Goal: Task Accomplishment & Management: Manage account settings

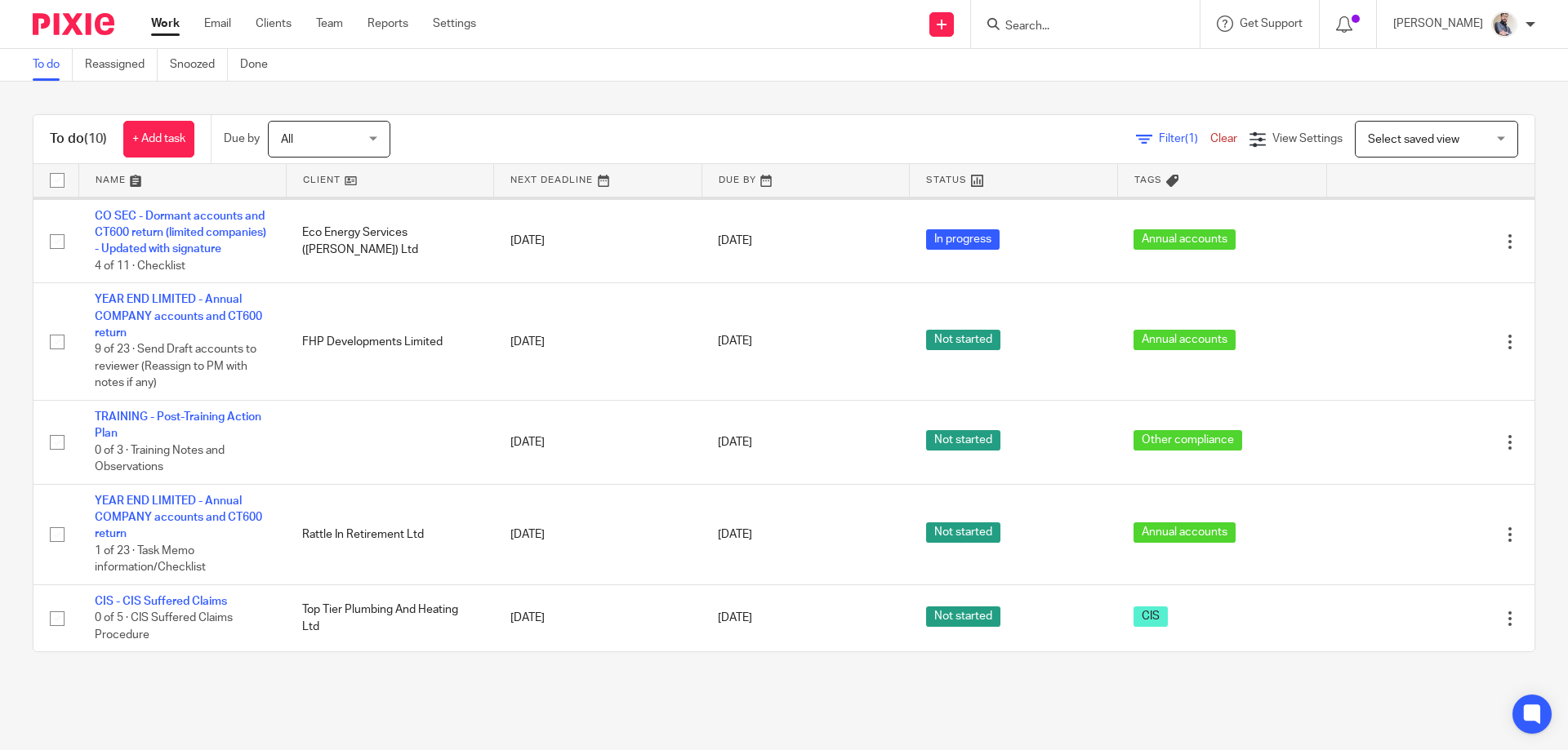
scroll to position [600, 0]
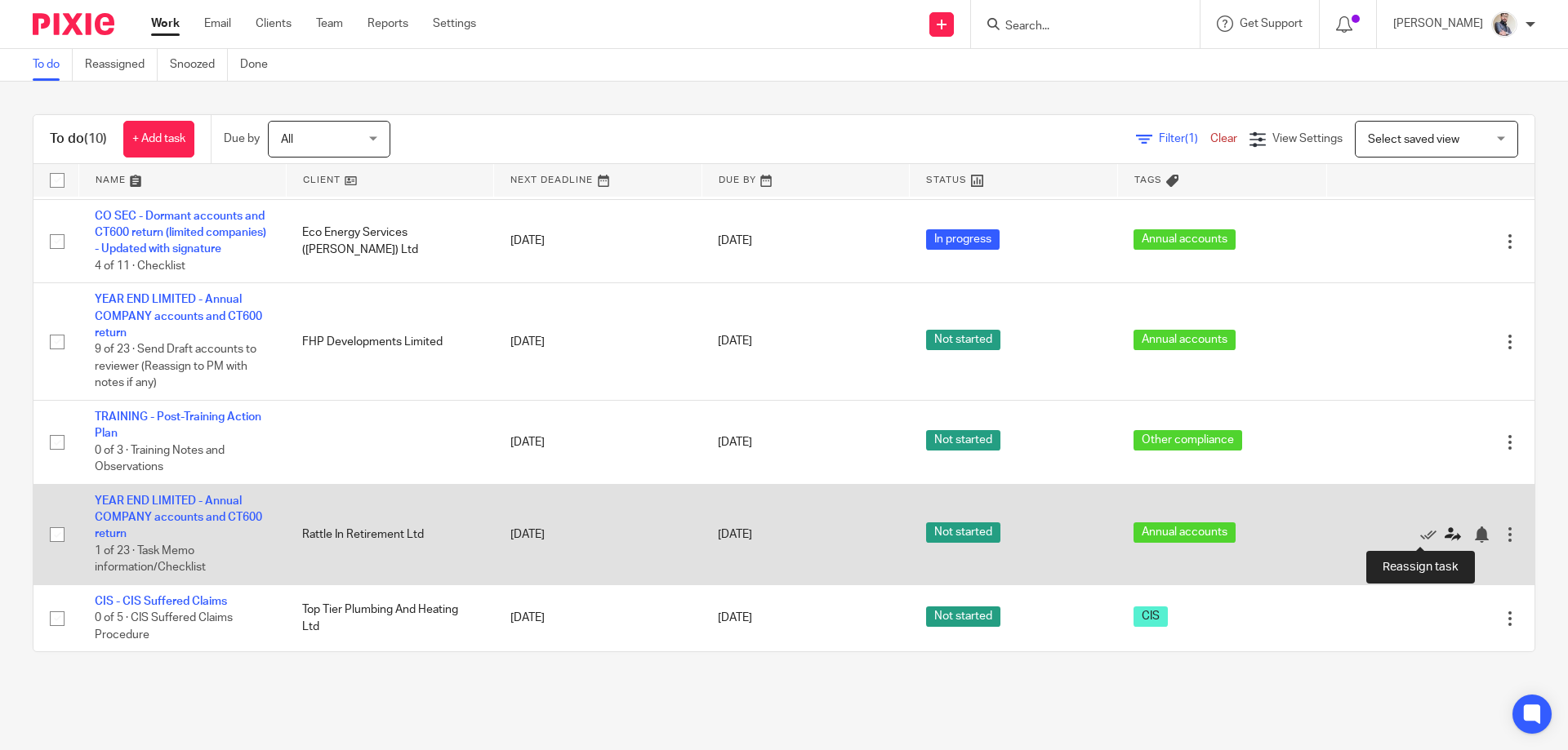
click at [1445, 539] on icon at bounding box center [1453, 534] width 16 height 16
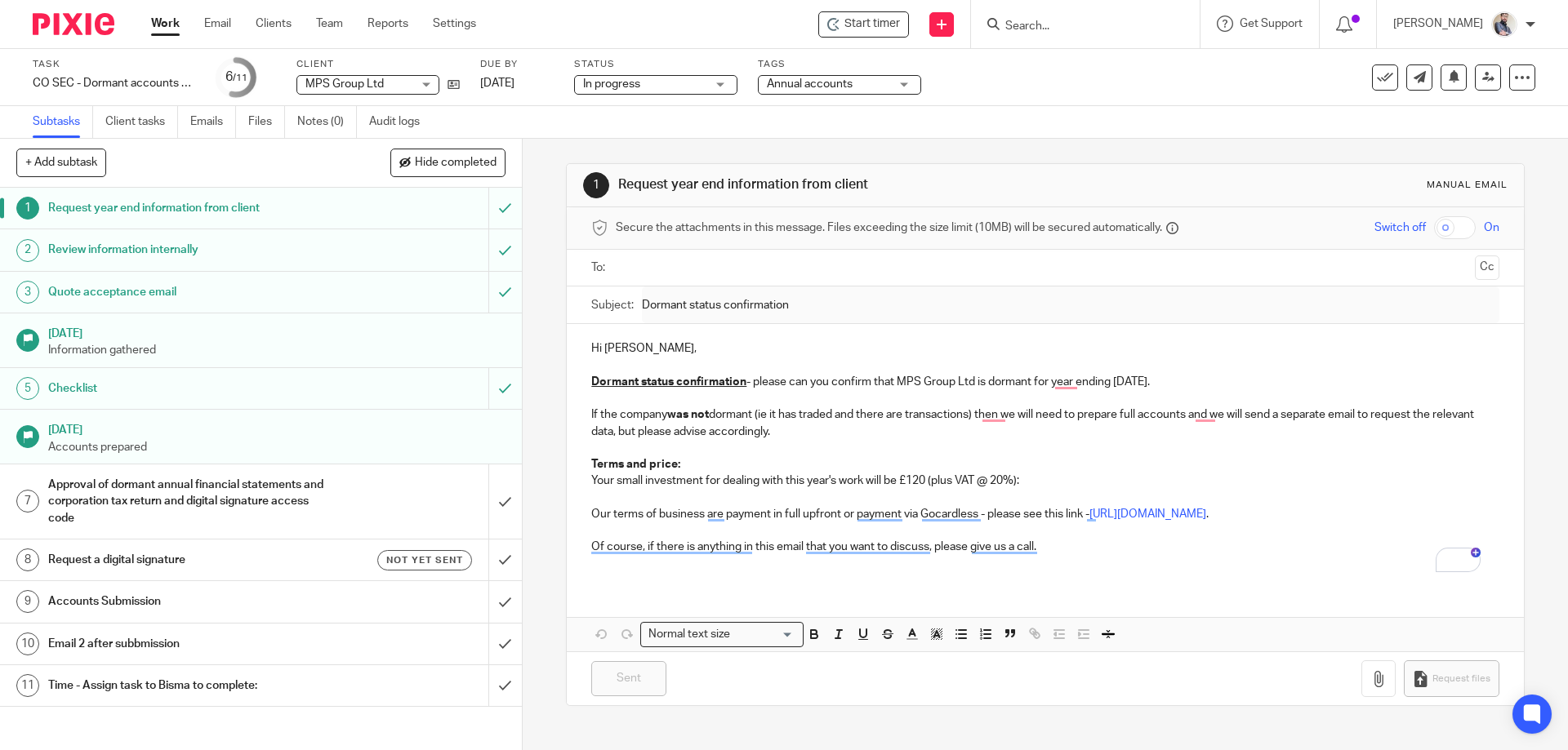
click at [216, 500] on h1 "Approval of dormant annual financial statements and corporation tax return and …" at bounding box center [189, 502] width 283 height 58
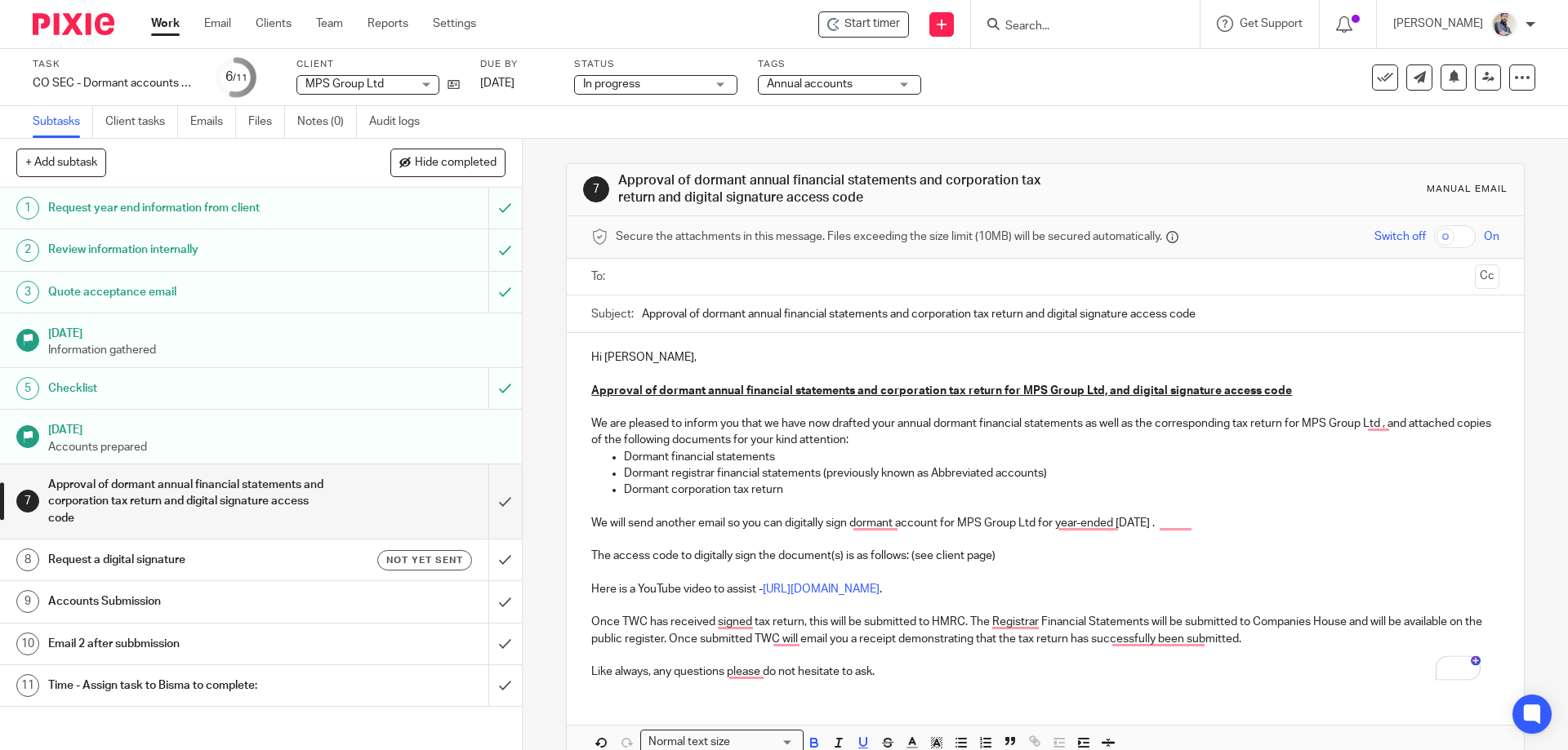
click at [779, 487] on p "Dormant corporation tax return" at bounding box center [1060, 489] width 875 height 16
click at [450, 86] on icon at bounding box center [454, 84] width 13 height 13
click at [1482, 80] on icon at bounding box center [1488, 77] width 13 height 13
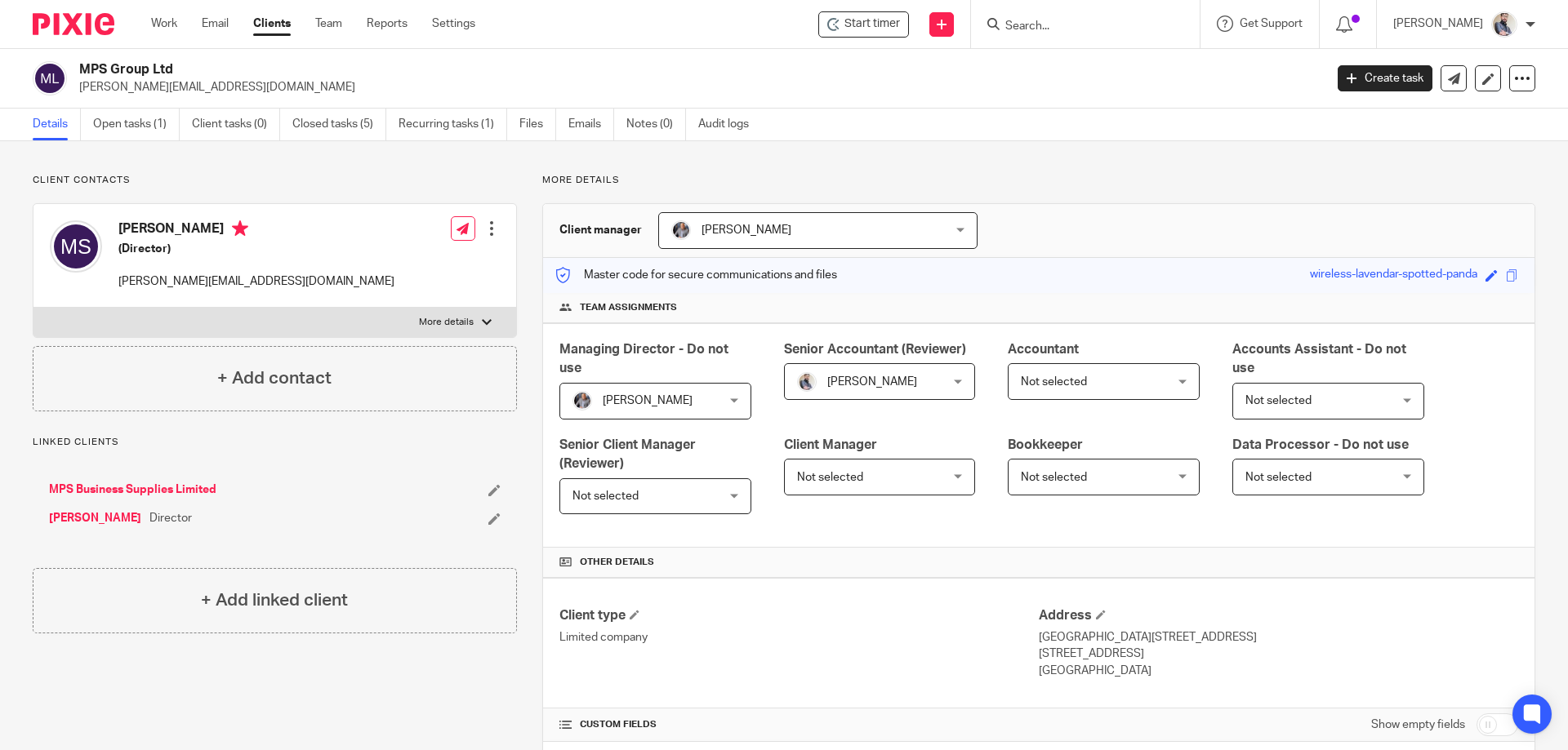
scroll to position [688, 0]
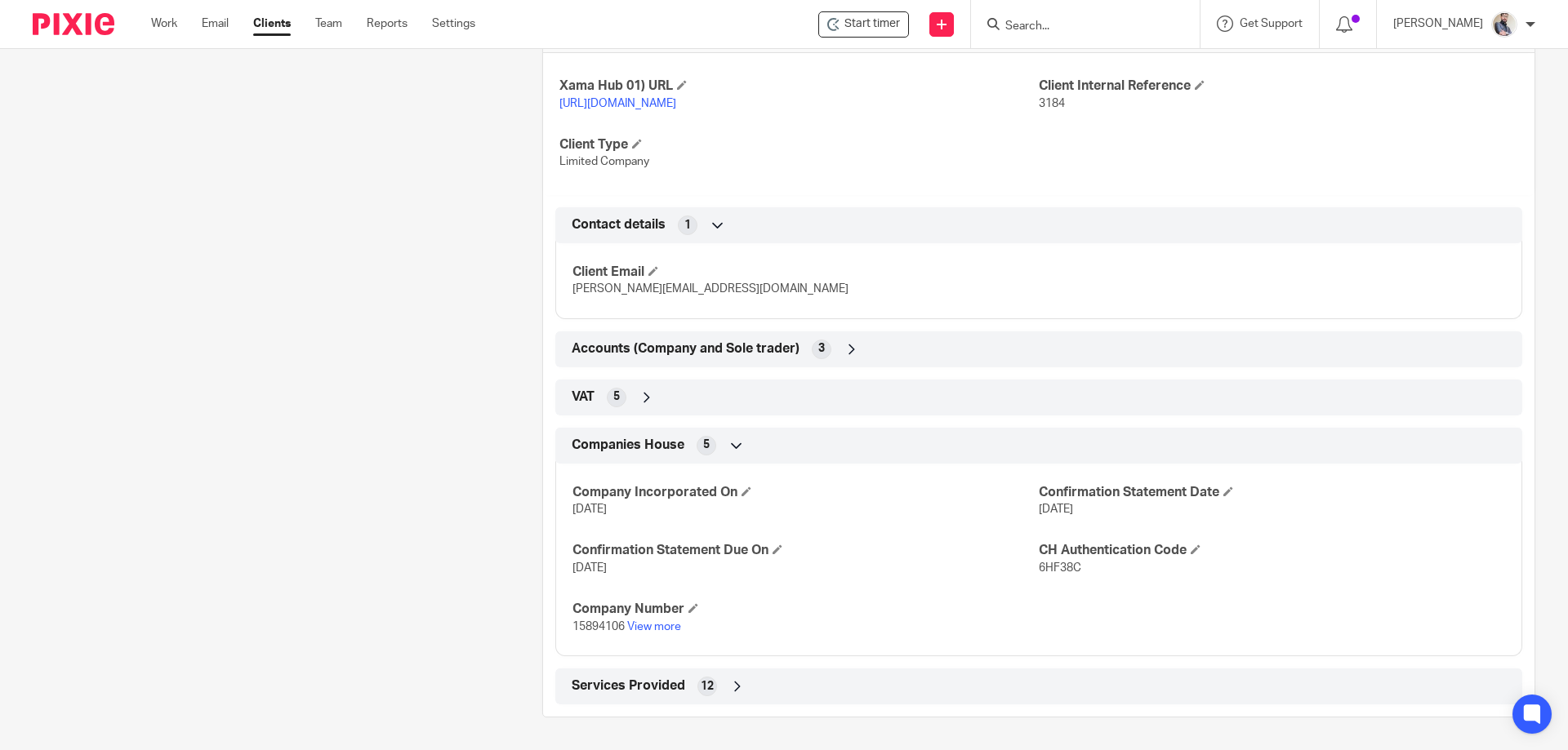
click at [610, 686] on span "Services Provided" at bounding box center [628, 686] width 113 height 17
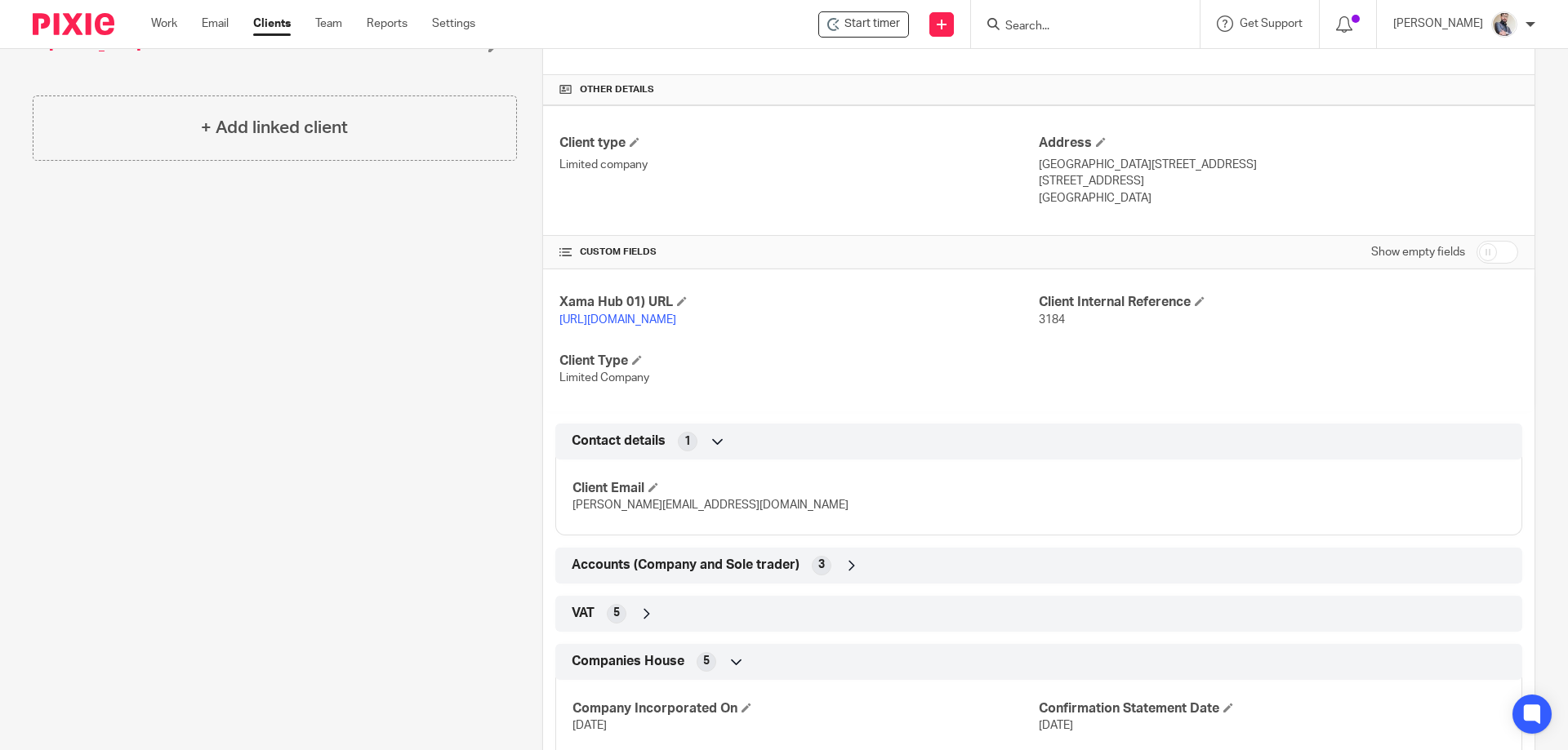
scroll to position [471, 0]
click at [644, 572] on span "Accounts (Company and Sole trader)" at bounding box center [685, 566] width 227 height 17
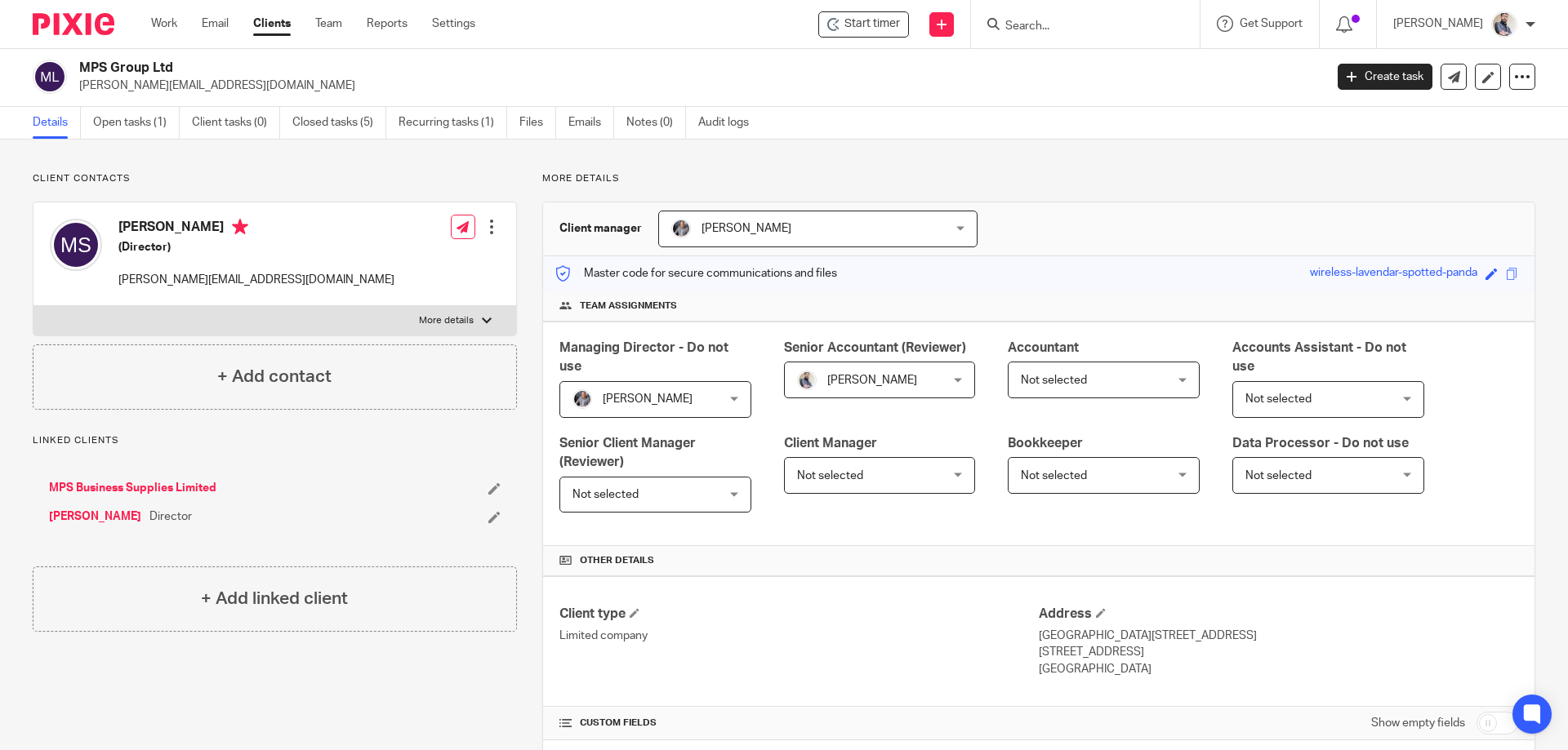
scroll to position [0, 0]
click at [103, 486] on link "MPS Business Supplies Limited" at bounding box center [132, 489] width 168 height 16
click at [586, 121] on link "Emails" at bounding box center [591, 124] width 45 height 32
click at [353, 128] on link "Closed tasks (5)" at bounding box center [339, 124] width 94 height 32
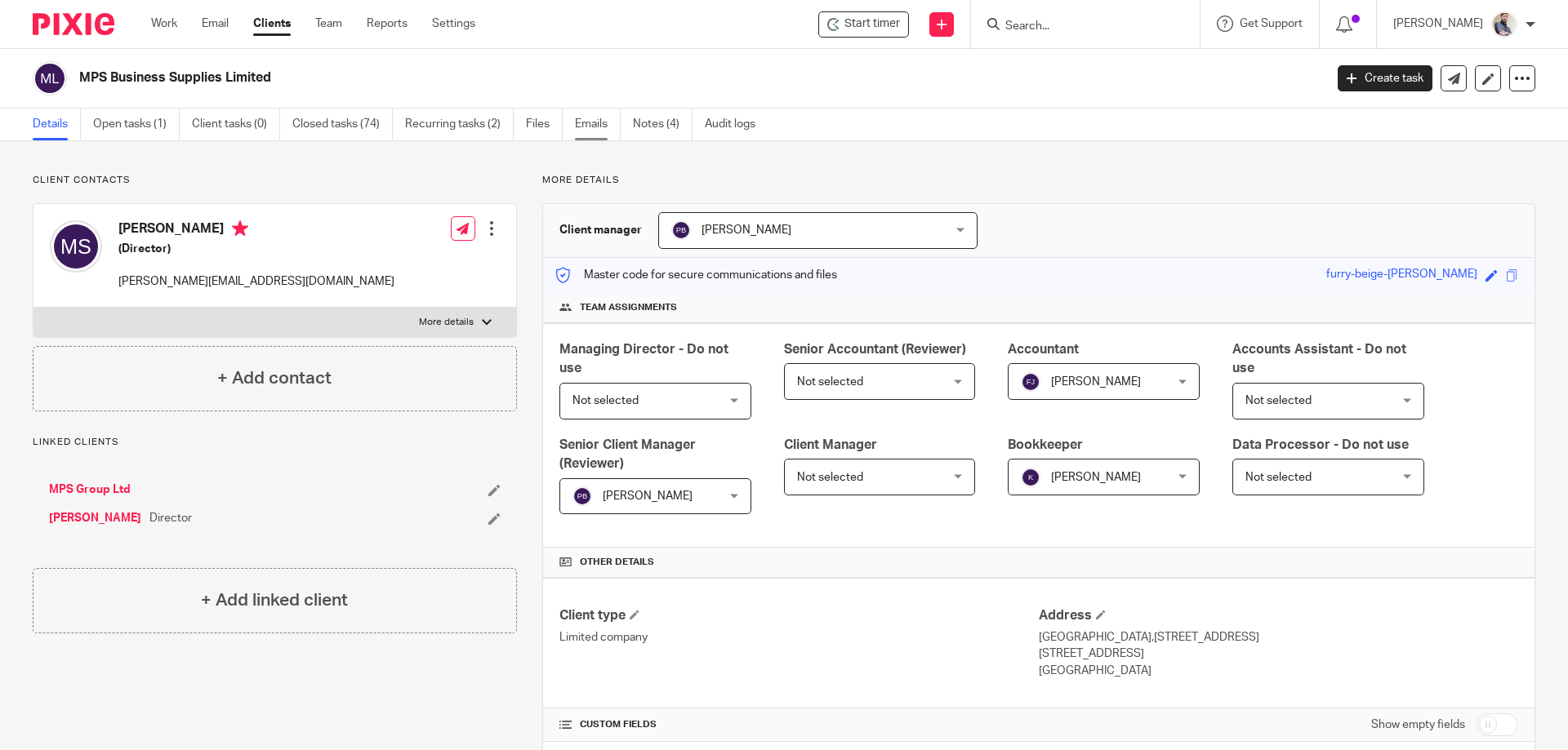
click at [585, 117] on link "Emails" at bounding box center [597, 124] width 45 height 32
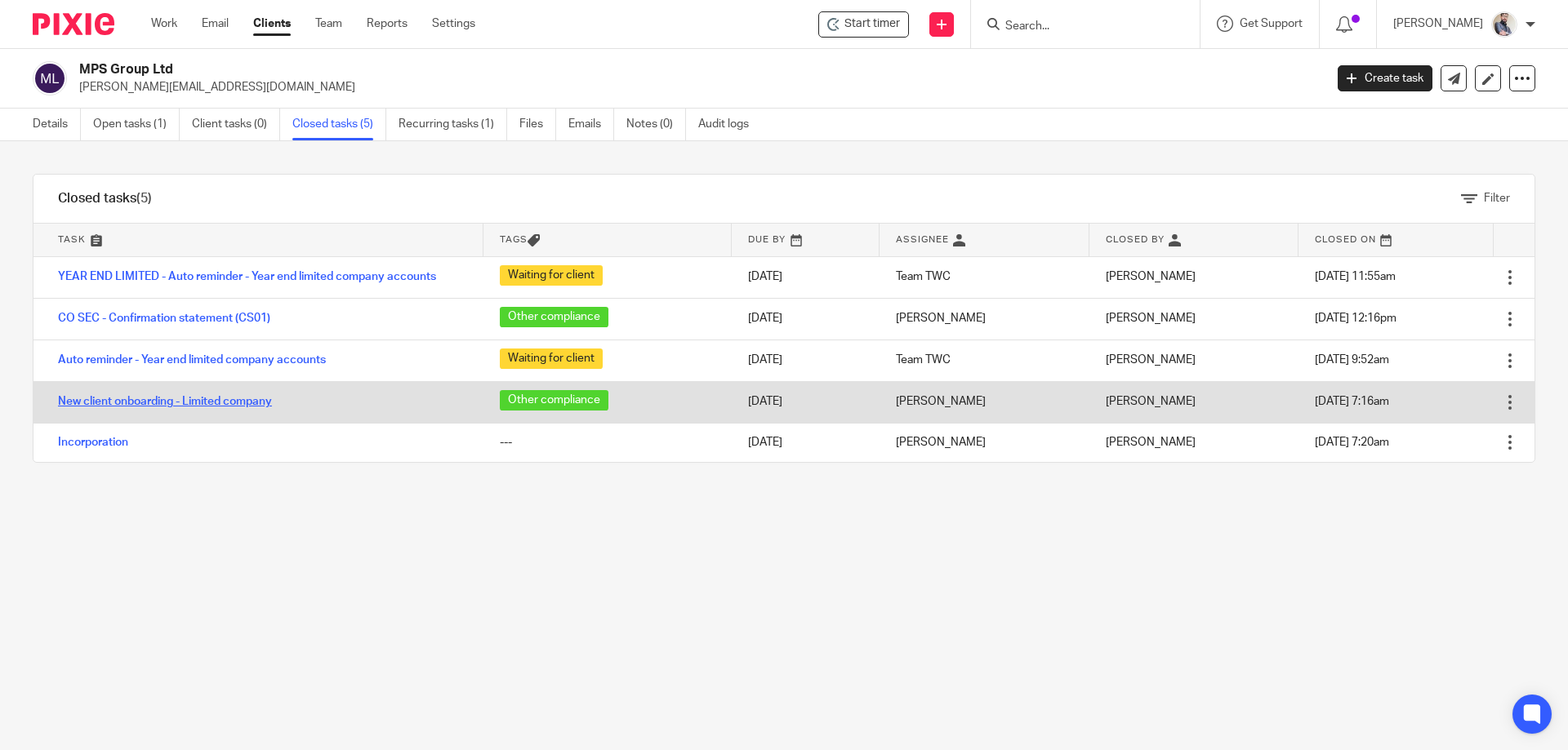
click at [215, 406] on link "New client onboarding - Limited company" at bounding box center [165, 401] width 214 height 12
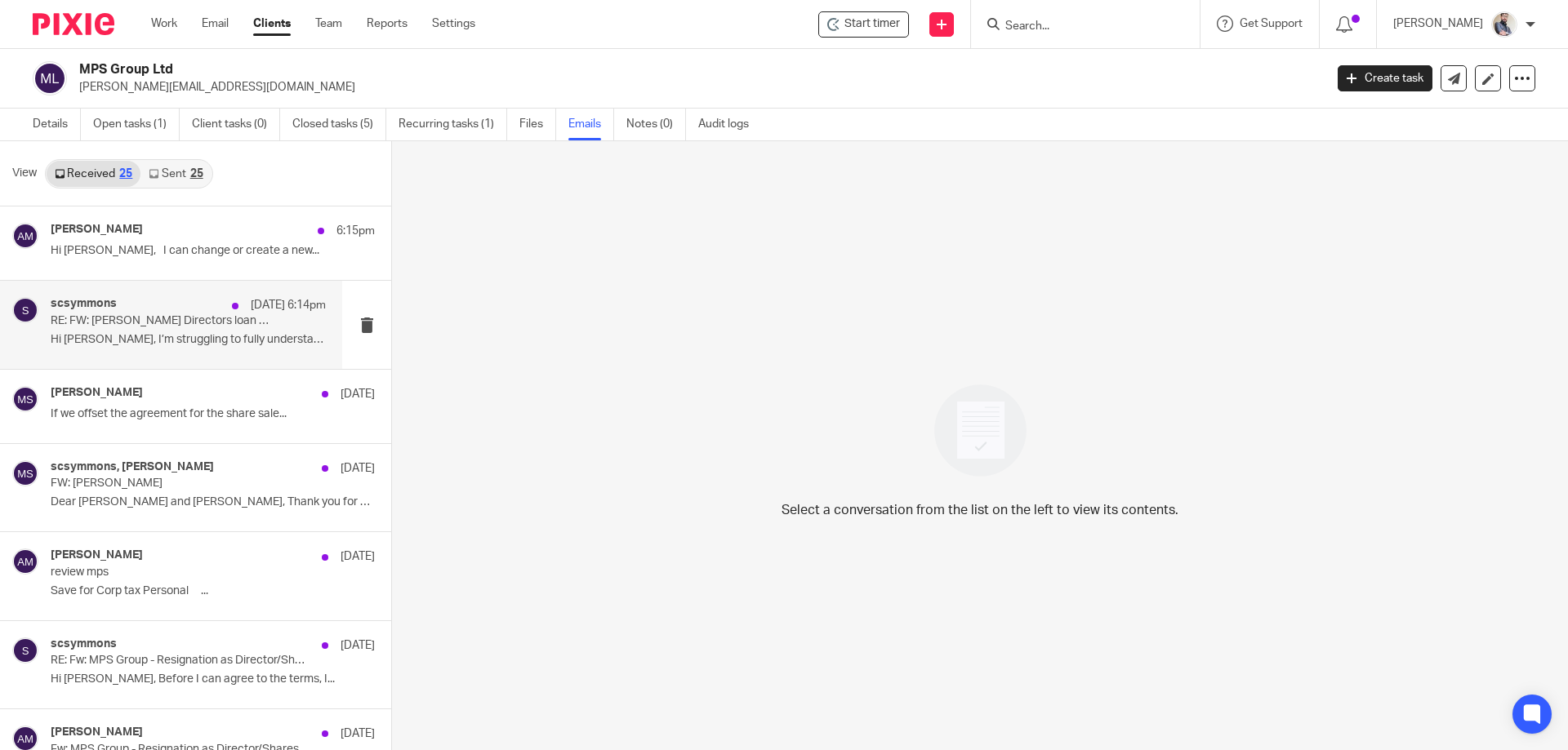
click at [164, 335] on p "Hi [PERSON_NAME], I’m struggling to fully understand..." at bounding box center [189, 340] width 276 height 14
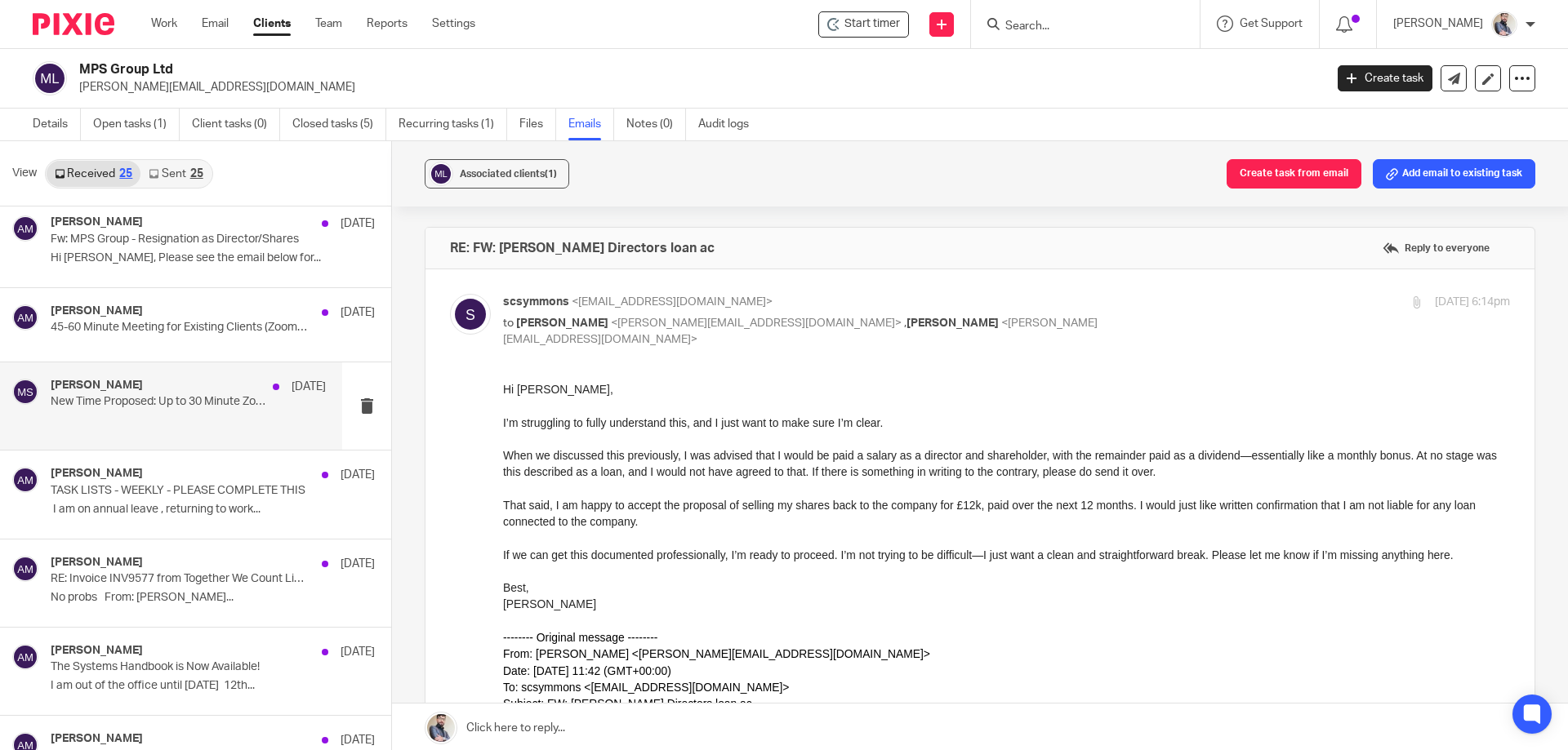
scroll to position [544, 0]
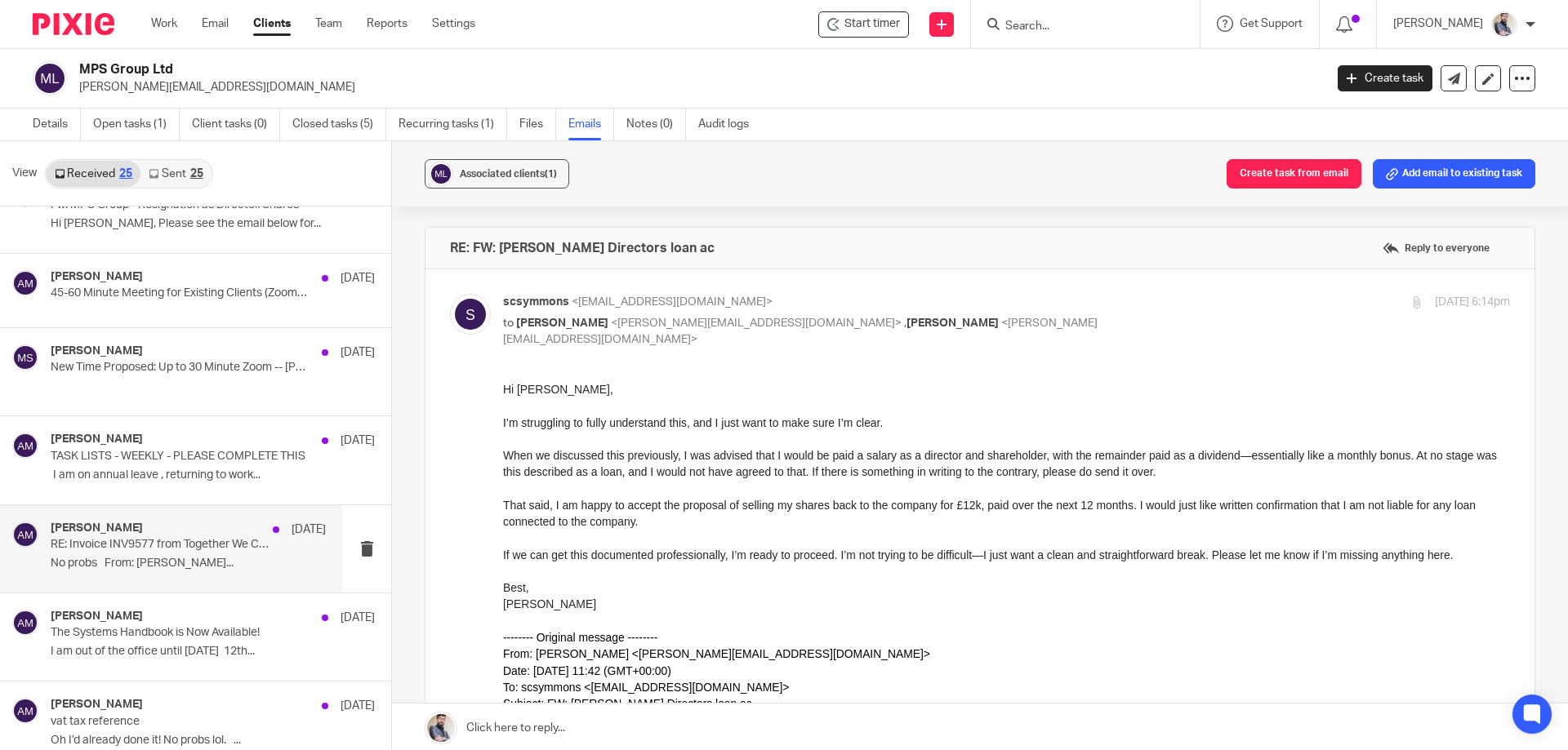
click at [185, 546] on p "RE: Invoice INV9577 from Together We Count Limited for MPS Business Services Li…" at bounding box center [160, 544] width 220 height 14
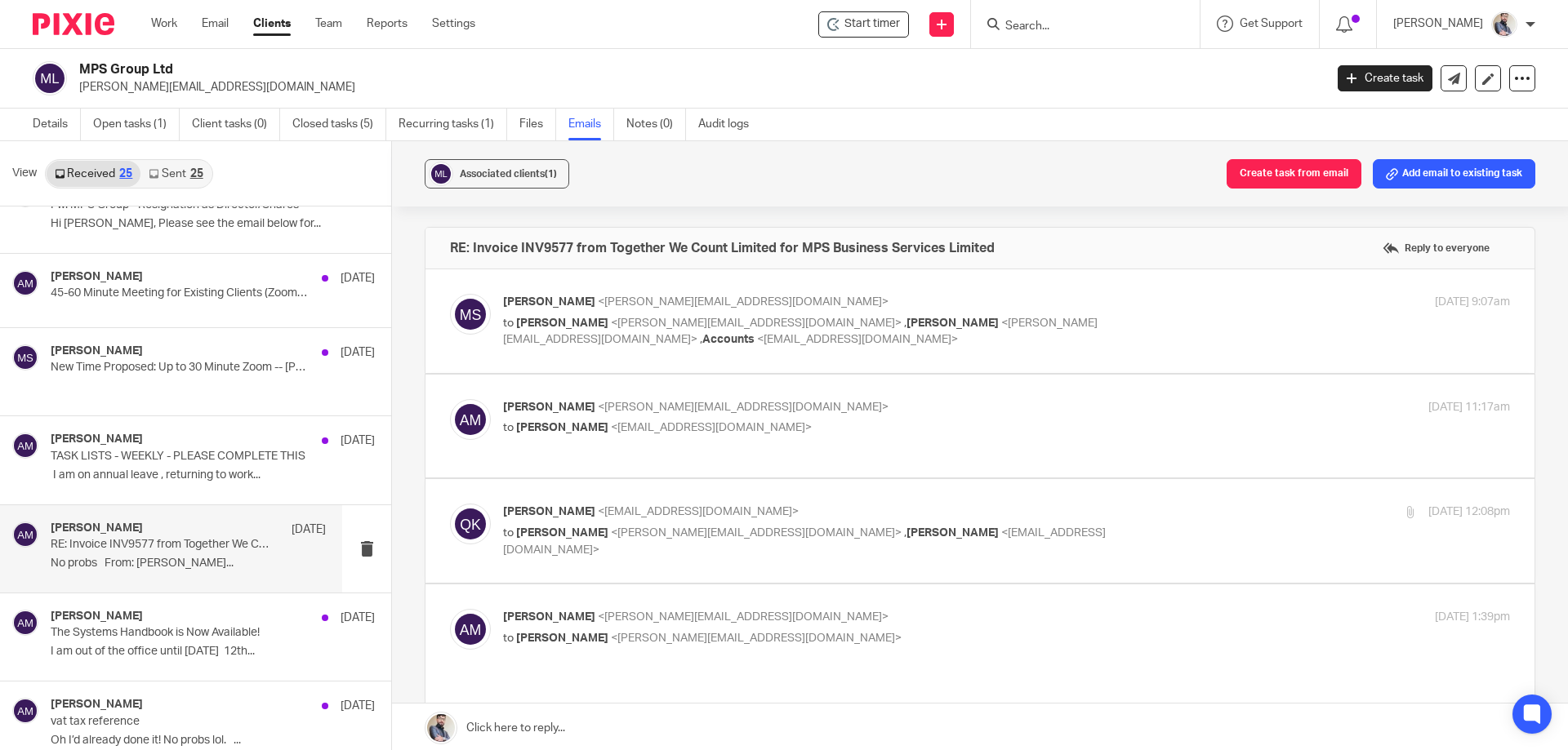
scroll to position [0, 0]
click at [734, 315] on p "to Aaron Mcleish <aaron@togetherwecount.co.uk> , Aaron Mcleish <aaron@togetherw…" at bounding box center [838, 332] width 671 height 34
checkbox input "true"
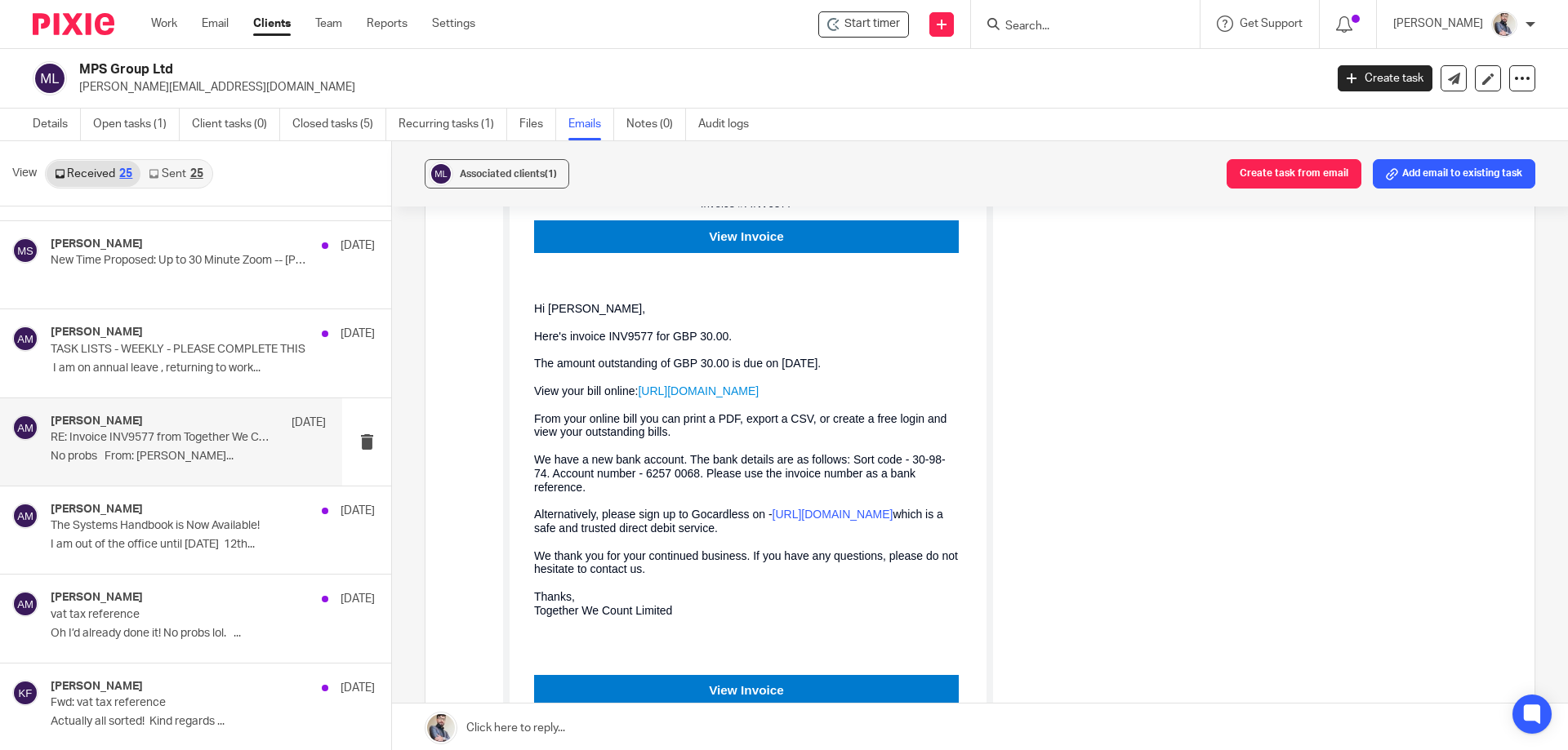
scroll to position [761, 0]
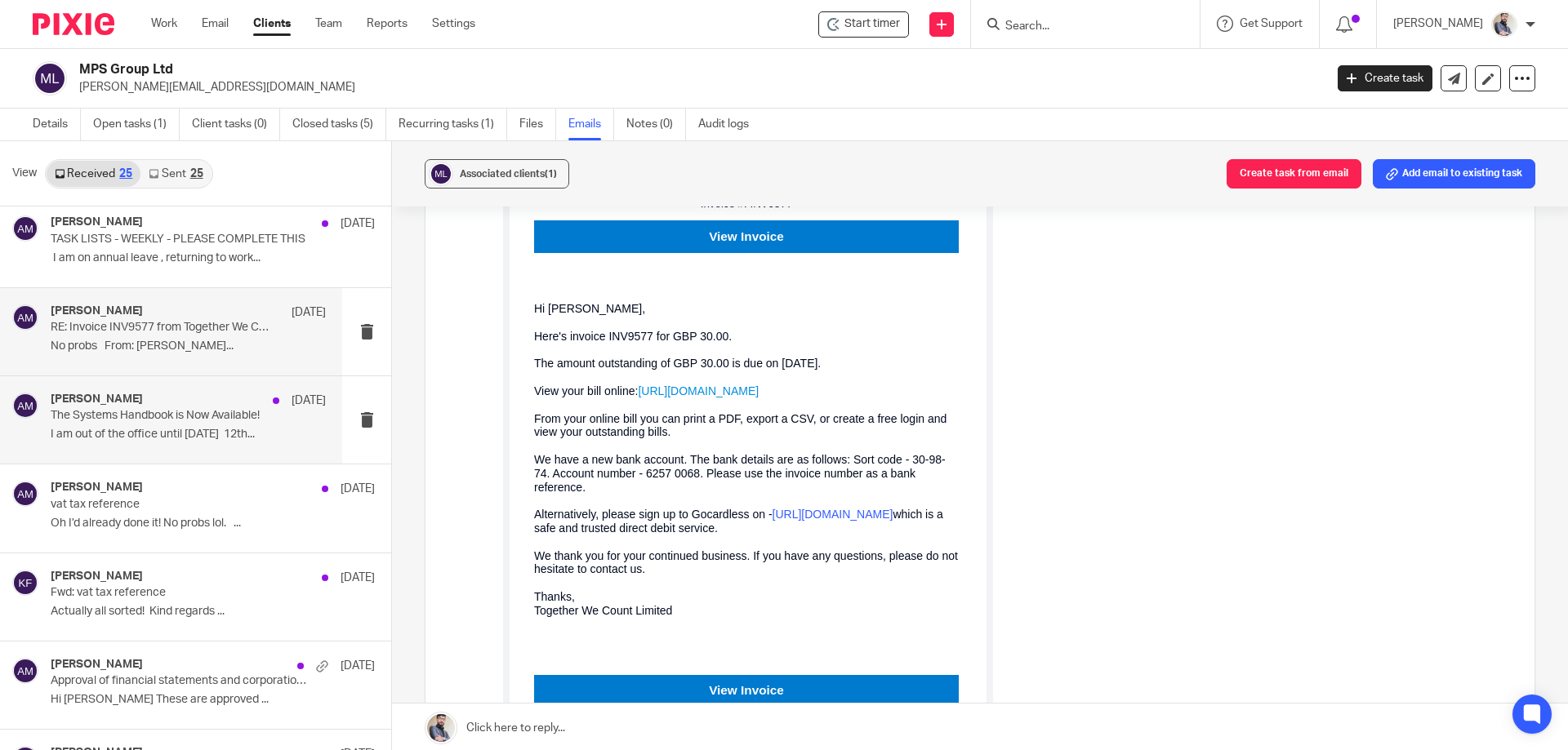
click at [201, 441] on p "I am out of the office until [DATE] 12th..." at bounding box center [189, 434] width 276 height 14
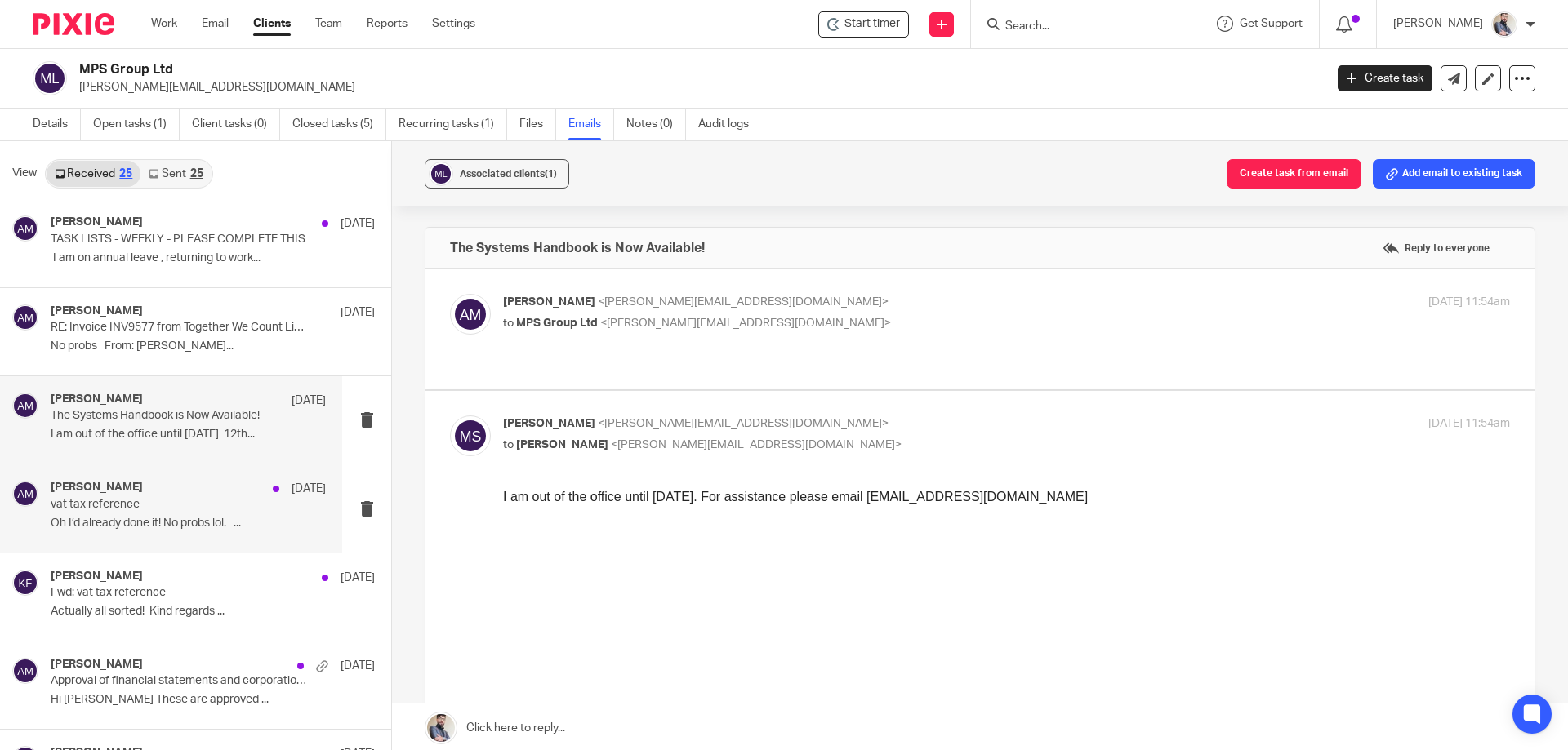
scroll to position [0, 0]
click at [113, 508] on p "vat tax reference" at bounding box center [160, 505] width 220 height 14
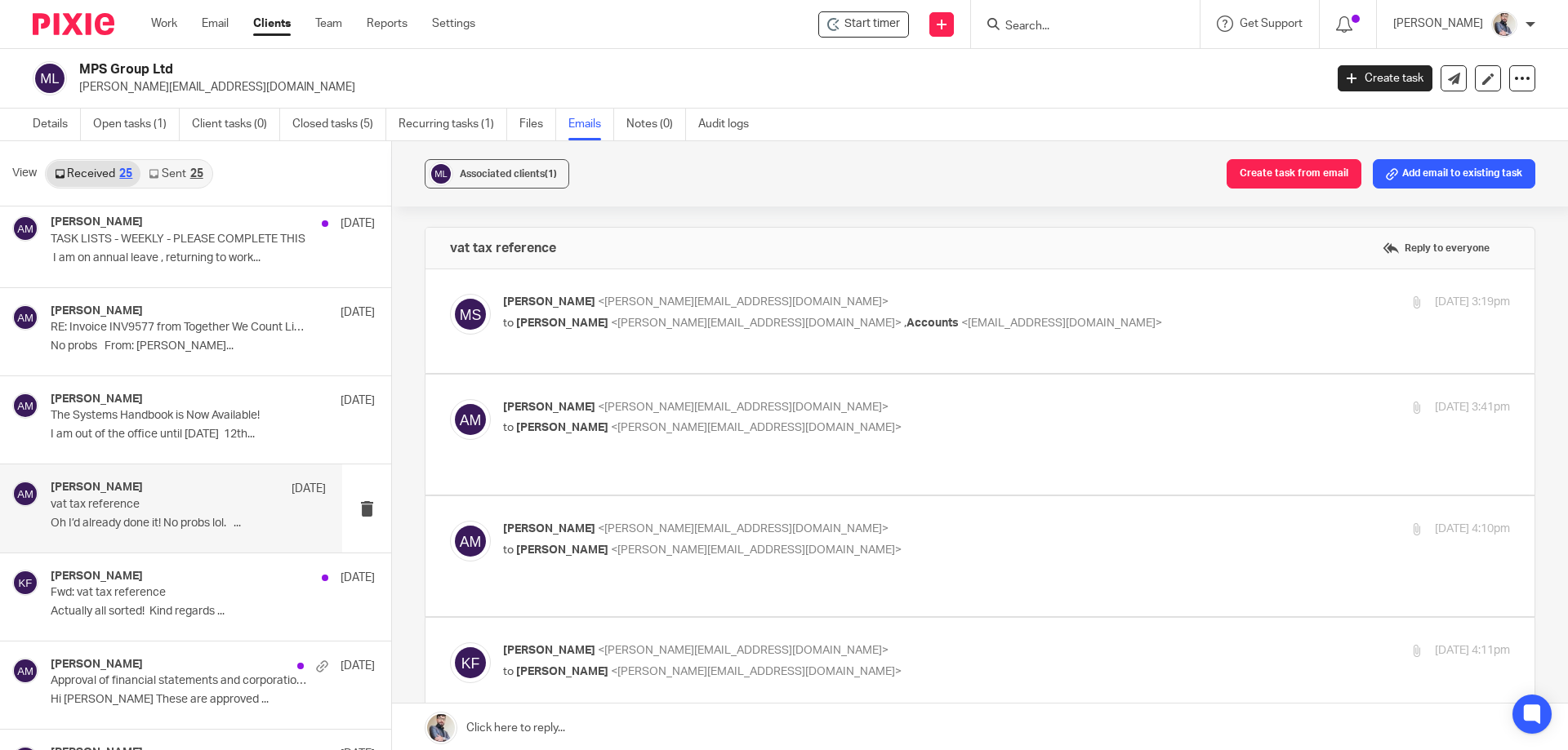
click at [566, 312] on div "Mike short <mike.short@mpsbusiness.co.uk> to Aaron Mcleish <aaron@togetherwecou…" at bounding box center [838, 312] width 671 height 37
checkbox input "true"
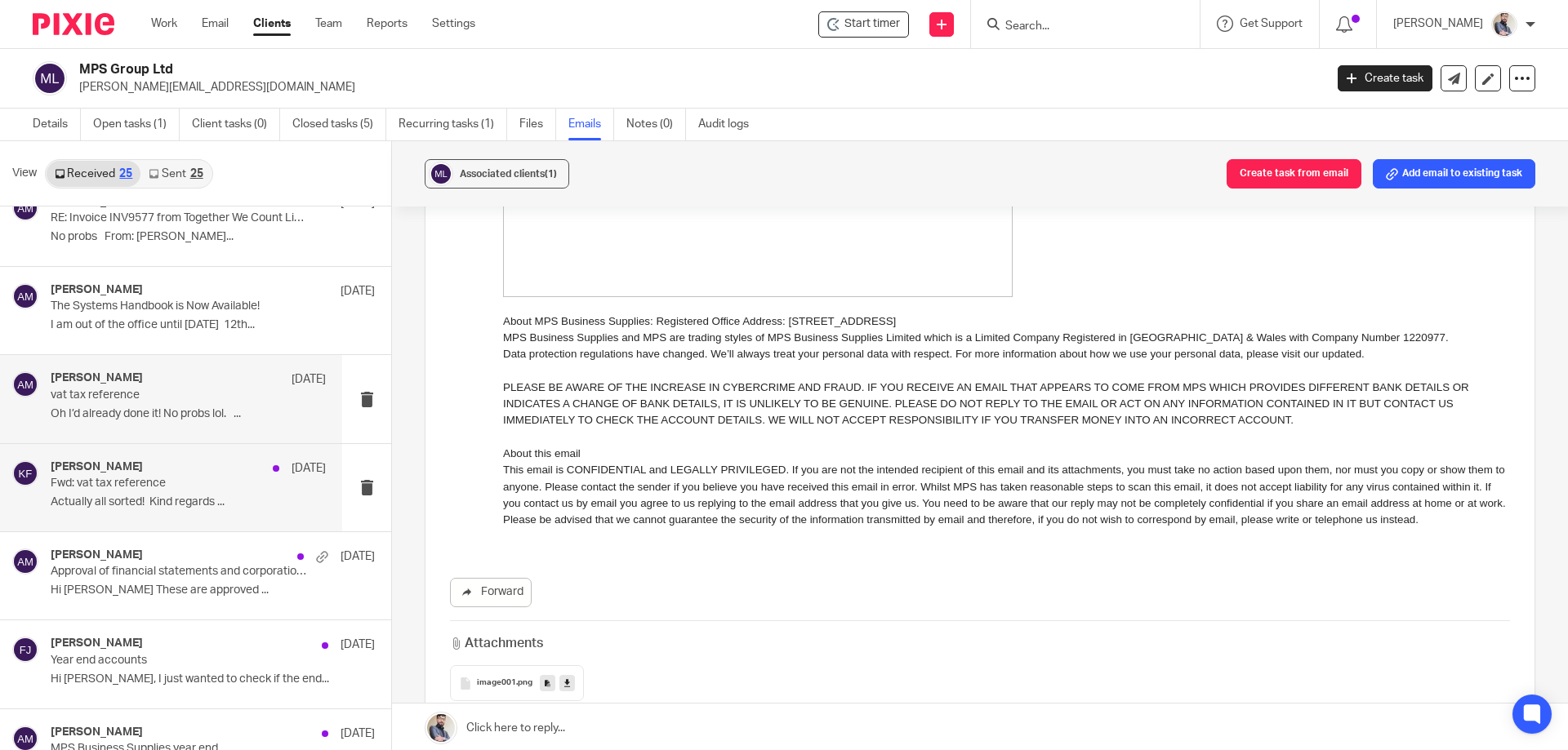
scroll to position [979, 0]
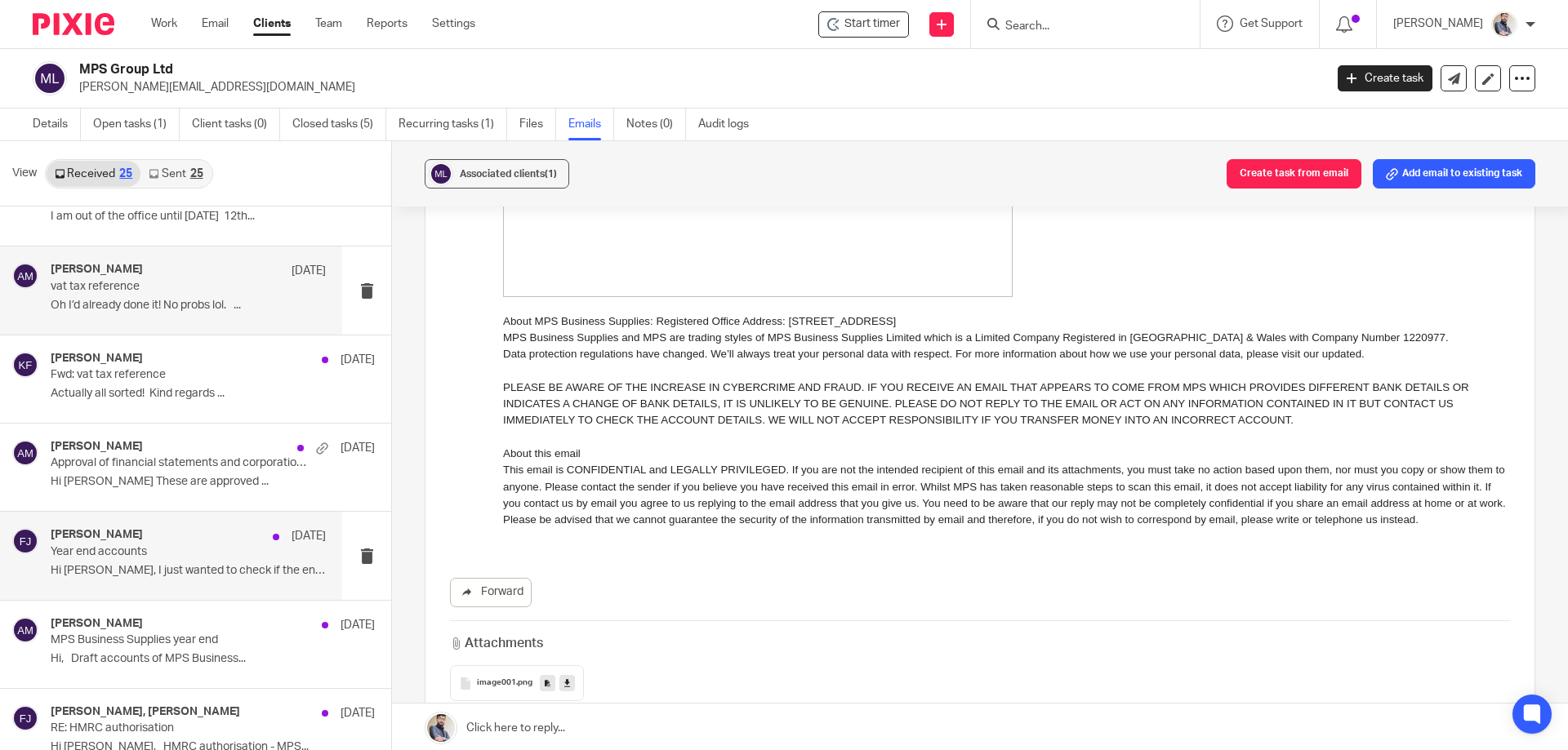
click at [135, 548] on p "Year end accounts" at bounding box center [160, 552] width 220 height 14
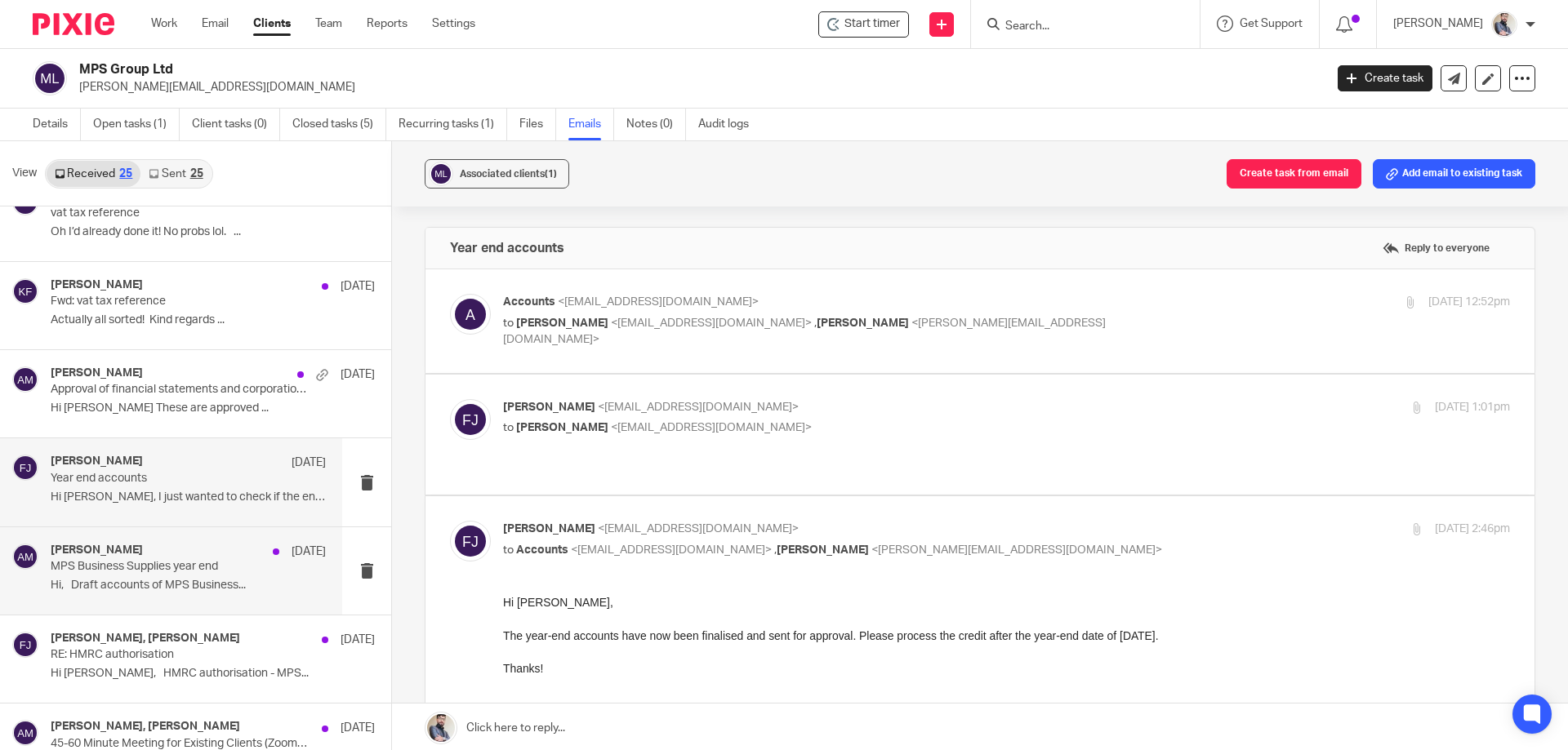
scroll to position [1088, 0]
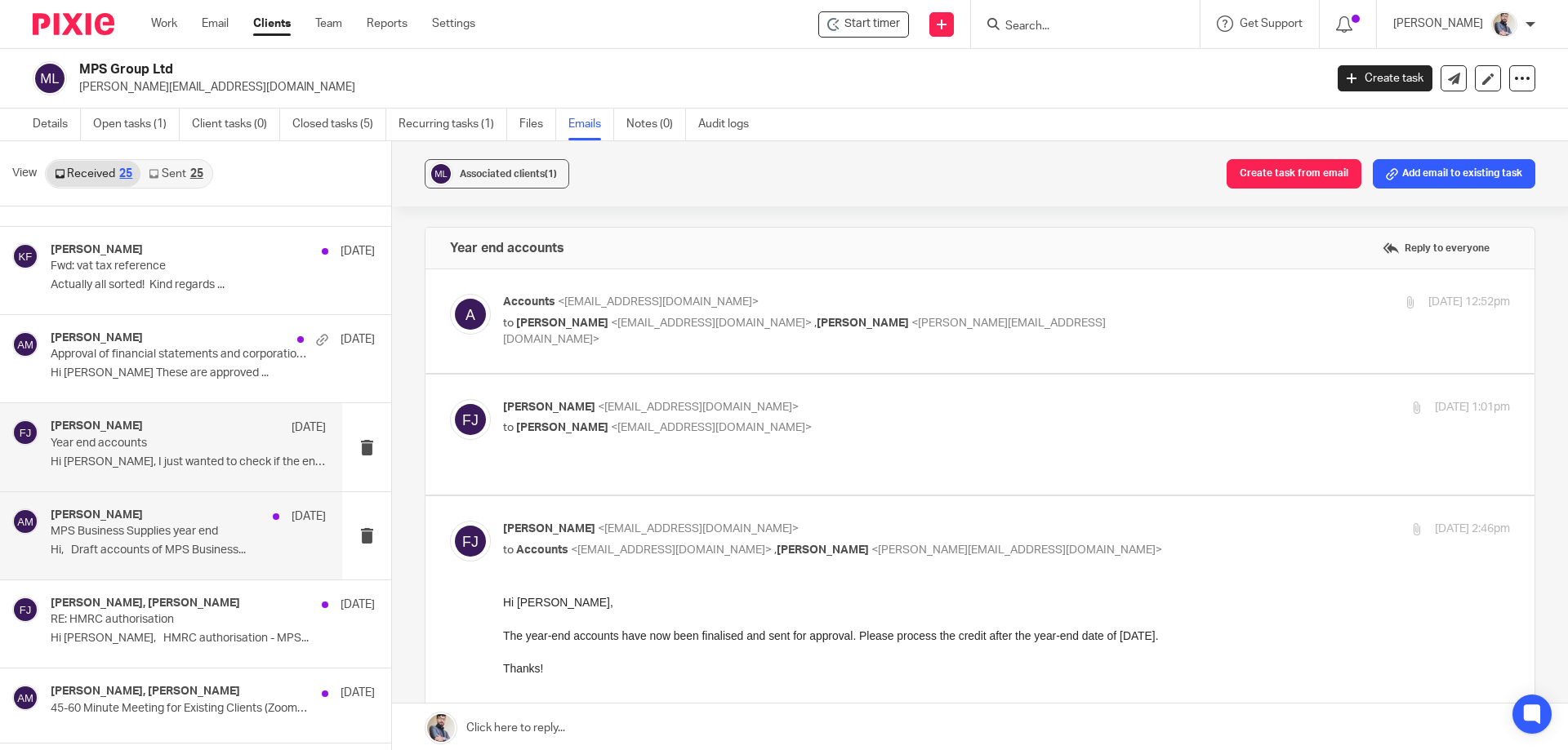
click at [152, 512] on div "Aaron Mcleish 3 Jun" at bounding box center [189, 516] width 276 height 16
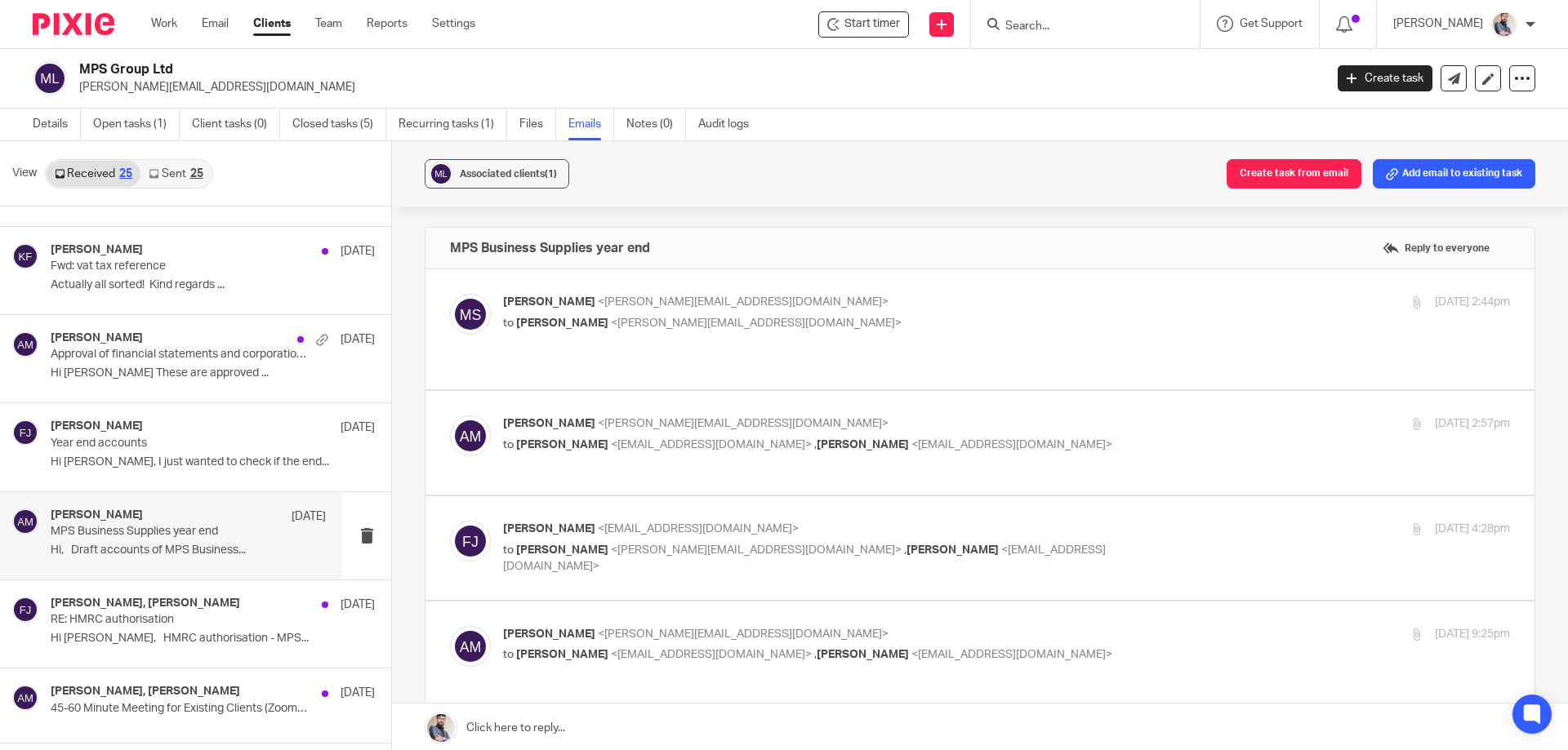
scroll to position [0, 0]
click at [143, 634] on p "Hi Mike, HMRC authorisation - MPS..." at bounding box center [189, 638] width 276 height 14
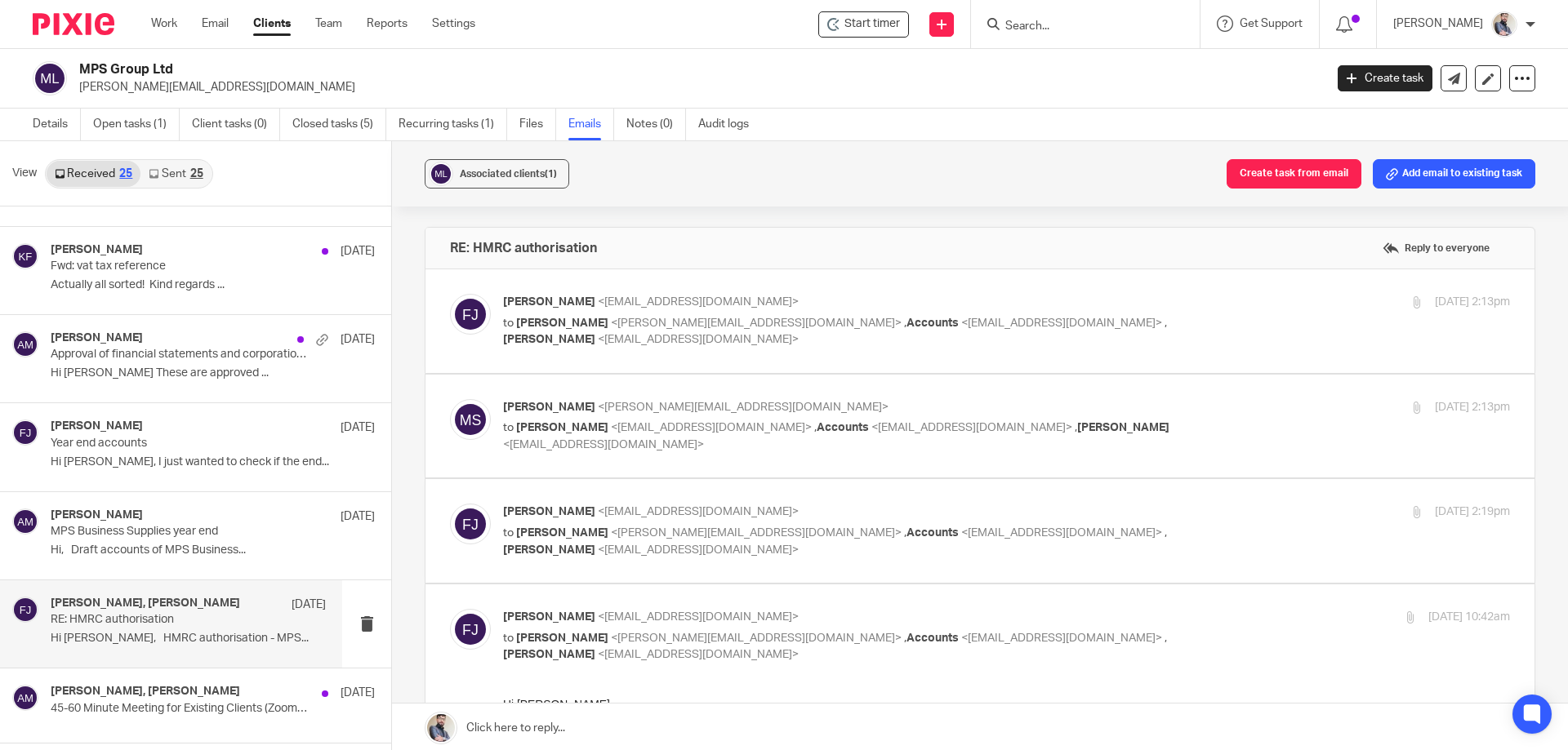
click at [580, 355] on label at bounding box center [979, 321] width 1108 height 103
click at [450, 293] on input "checkbox" at bounding box center [449, 293] width 1 height 1
checkbox input "true"
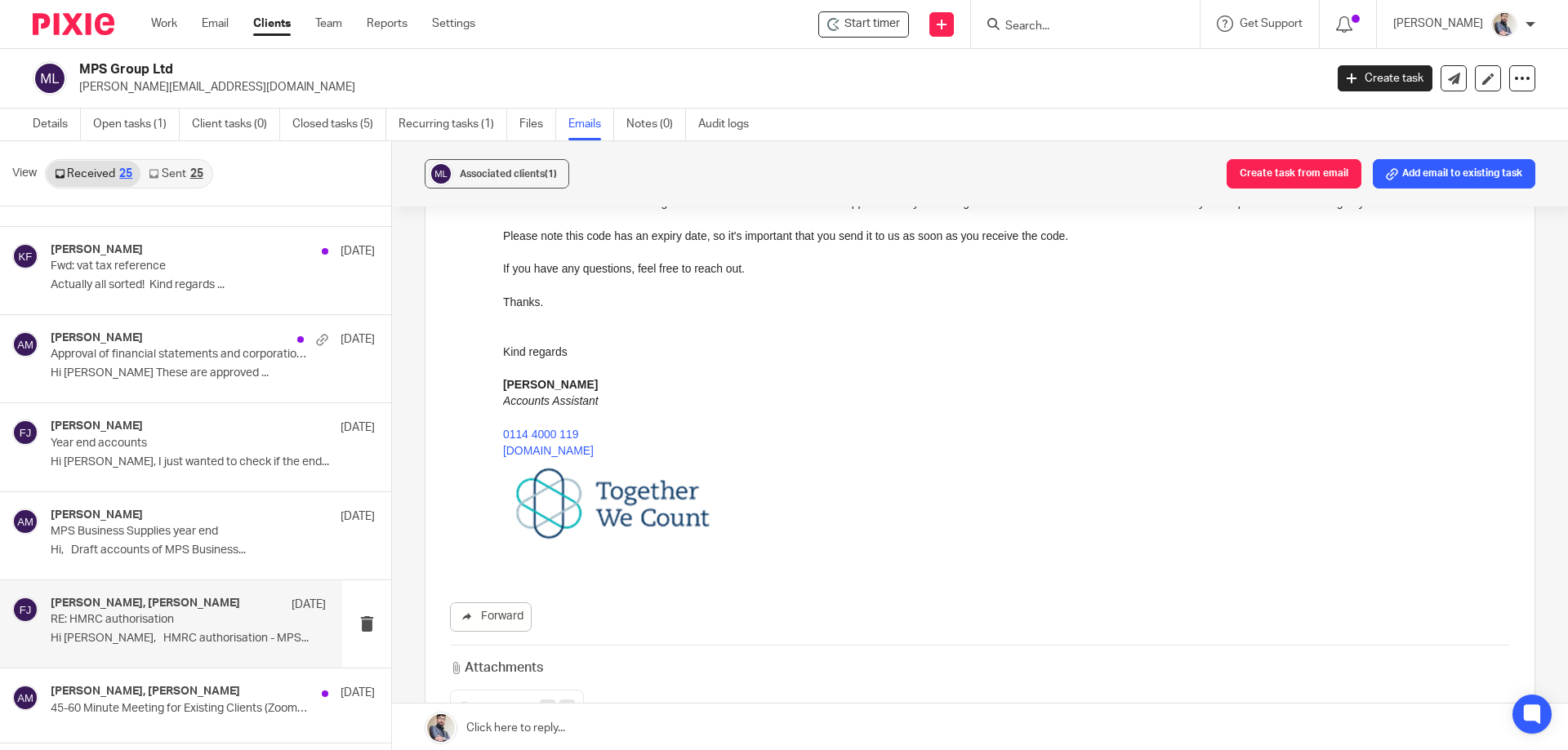
scroll to position [1088, 0]
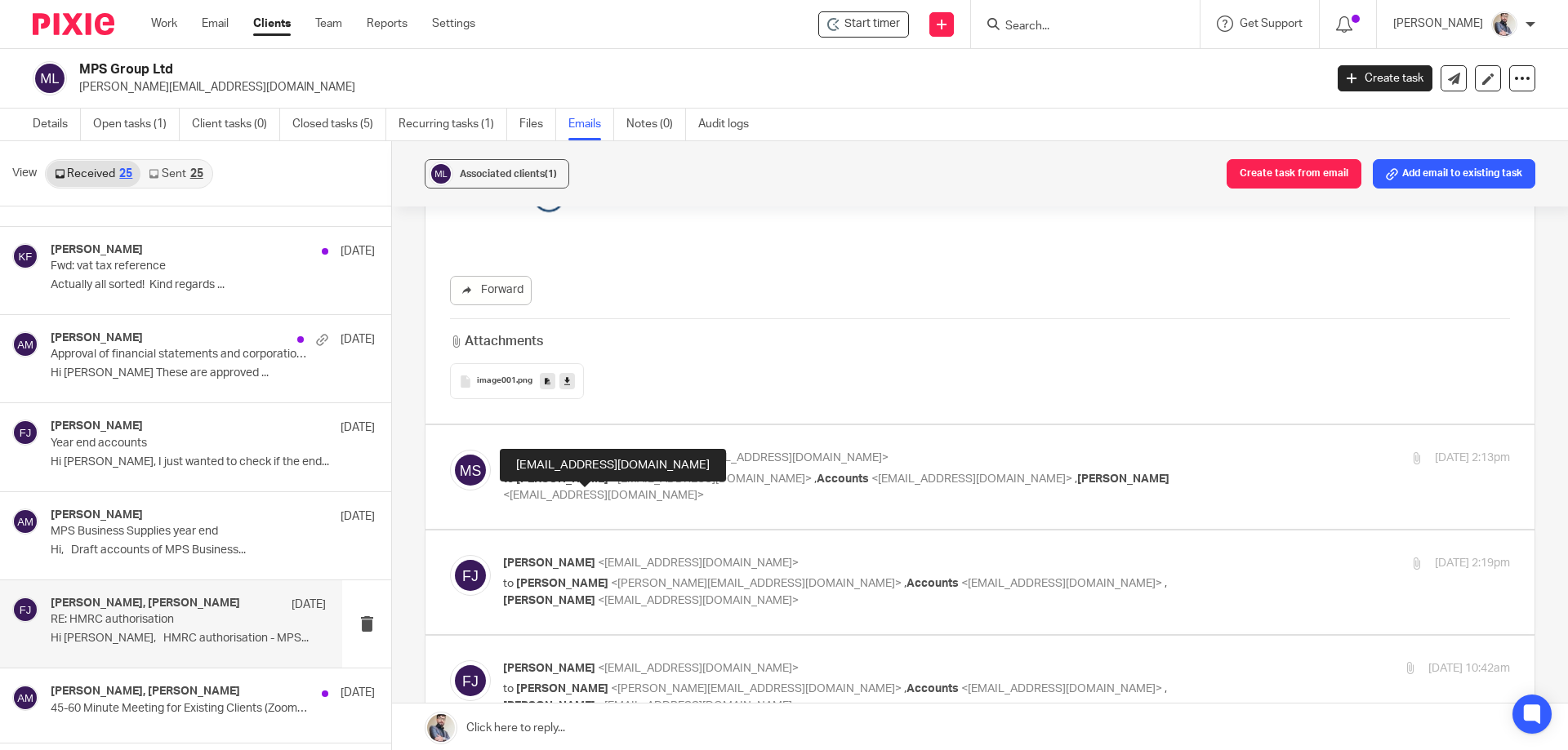
click at [587, 491] on span "<inam@togetherwecount.co.uk>" at bounding box center [604, 495] width 201 height 12
checkbox input "true"
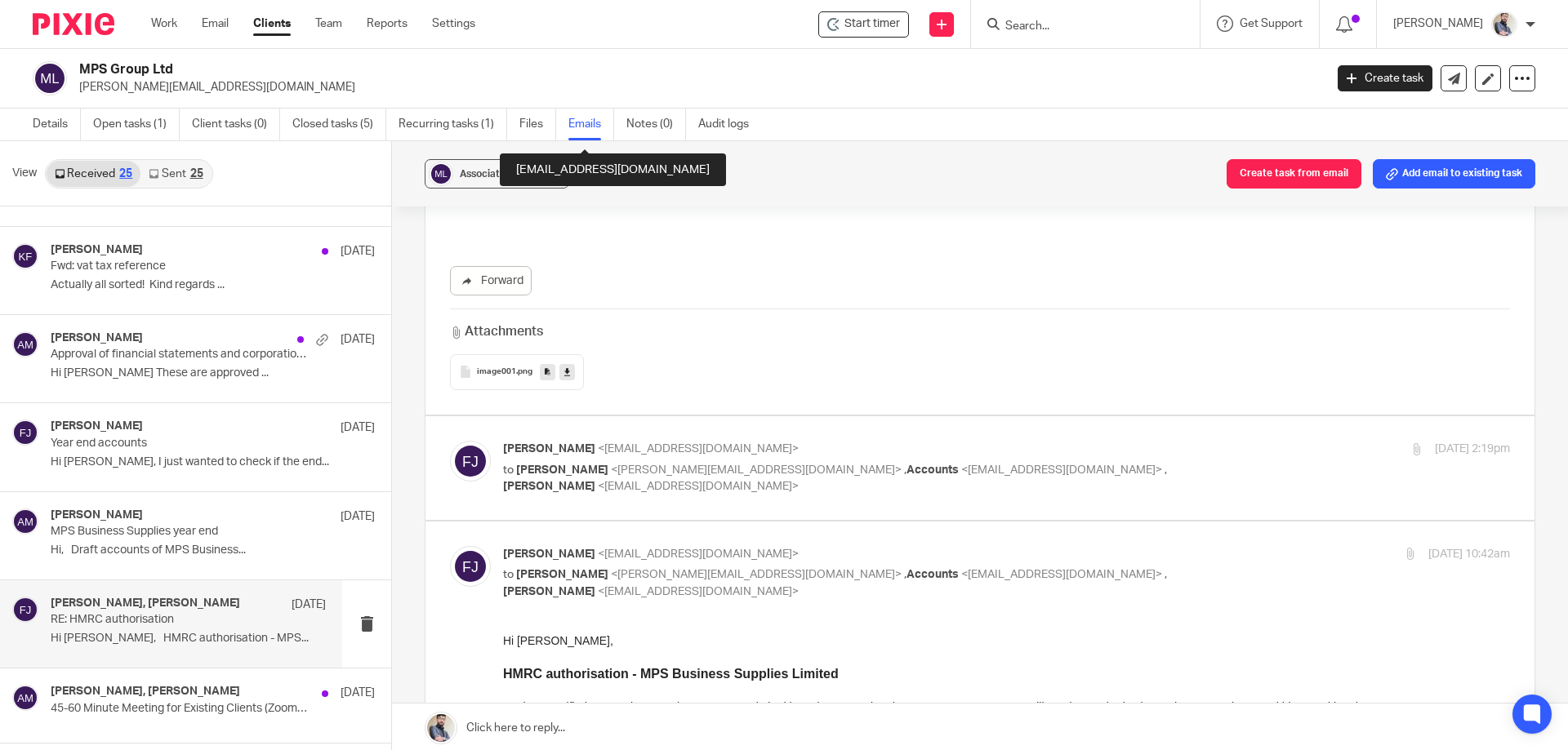
scroll to position [2503, 0]
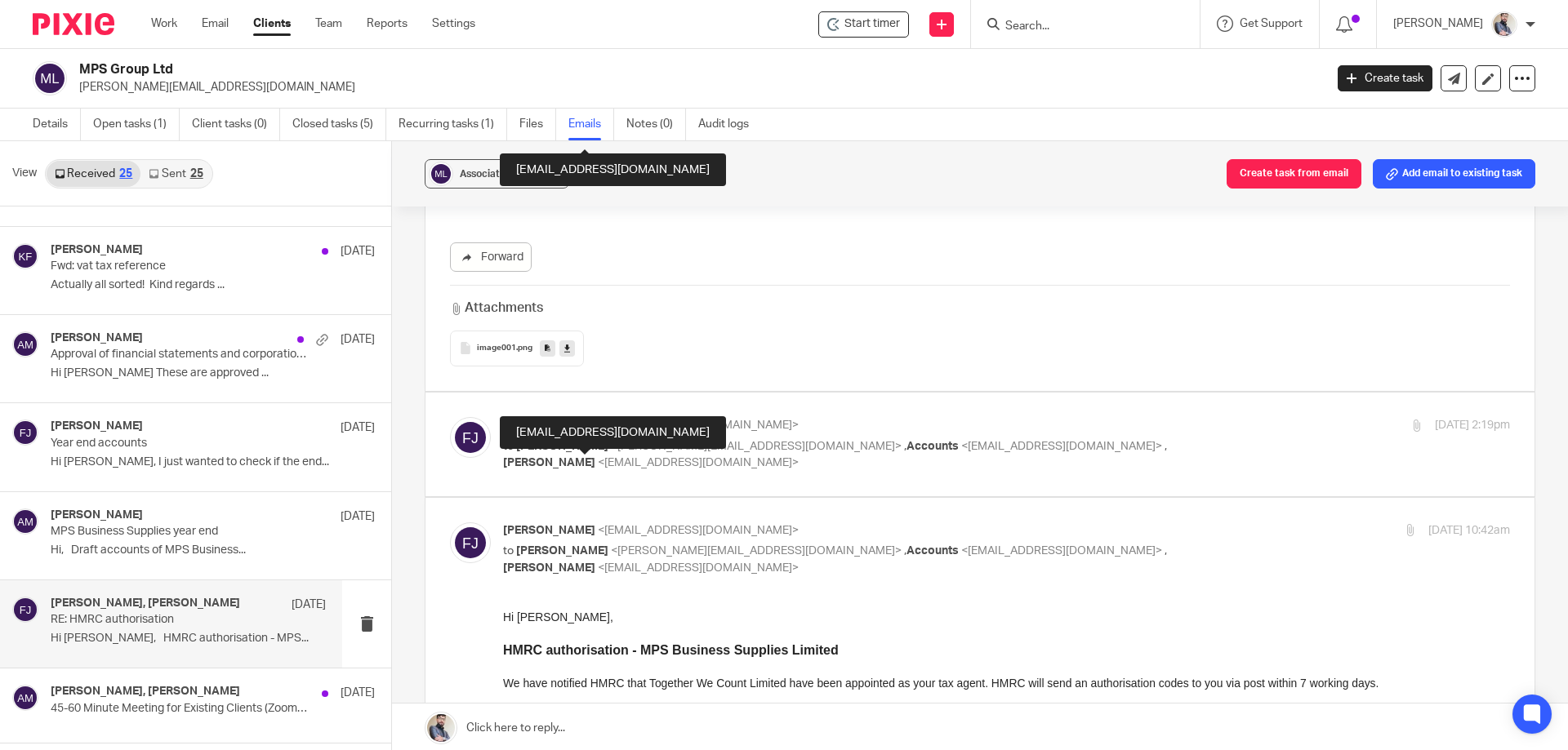
click at [587, 491] on label at bounding box center [979, 444] width 1108 height 103
click at [450, 417] on input "checkbox" at bounding box center [449, 416] width 1 height 1
checkbox input "true"
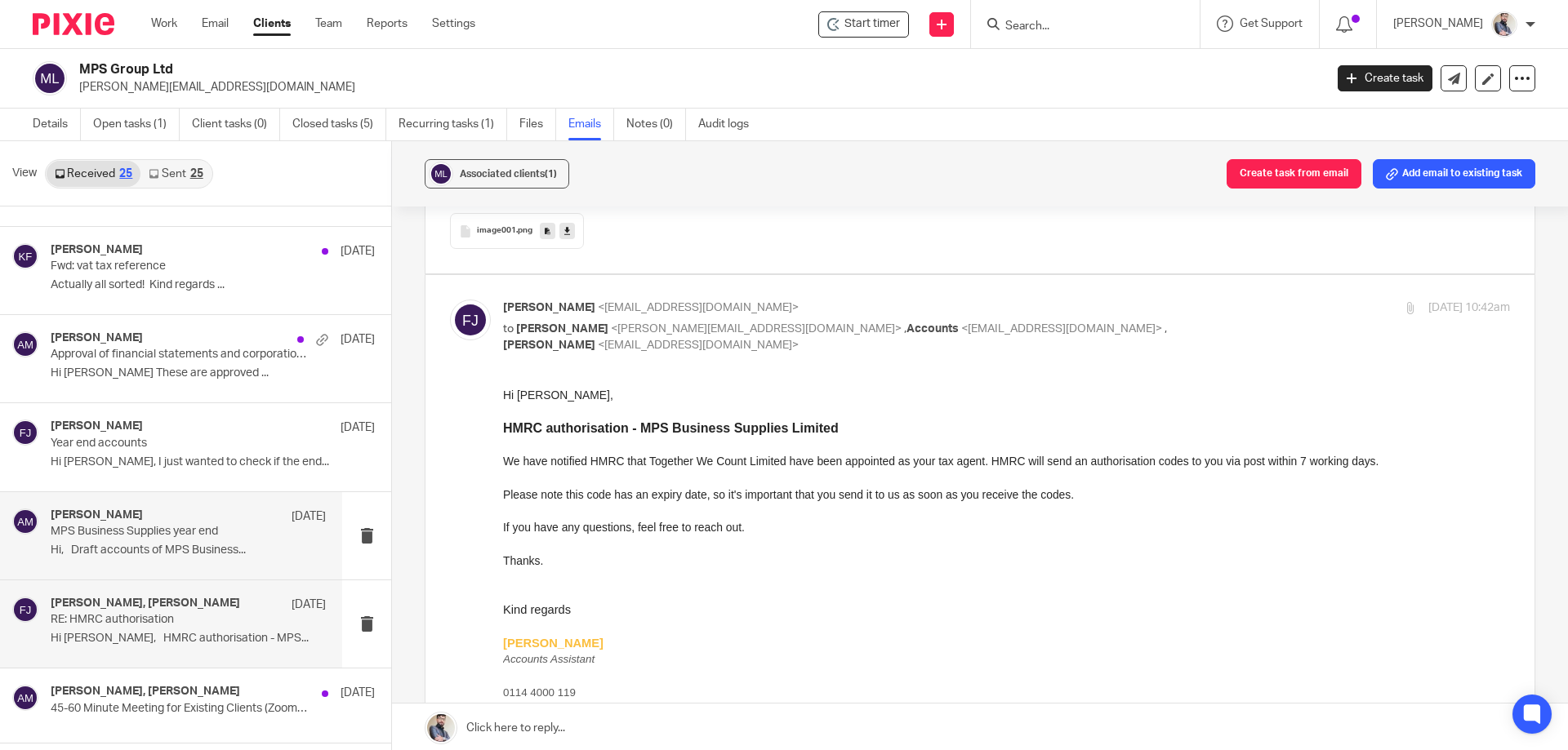
scroll to position [1414, 0]
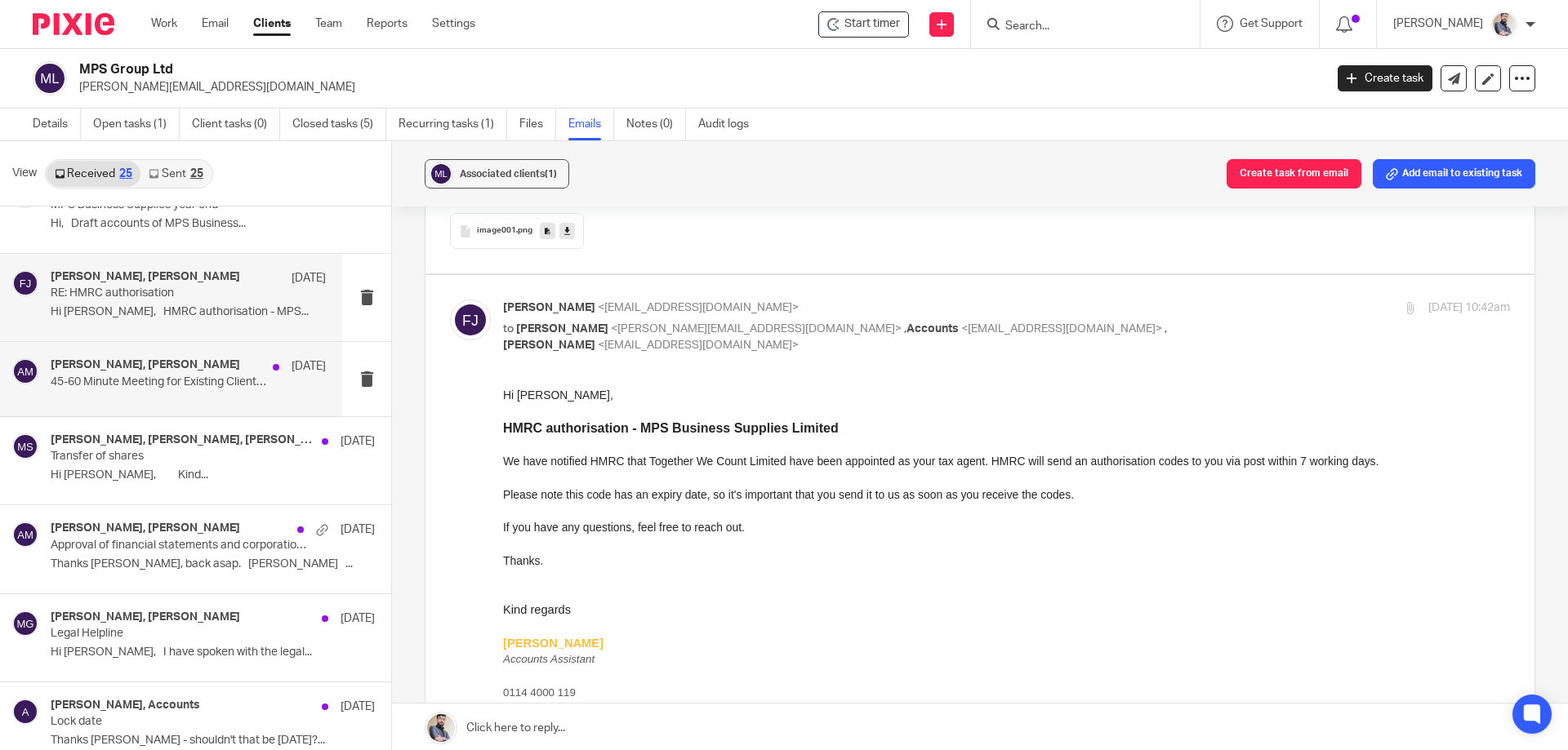
click at [206, 391] on div "Mike short, Aaron Mcleish 27 May 45-60 Minute Meeting for Existing Clients (Zoo…" at bounding box center [189, 378] width 276 height 41
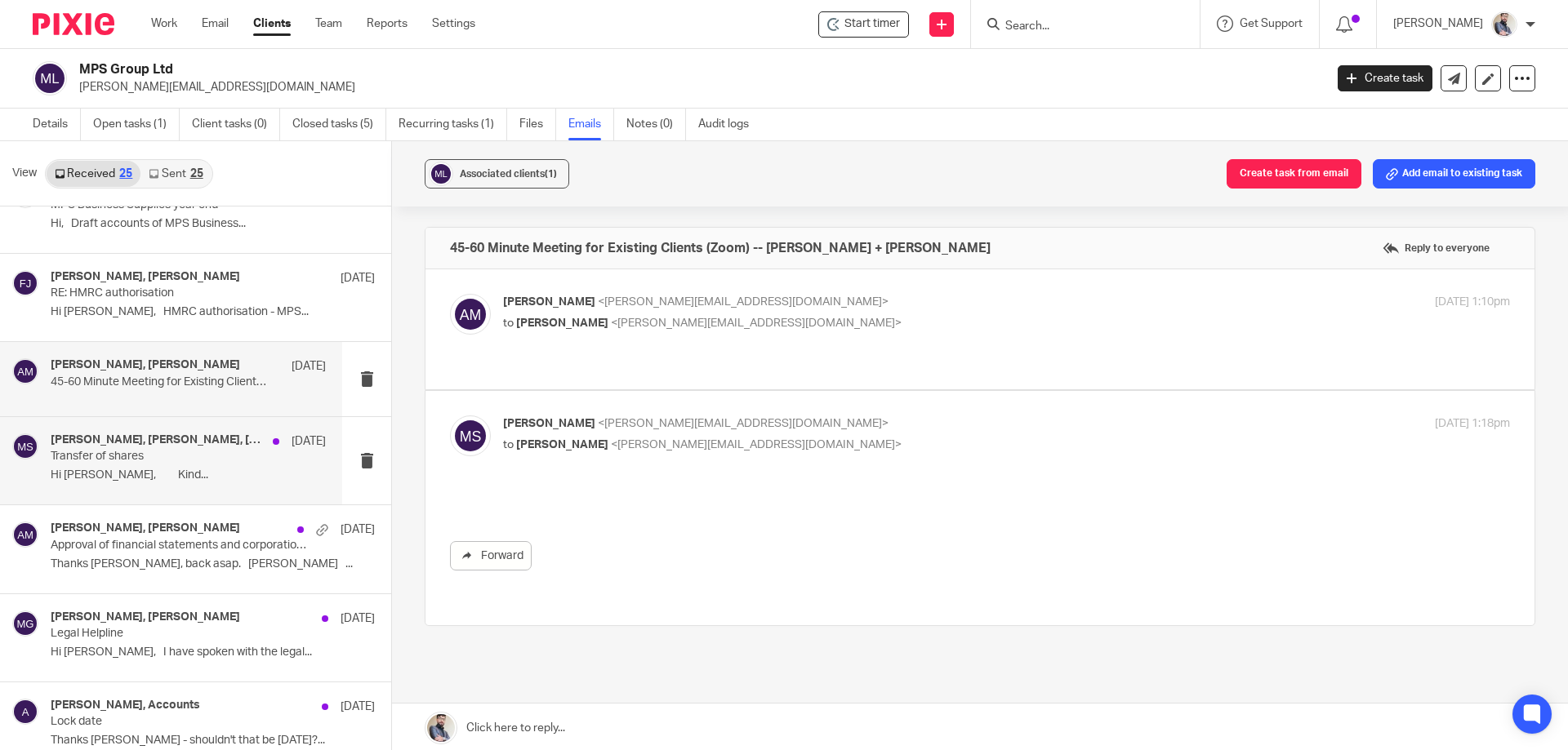
scroll to position [0, 0]
click at [196, 475] on p "Hi Mike, Kind..." at bounding box center [189, 475] width 276 height 14
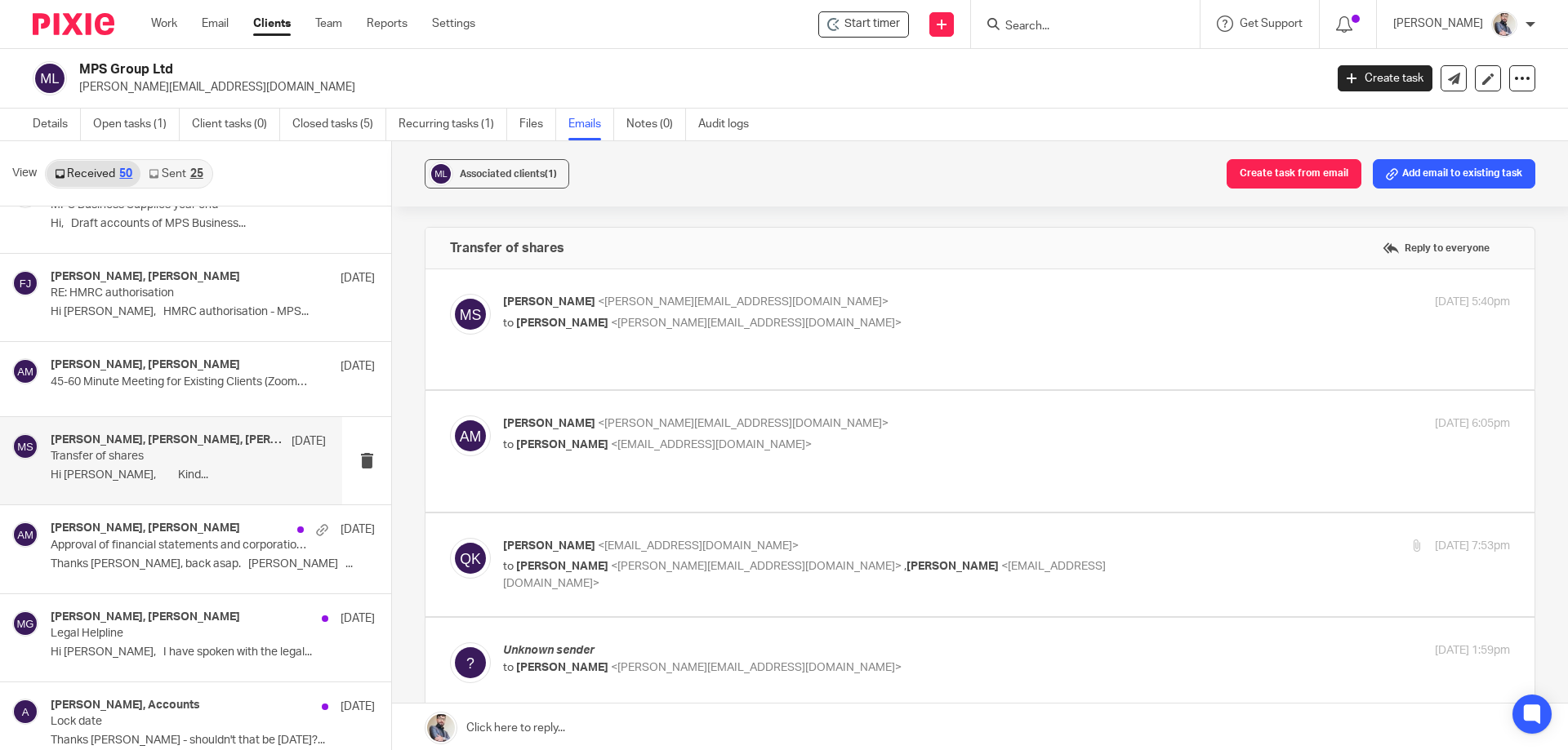
click at [609, 355] on label at bounding box center [979, 329] width 1108 height 120
click at [450, 293] on input "checkbox" at bounding box center [449, 293] width 1 height 1
checkbox input "true"
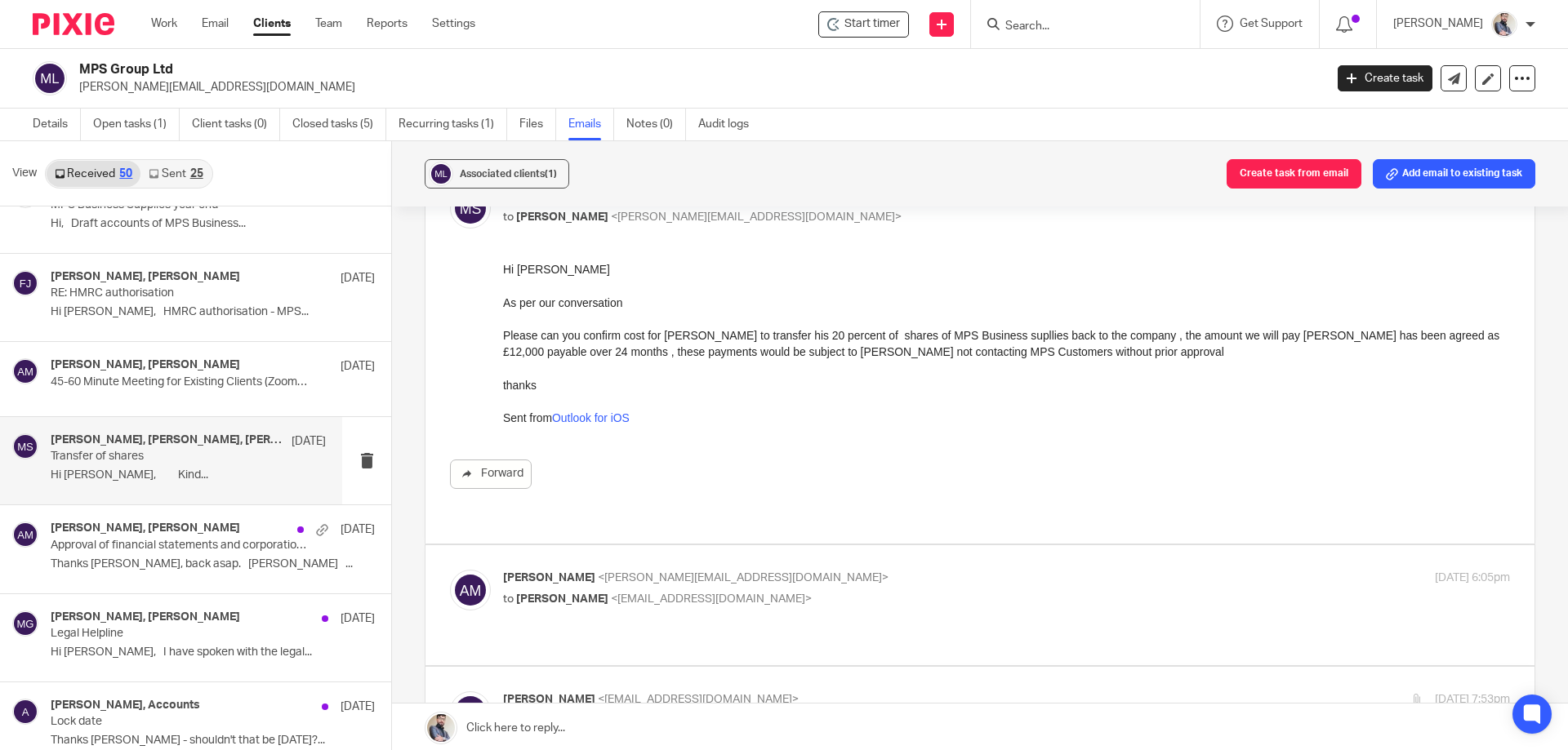
scroll to position [217, 0]
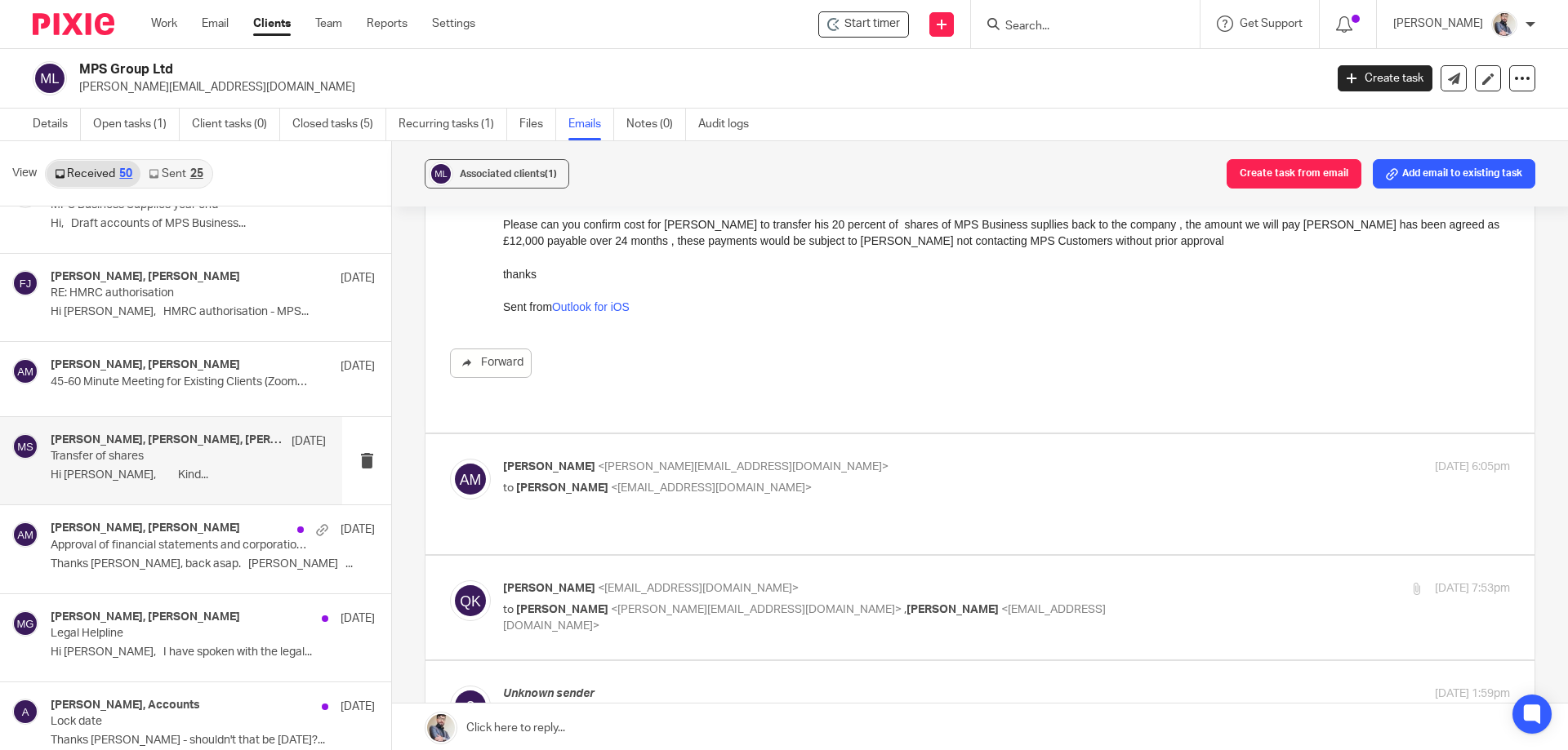
click at [608, 485] on div "Aaron Mcleish <aaron@togetherwecount.co.uk> to Qasim Khushnood <qasim@togetherw…" at bounding box center [979, 494] width 1060 height 71
click at [826, 481] on div "Aaron Mcleish <aaron@togetherwecount.co.uk> to Qasim Khushnood <qasim@togetherw…" at bounding box center [1006, 478] width 1007 height 41
checkbox input "true"
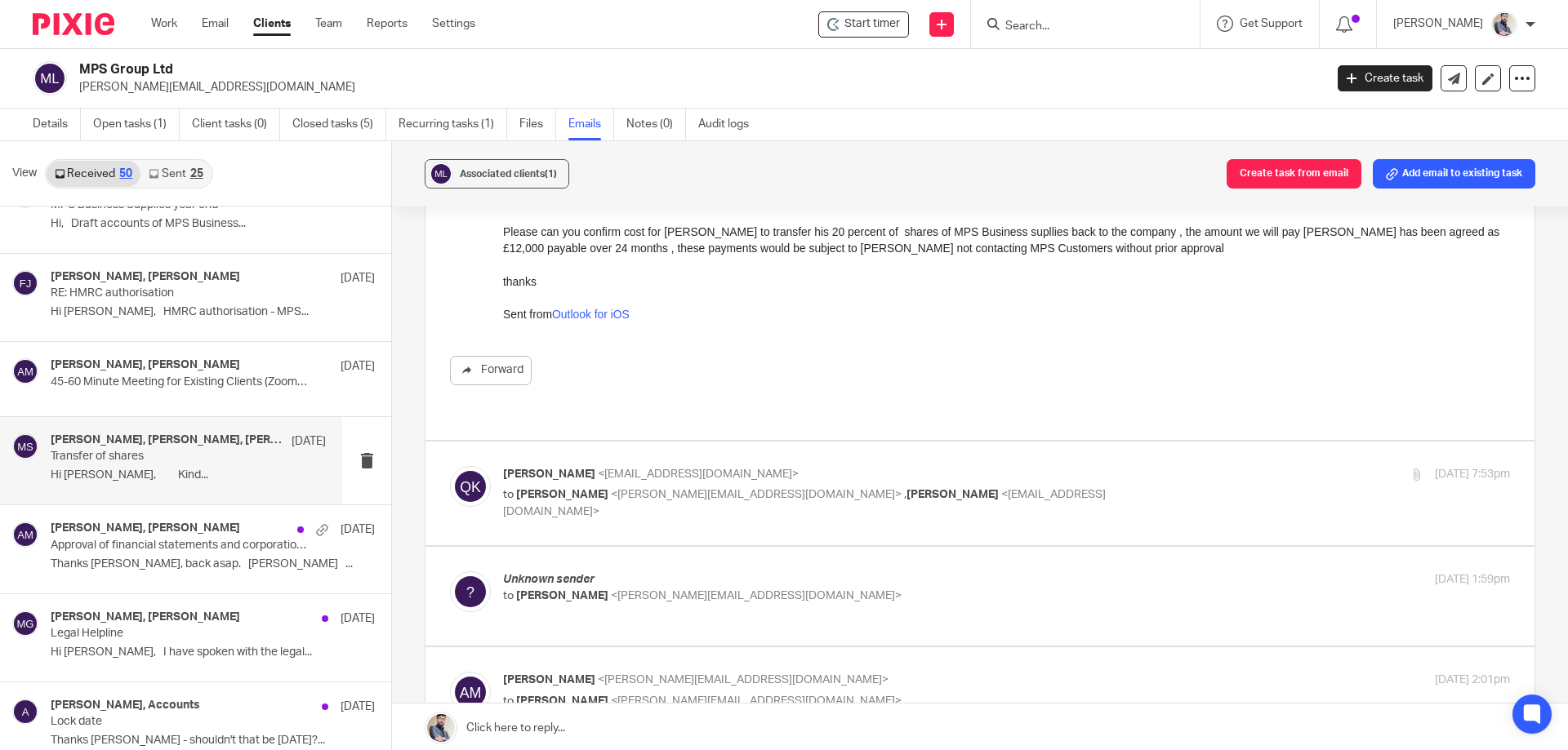
scroll to position [1197, 0]
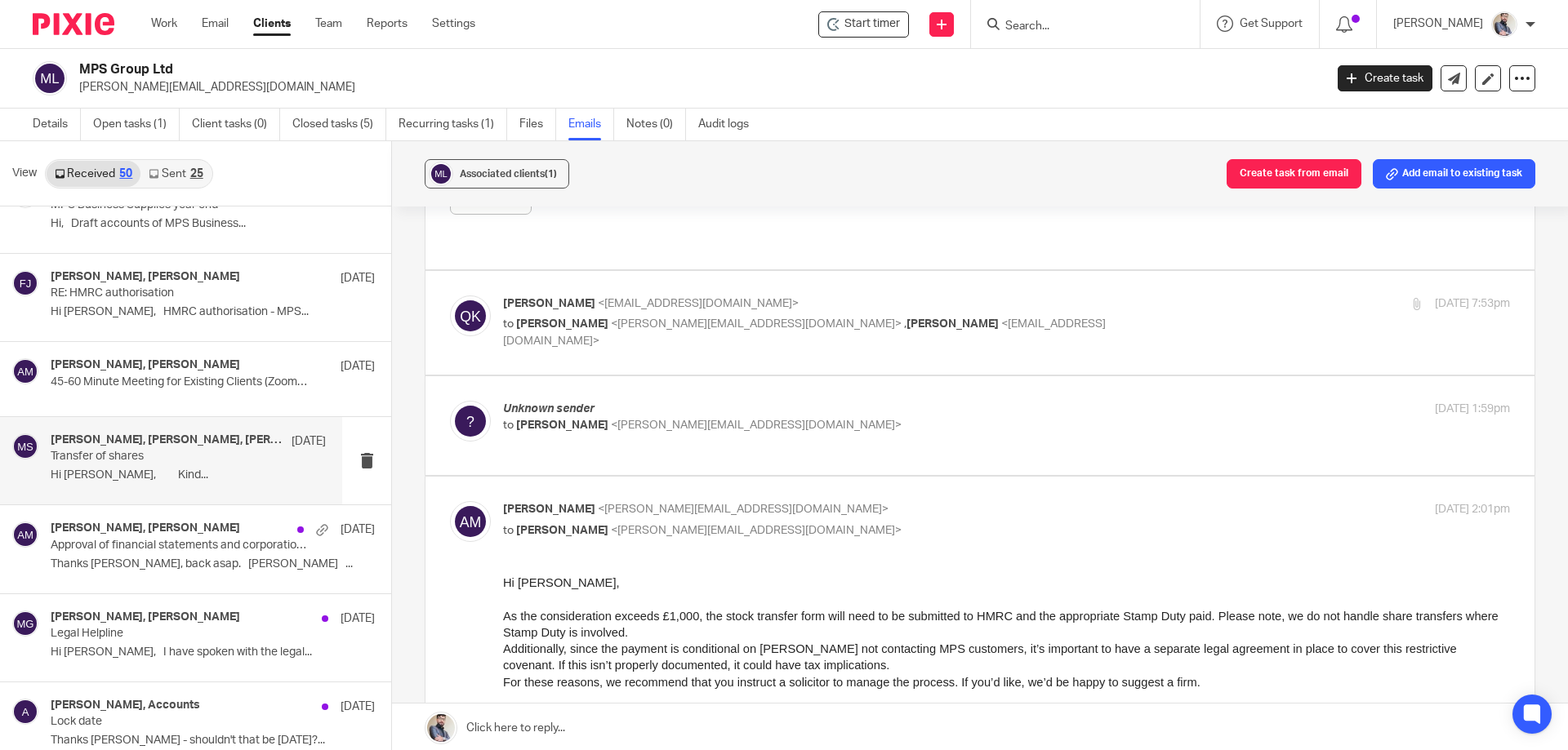
click at [928, 305] on div "Qasim Khushnood <qasim@togetherwecount.co.uk> to Aaron Mcleish <aaron@togetherw…" at bounding box center [979, 322] width 1060 height 54
click at [1064, 316] on p "to Aaron Mcleish <aaron@togetherwecount.co.uk> , Inam Satti <inam@togetherwecou…" at bounding box center [838, 332] width 671 height 34
checkbox input "true"
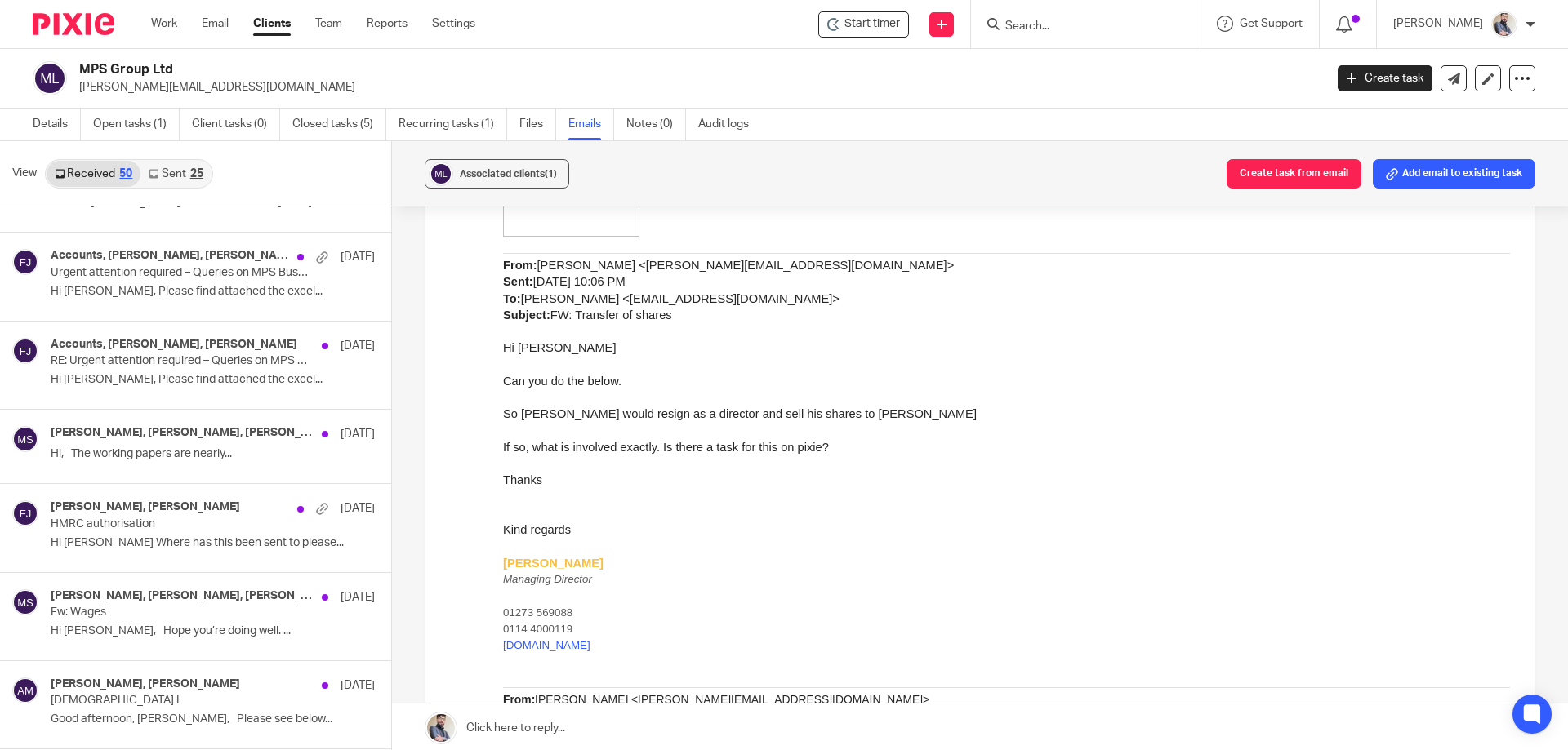
scroll to position [1958, 0]
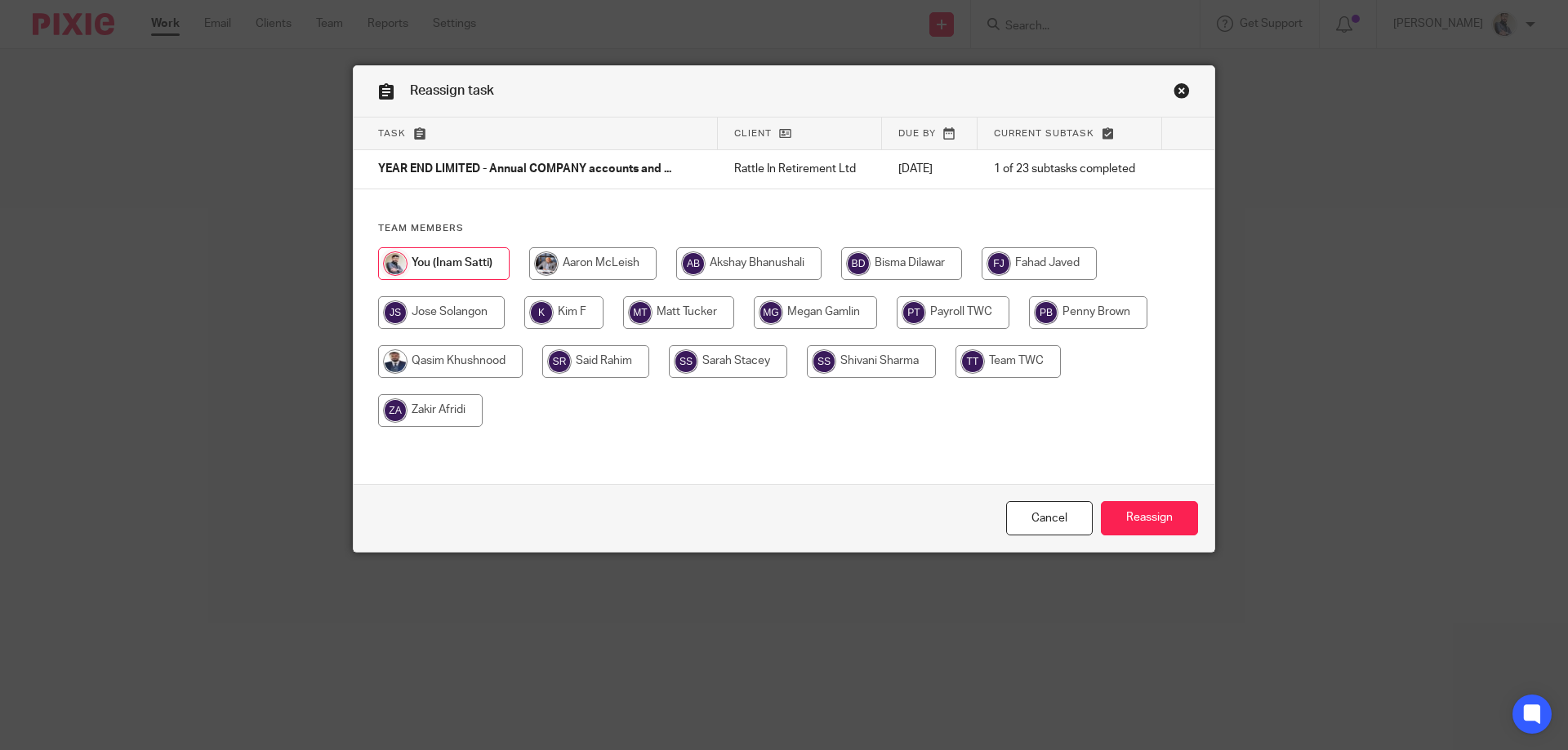
click at [1031, 269] on input "radio" at bounding box center [1039, 264] width 115 height 33
radio input "true"
click at [1121, 526] on input "Reassign" at bounding box center [1148, 518] width 97 height 35
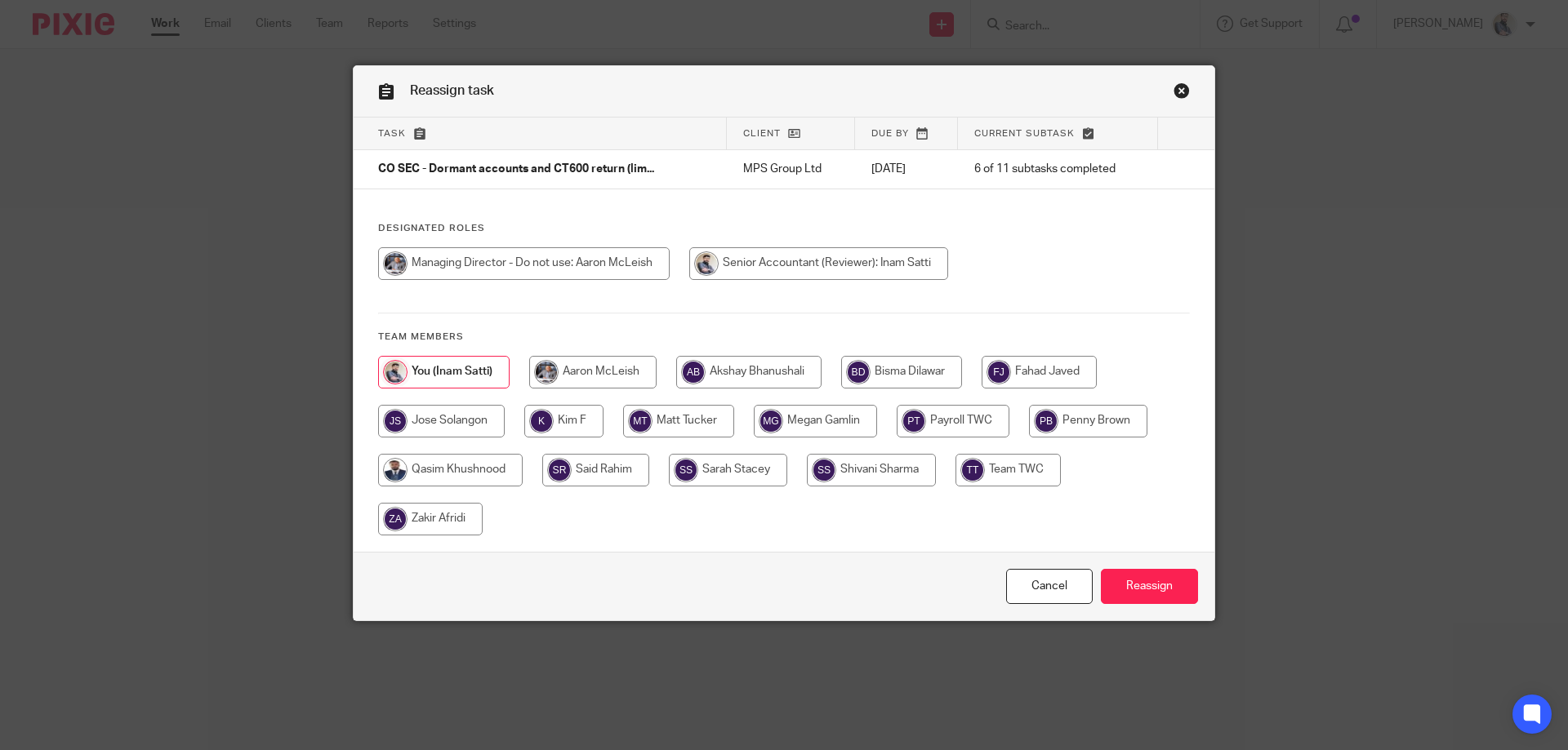
click at [464, 505] on input "radio" at bounding box center [430, 519] width 104 height 33
radio input "true"
click at [1161, 585] on input "Reassign" at bounding box center [1148, 586] width 97 height 35
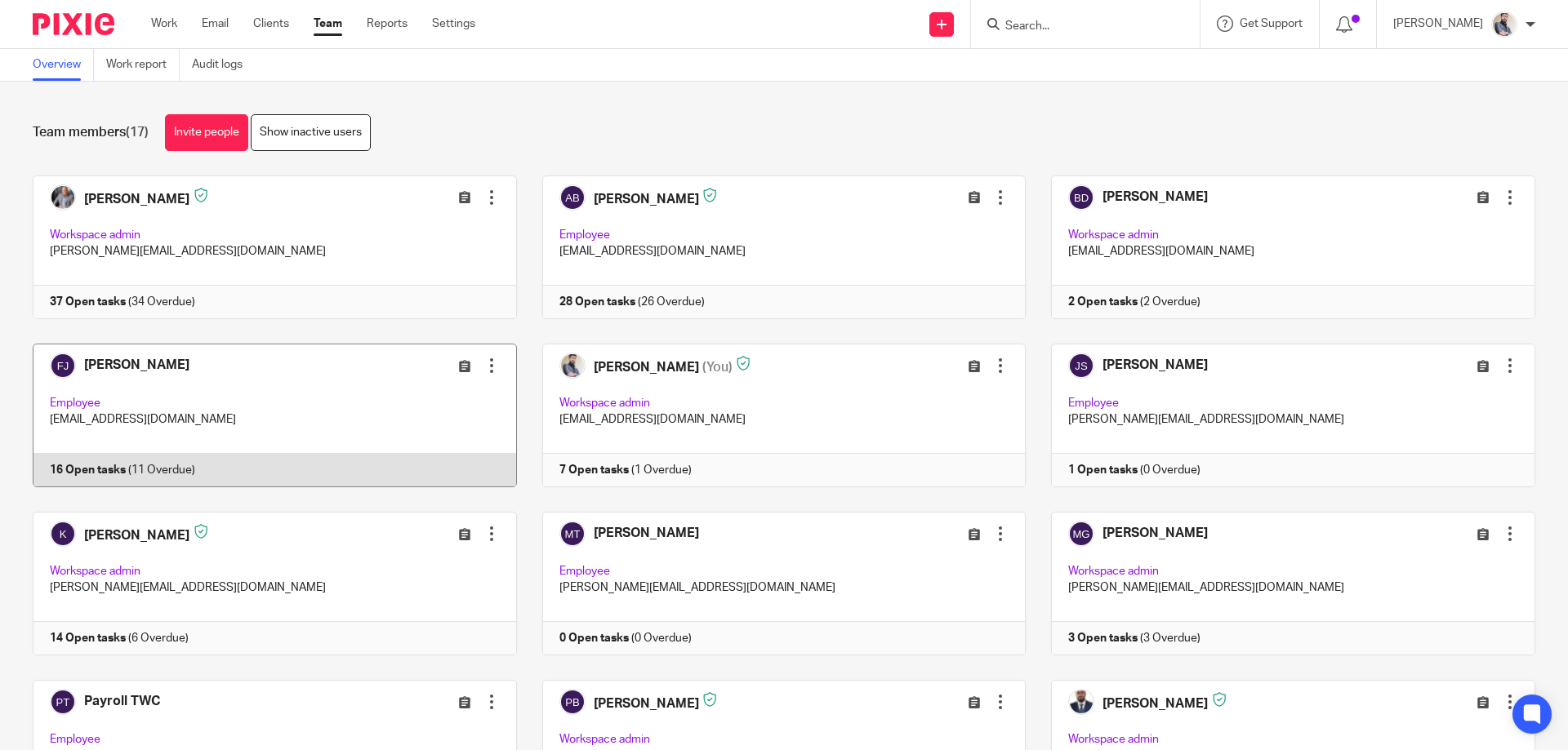
click at [107, 391] on link at bounding box center [262, 415] width 509 height 144
click at [459, 366] on icon at bounding box center [465, 366] width 13 height 13
drag, startPoint x: 0, startPoint y: 0, endPoint x: 479, endPoint y: 371, distance: 605.9
click at [483, 371] on div at bounding box center [491, 366] width 16 height 16
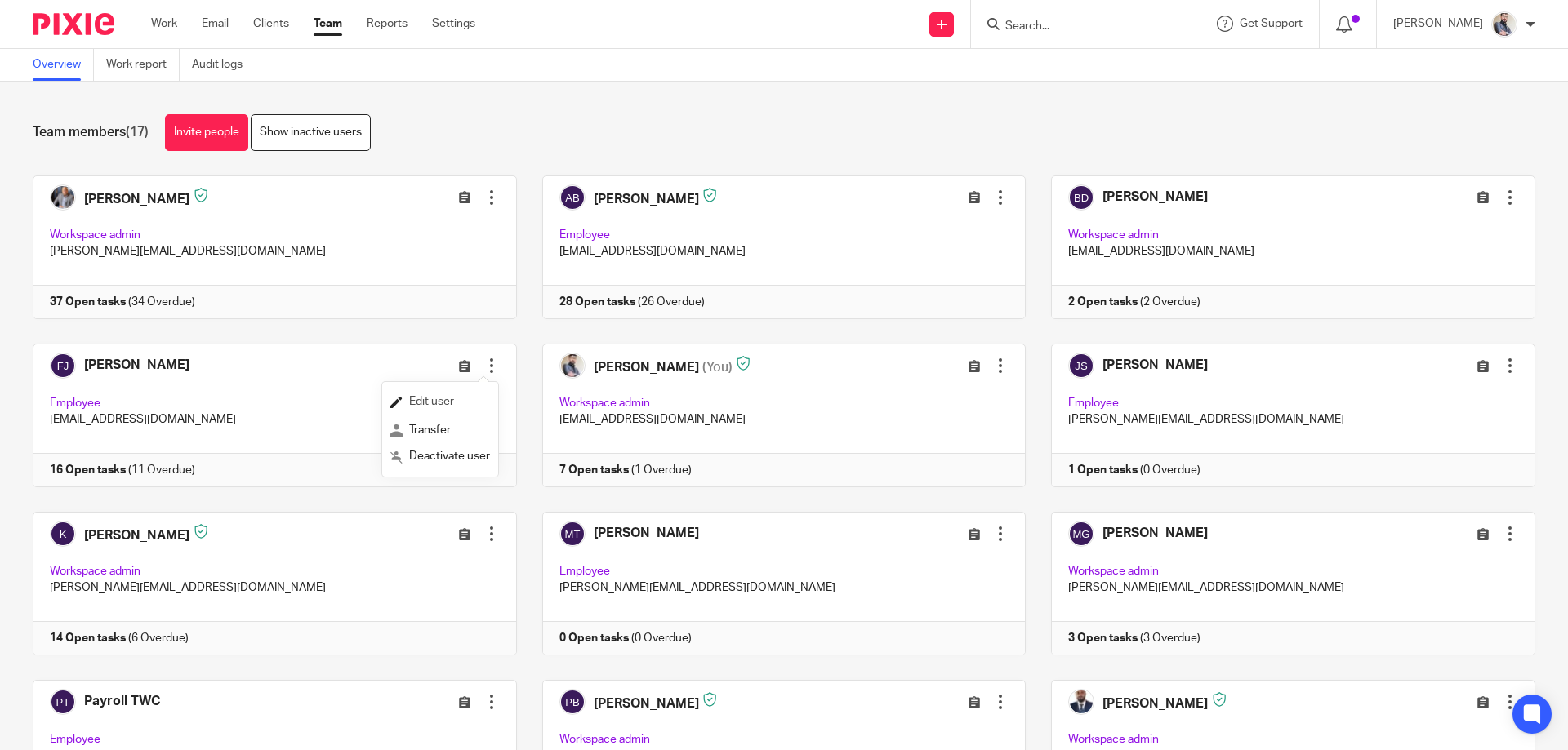
click at [458, 406] on link "Edit user" at bounding box center [440, 402] width 100 height 24
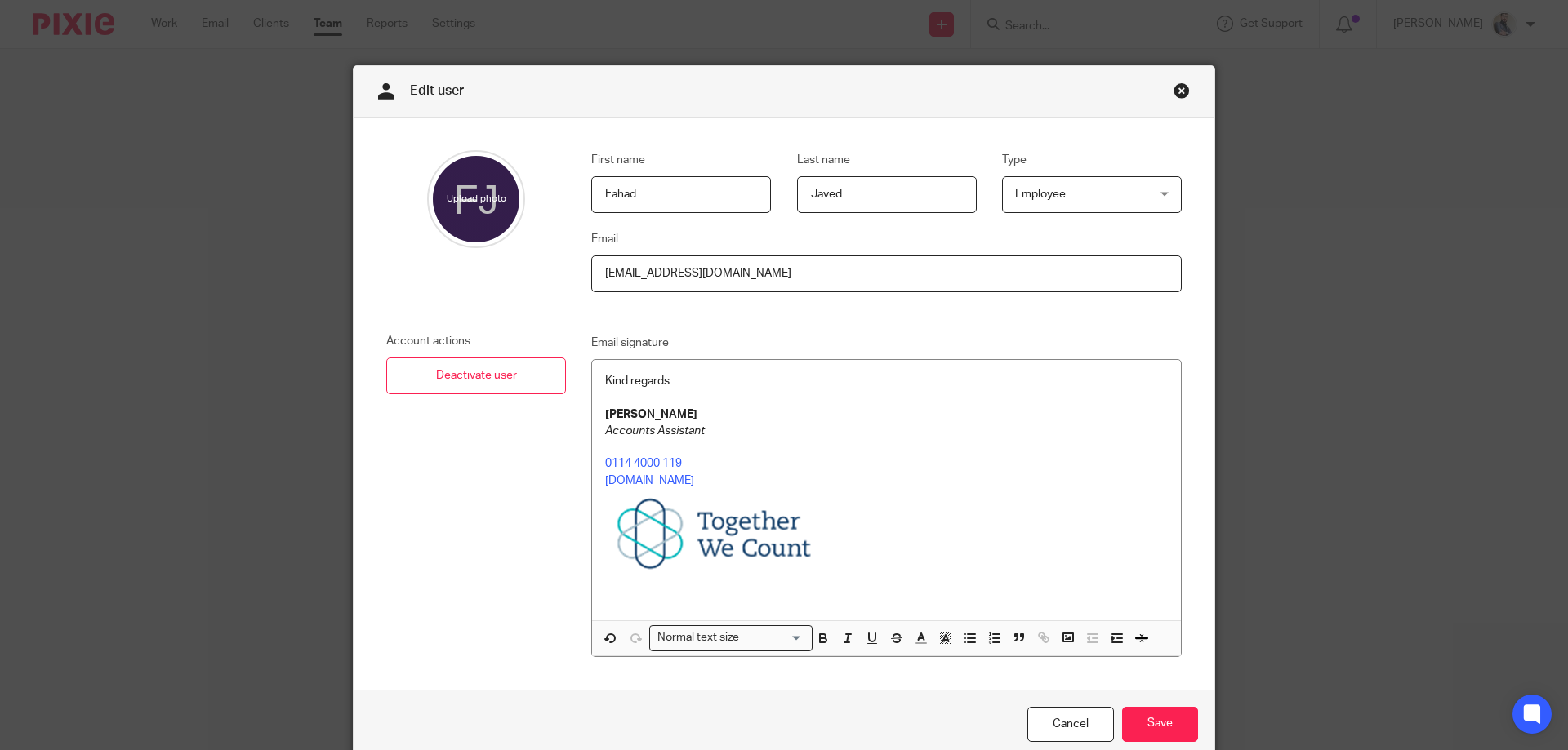
click at [1057, 188] on span "Employee" at bounding box center [1081, 194] width 132 height 34
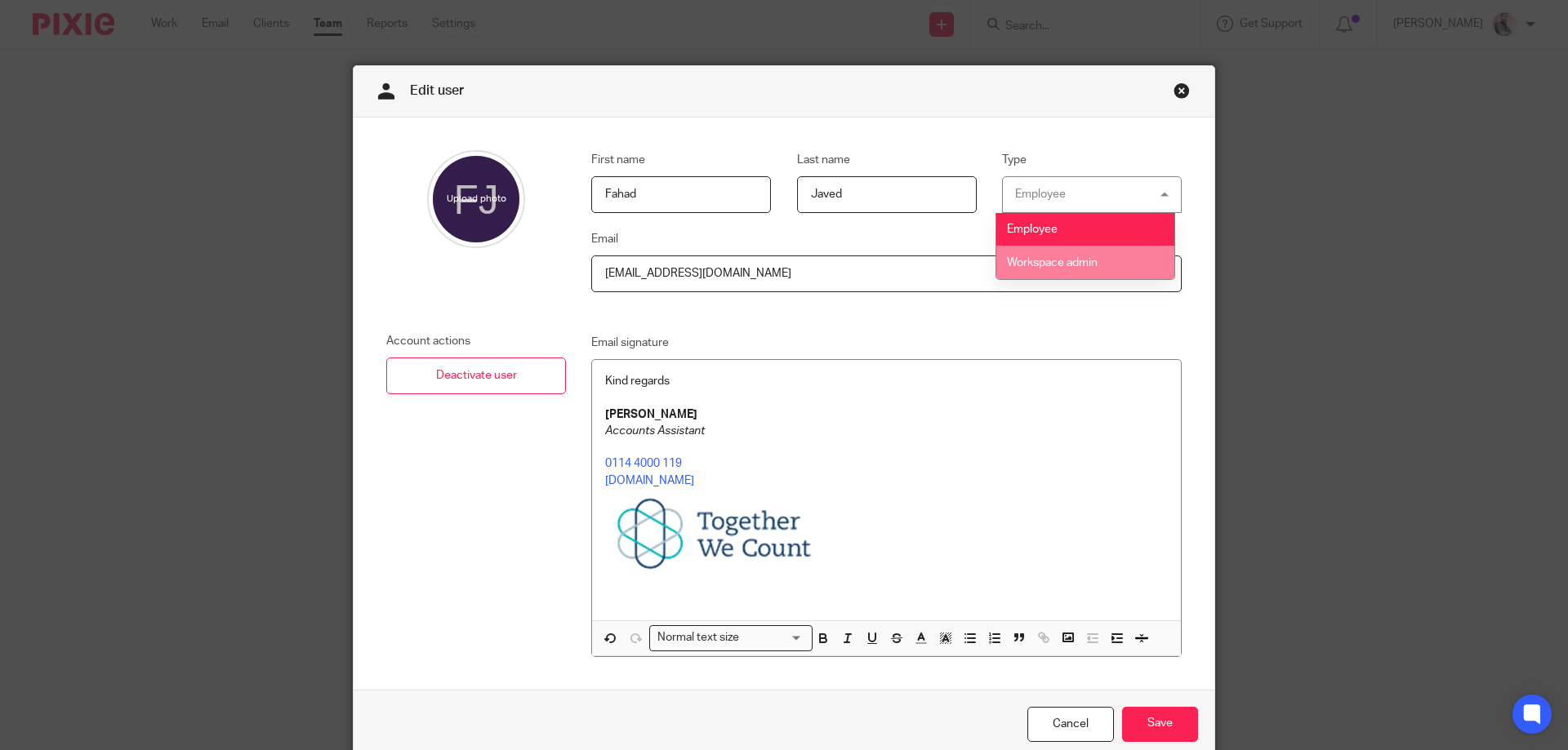
click at [1058, 256] on li "Workspace admin" at bounding box center [1085, 262] width 178 height 34
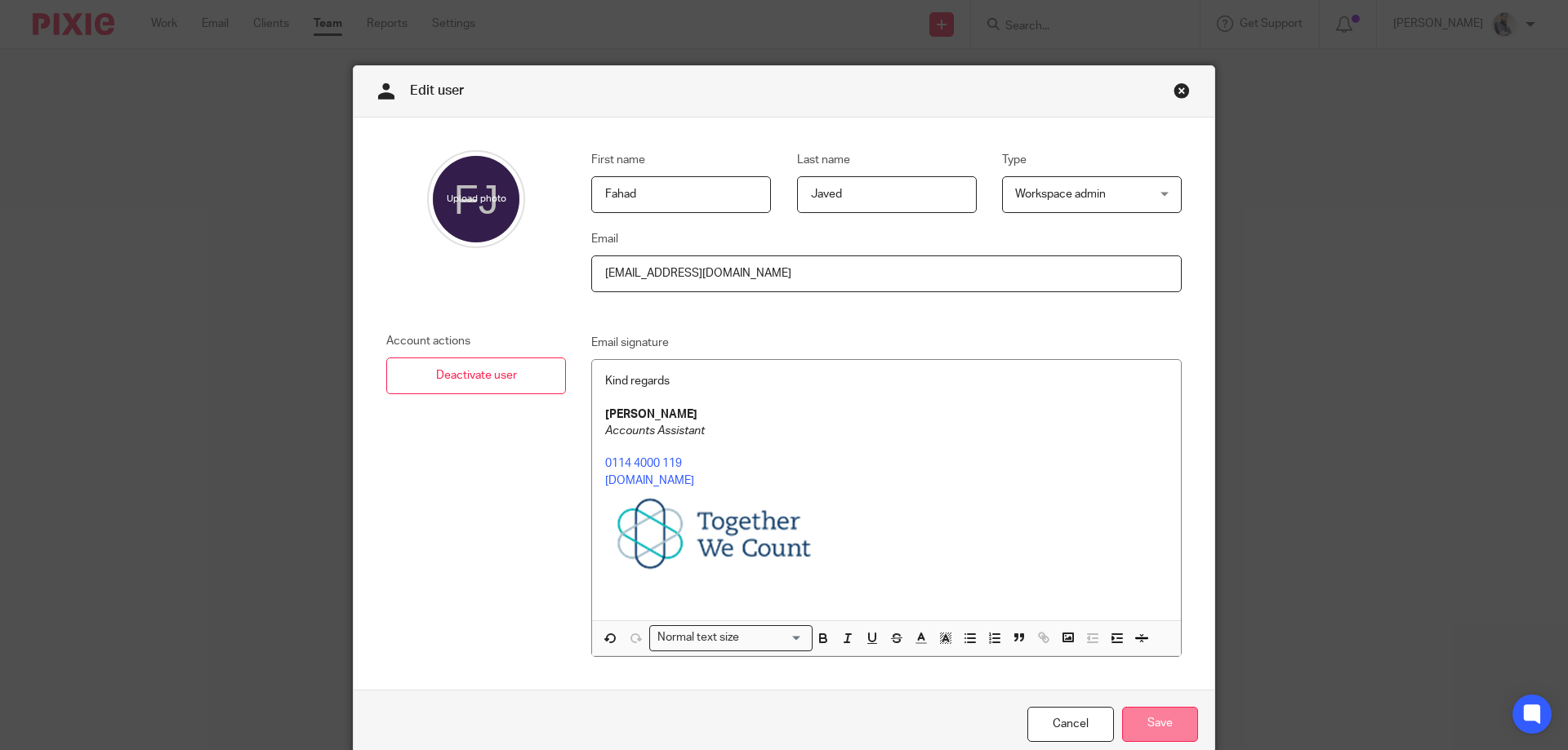
click at [1148, 710] on input "Save" at bounding box center [1160, 724] width 76 height 35
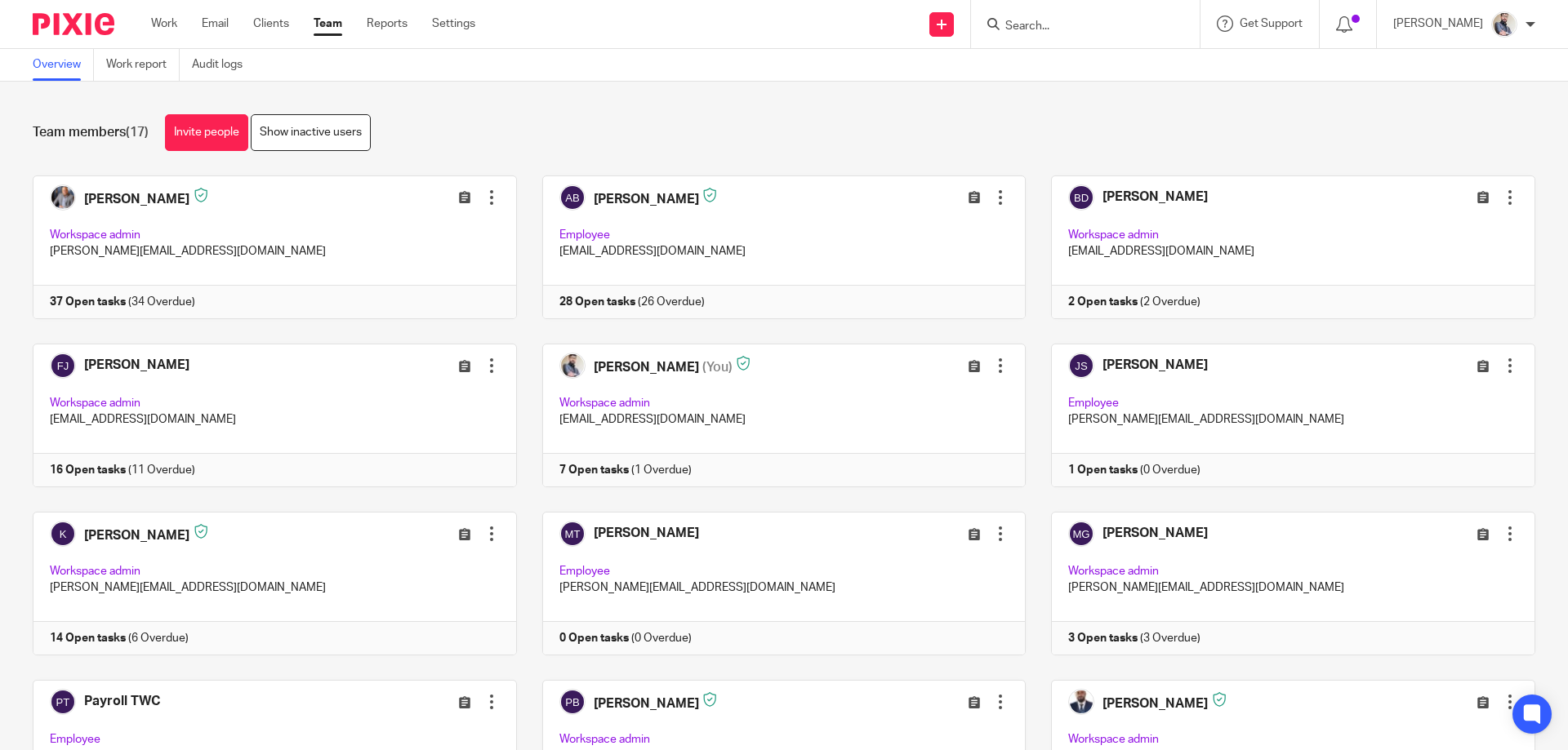
click at [1525, 20] on div at bounding box center [1530, 24] width 10 height 10
click at [1489, 71] on li "My profile" at bounding box center [1472, 65] width 108 height 24
click at [1447, 57] on li "My profile" at bounding box center [1472, 65] width 108 height 24
click at [1461, 65] on span "My profile" at bounding box center [1466, 65] width 51 height 12
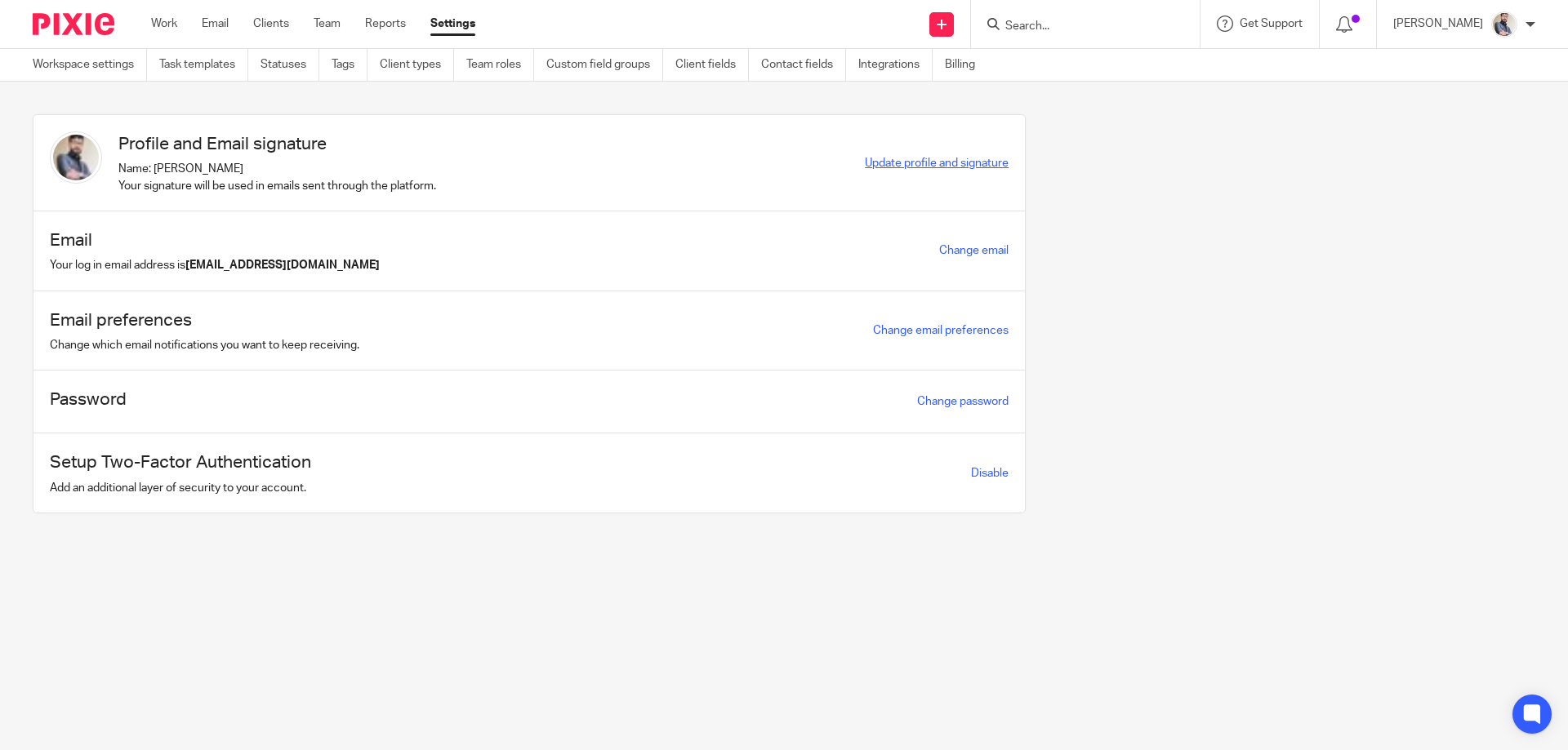
click at [902, 161] on span "Update profile and signature" at bounding box center [936, 163] width 144 height 12
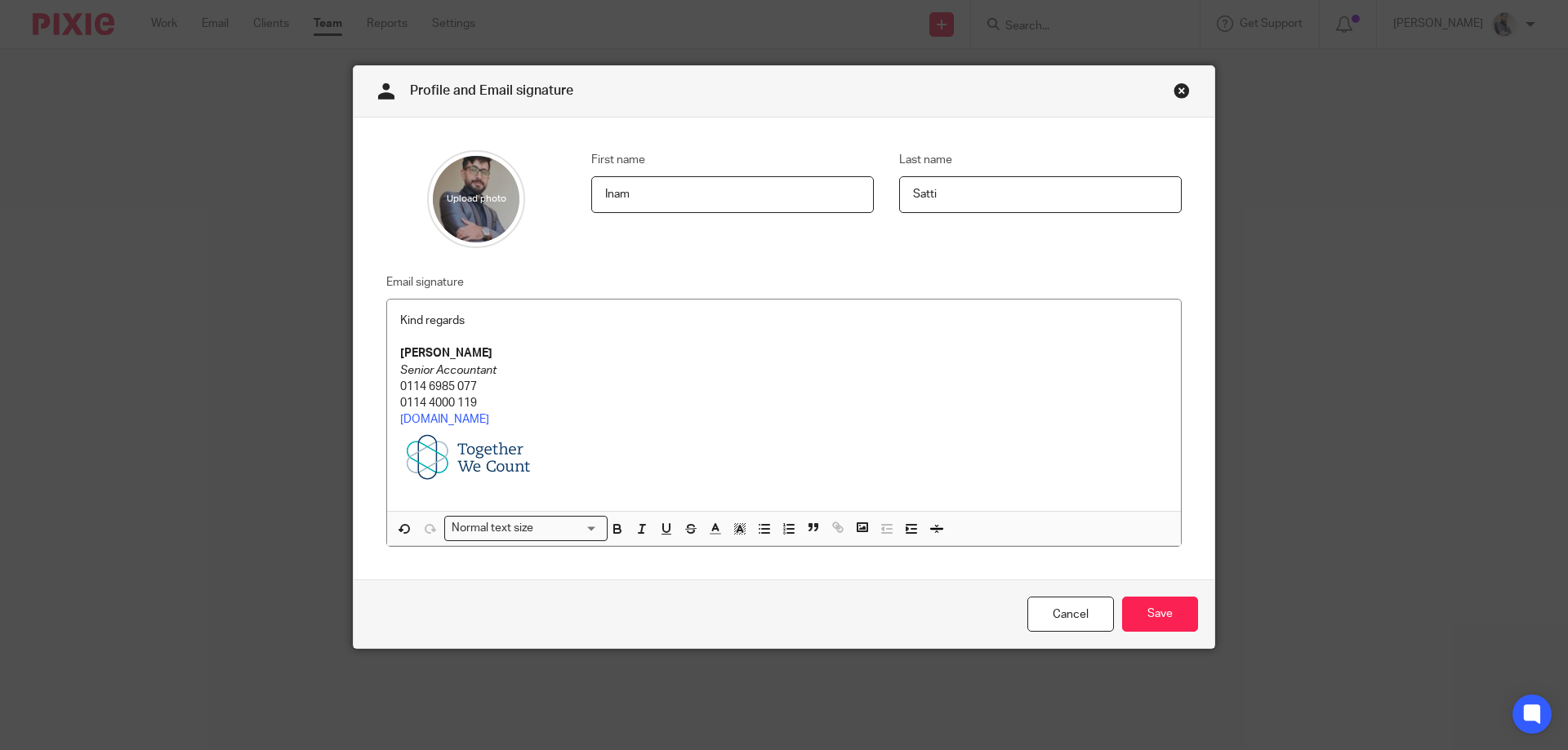
click at [465, 199] on input "file" at bounding box center [476, 199] width 98 height 98
click at [1063, 621] on link "Cancel" at bounding box center [1070, 614] width 86 height 35
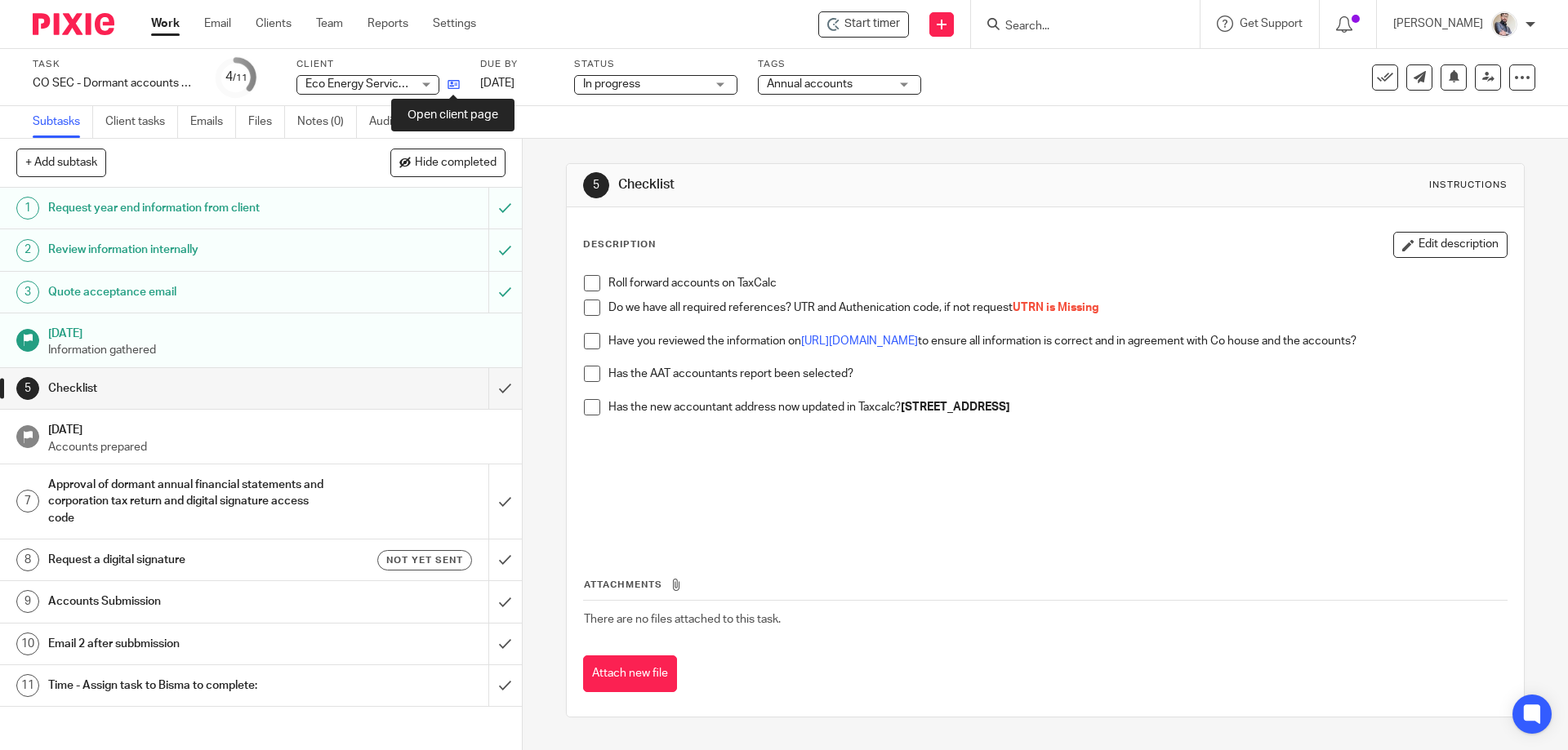
click at [449, 88] on icon at bounding box center [454, 84] width 13 height 13
click at [457, 87] on icon at bounding box center [454, 84] width 13 height 13
click at [393, 111] on link "Audit logs" at bounding box center [400, 121] width 63 height 32
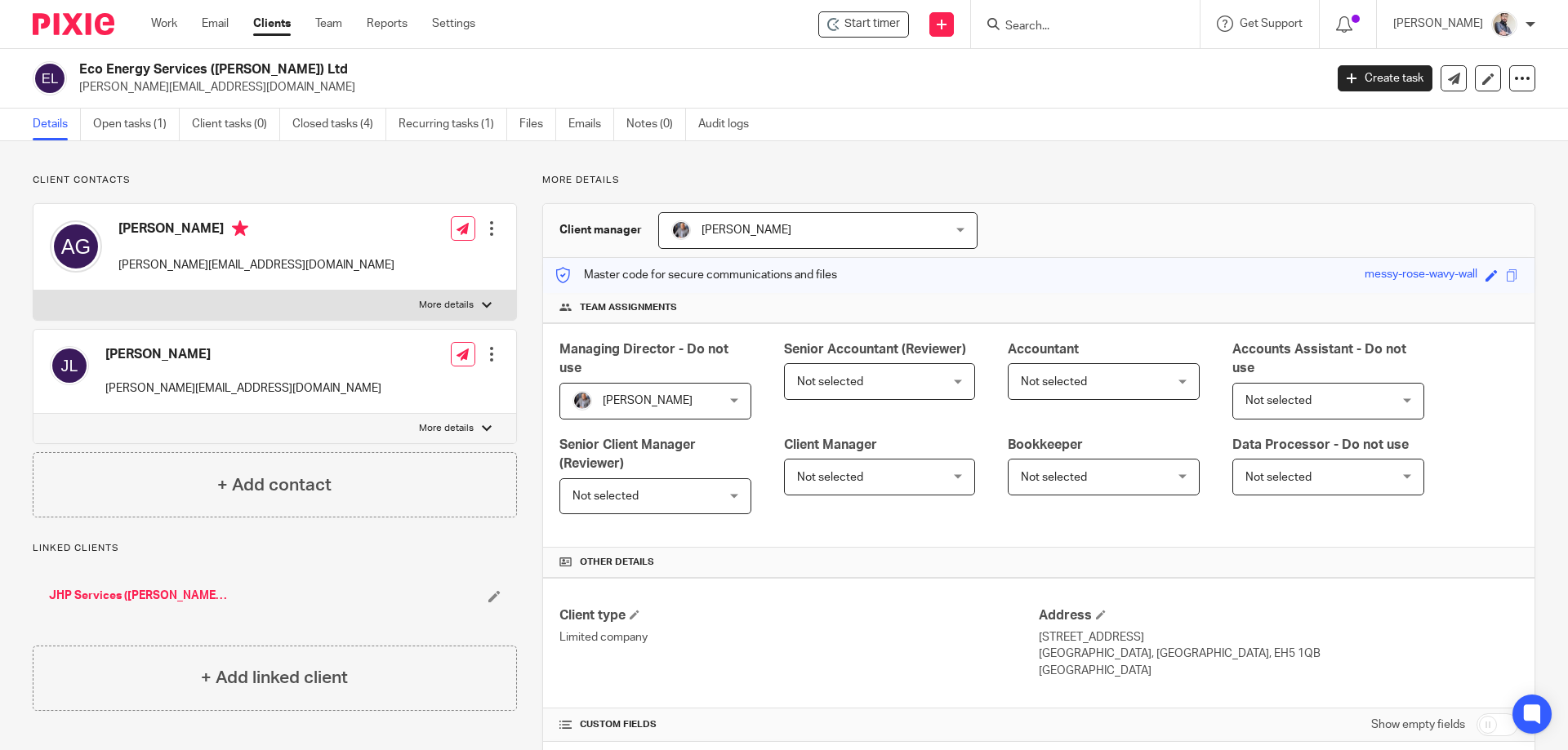
drag, startPoint x: 300, startPoint y: 75, endPoint x: 78, endPoint y: 64, distance: 222.3
click at [78, 64] on div "Eco Energy Services ([PERSON_NAME]) Ltd [PERSON_NAME][EMAIL_ADDRESS][DOMAIN_NAM…" at bounding box center [673, 79] width 1281 height 34
copy h2 "Eco Energy Services ([PERSON_NAME]) Ltd"
click at [580, 128] on link "Emails" at bounding box center [591, 124] width 45 height 32
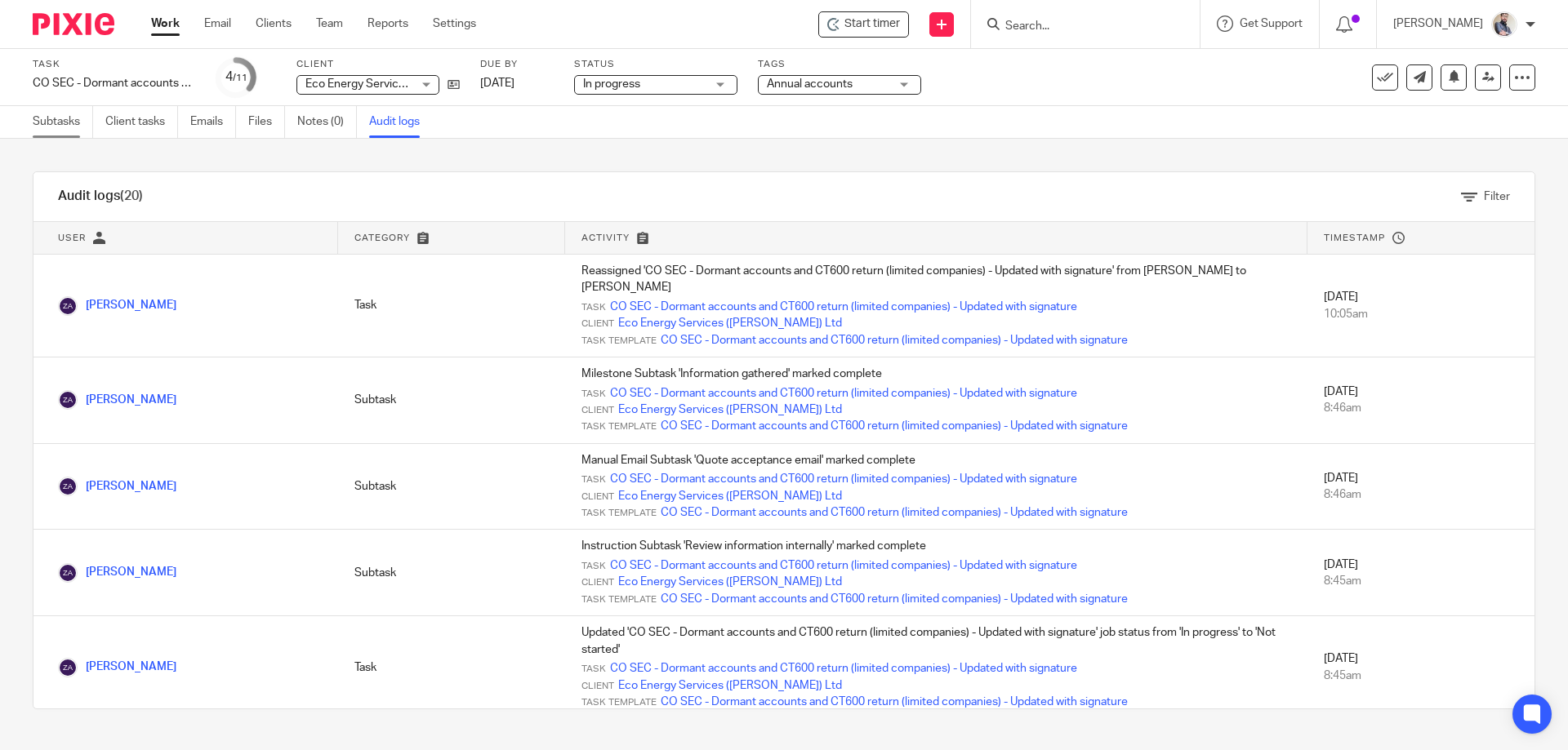
click at [66, 116] on link "Subtasks" at bounding box center [63, 121] width 61 height 32
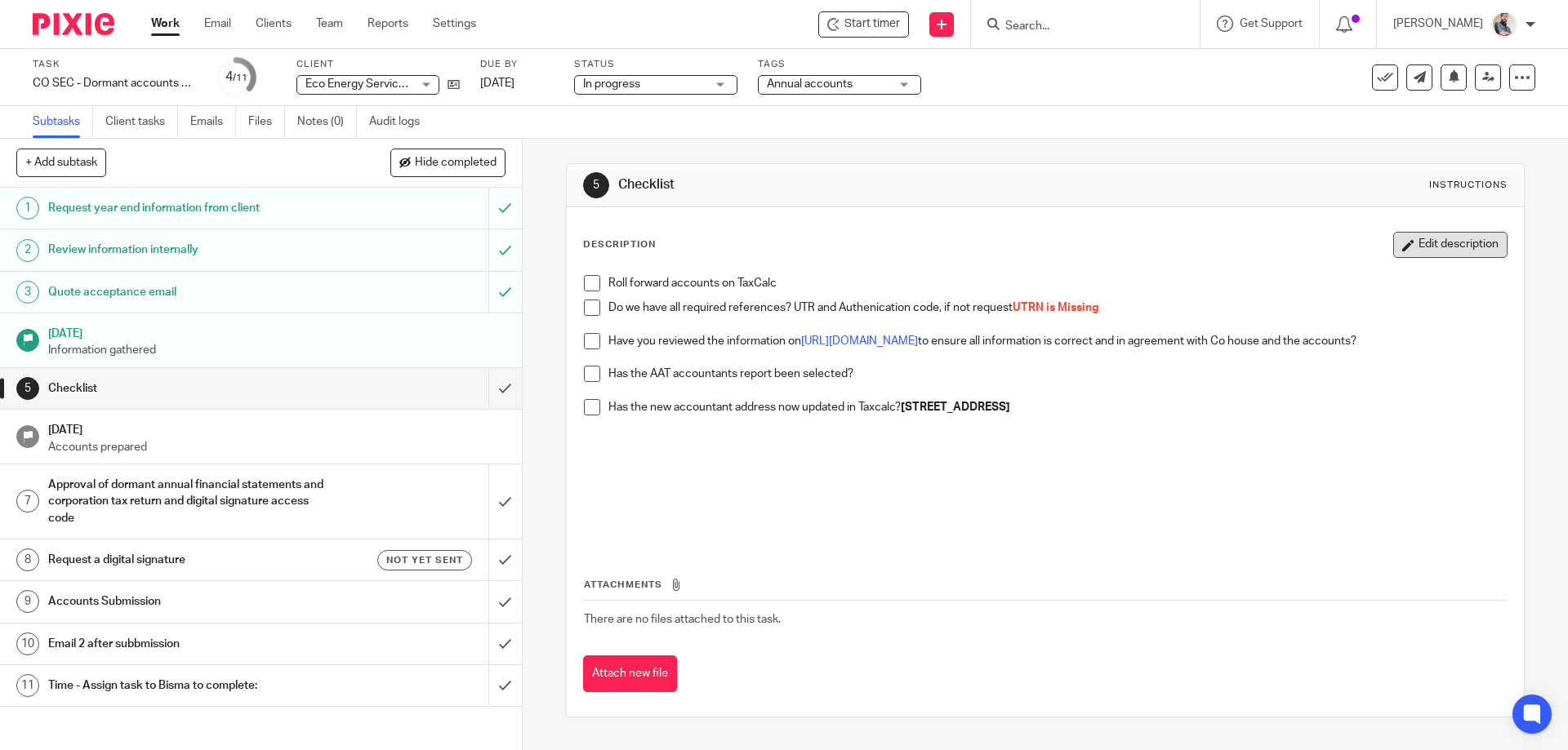
click at [1393, 250] on button "Edit description" at bounding box center [1450, 245] width 114 height 26
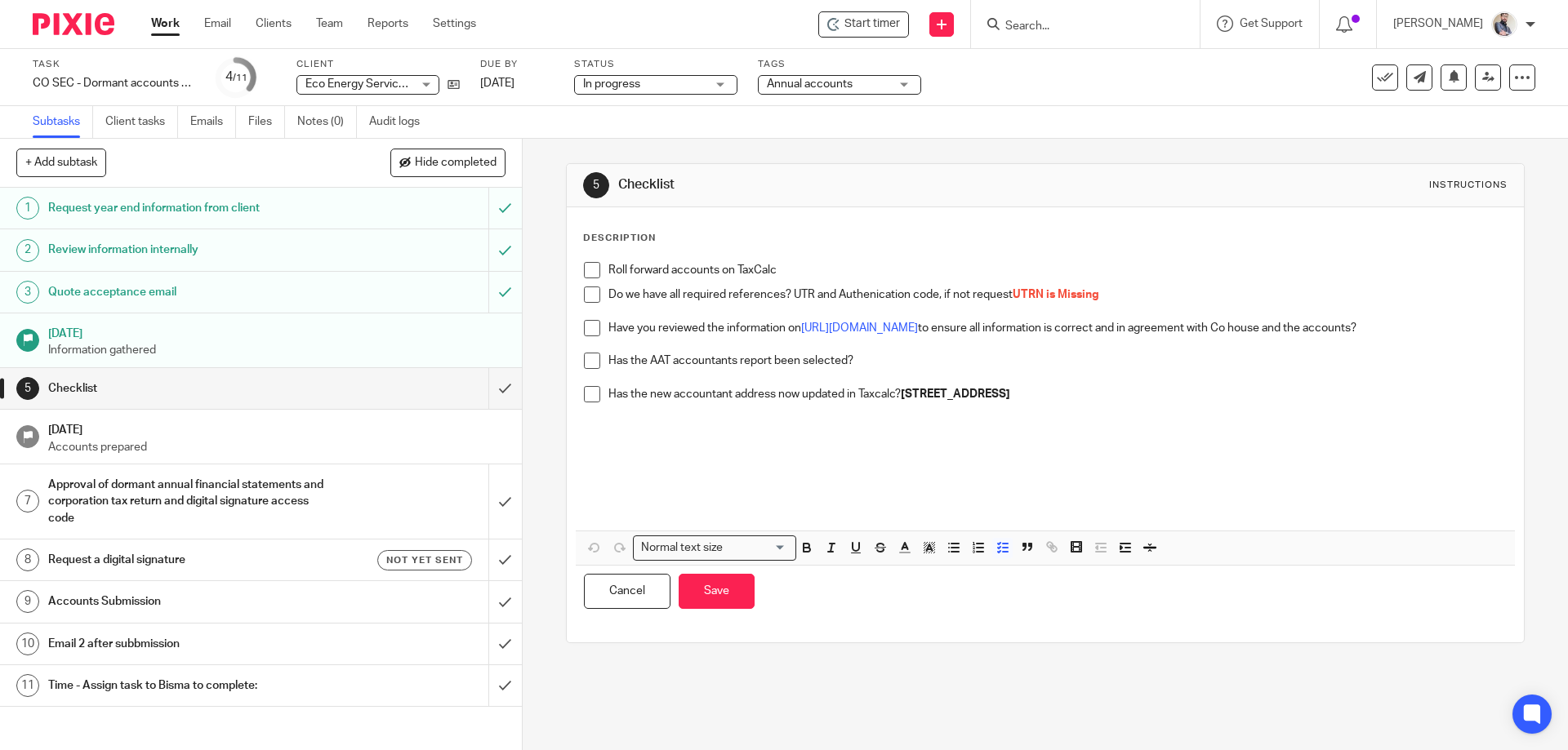
click at [733, 452] on p at bounding box center [1057, 460] width 897 height 16
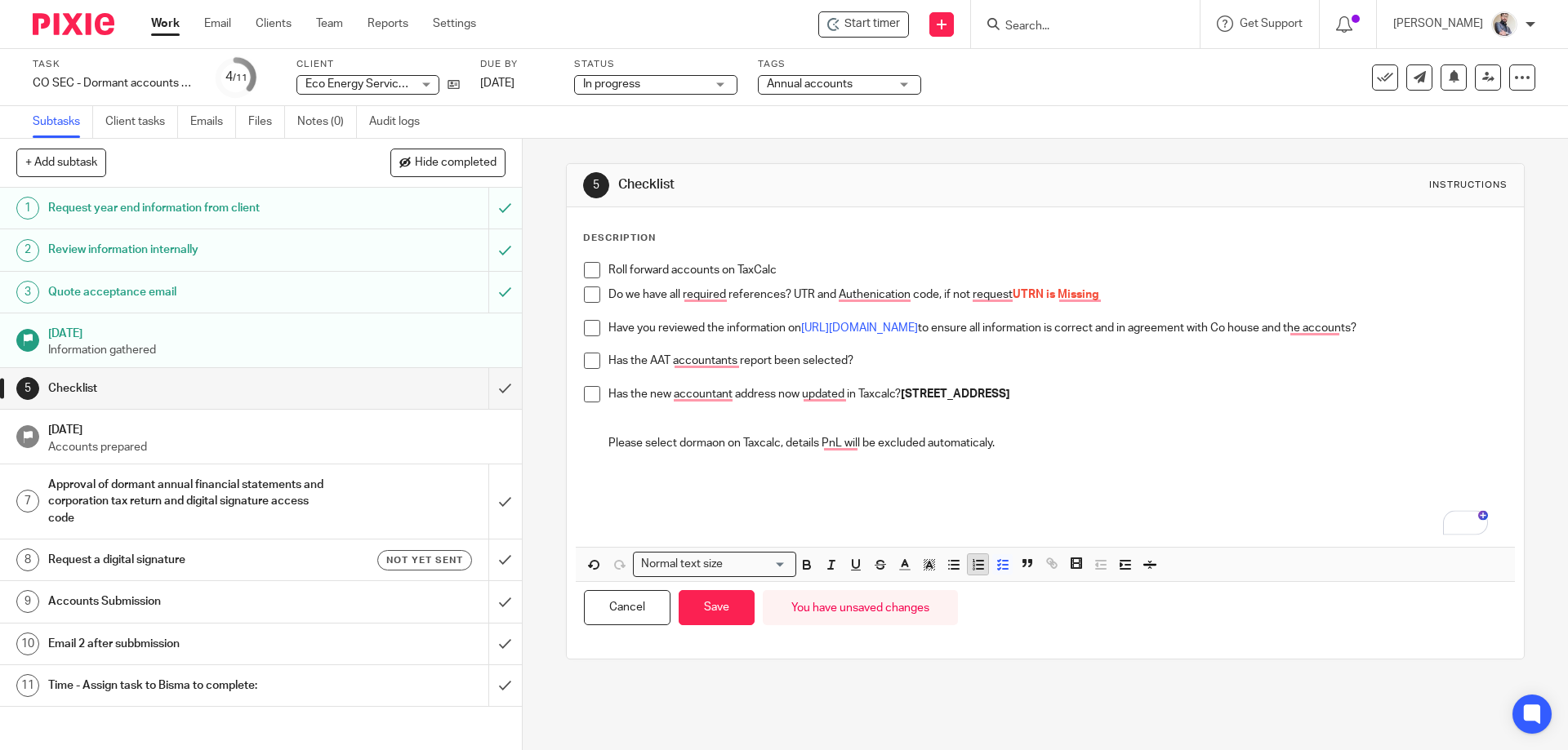
click at [978, 564] on line "button" at bounding box center [979, 564] width 6 height 0
drag, startPoint x: 614, startPoint y: 440, endPoint x: 630, endPoint y: 488, distance: 50.6
click at [630, 488] on div "Has the new accountant address now updated in Taxcalc? 87 Heeley Bank Road, She…" at bounding box center [1057, 452] width 897 height 132
drag, startPoint x: 605, startPoint y: 443, endPoint x: 647, endPoint y: 505, distance: 74.9
click at [647, 505] on div "Has the new accountant address now updated in Taxcalc? 87 Heeley Bank Road, She…" at bounding box center [1057, 452] width 897 height 132
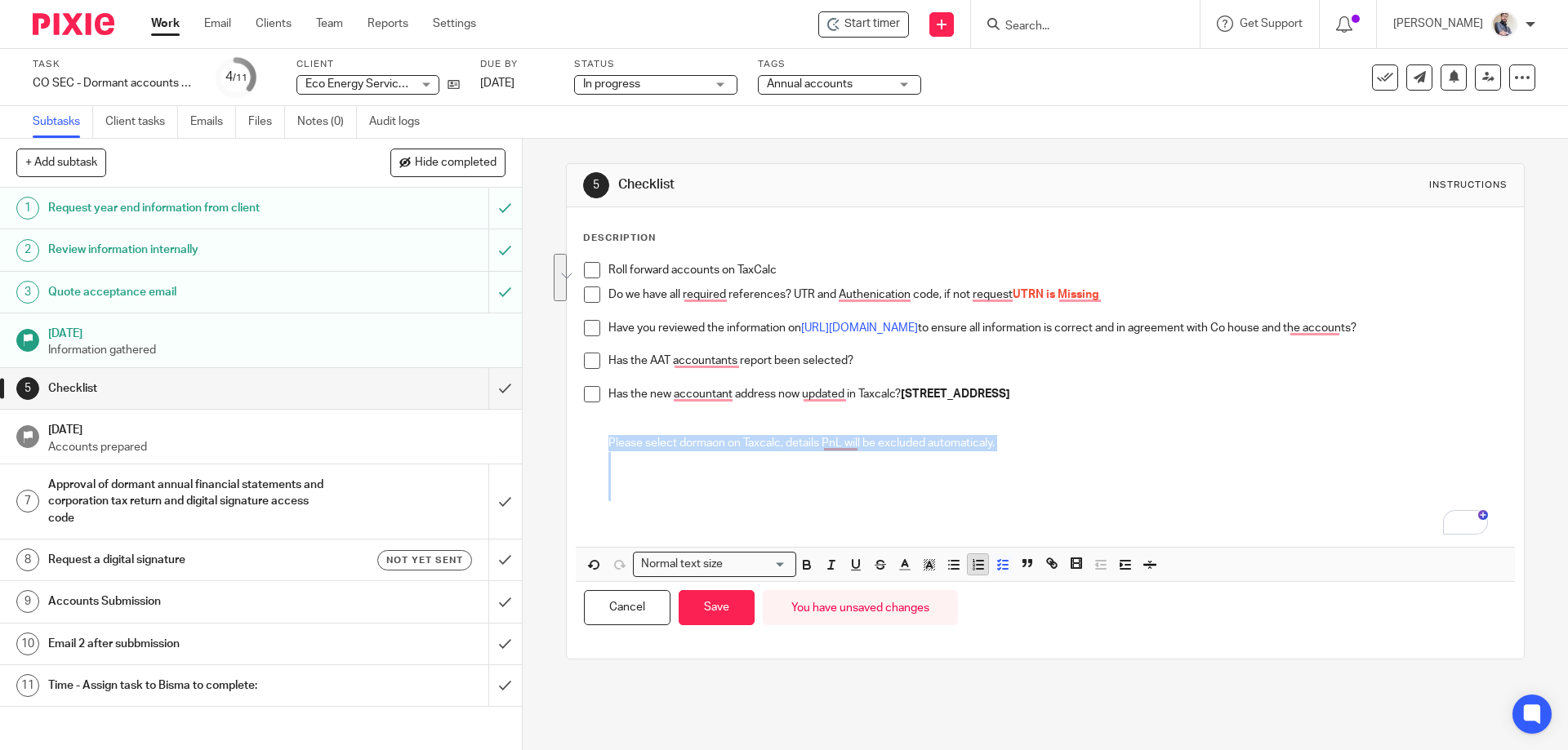
click at [971, 566] on icon "button" at bounding box center [978, 564] width 15 height 14
click at [951, 561] on line "button" at bounding box center [954, 561] width 7 height 0
click at [856, 484] on p "To enrich screen reader interactions, please activate Accessibility in Grammarl…" at bounding box center [1057, 476] width 897 height 16
drag, startPoint x: 1041, startPoint y: 442, endPoint x: 605, endPoint y: 449, distance: 436.1
click at [608, 449] on p "Please select dormaon on Taxcalc, details P&L will be excluded automatically." at bounding box center [1057, 443] width 897 height 16
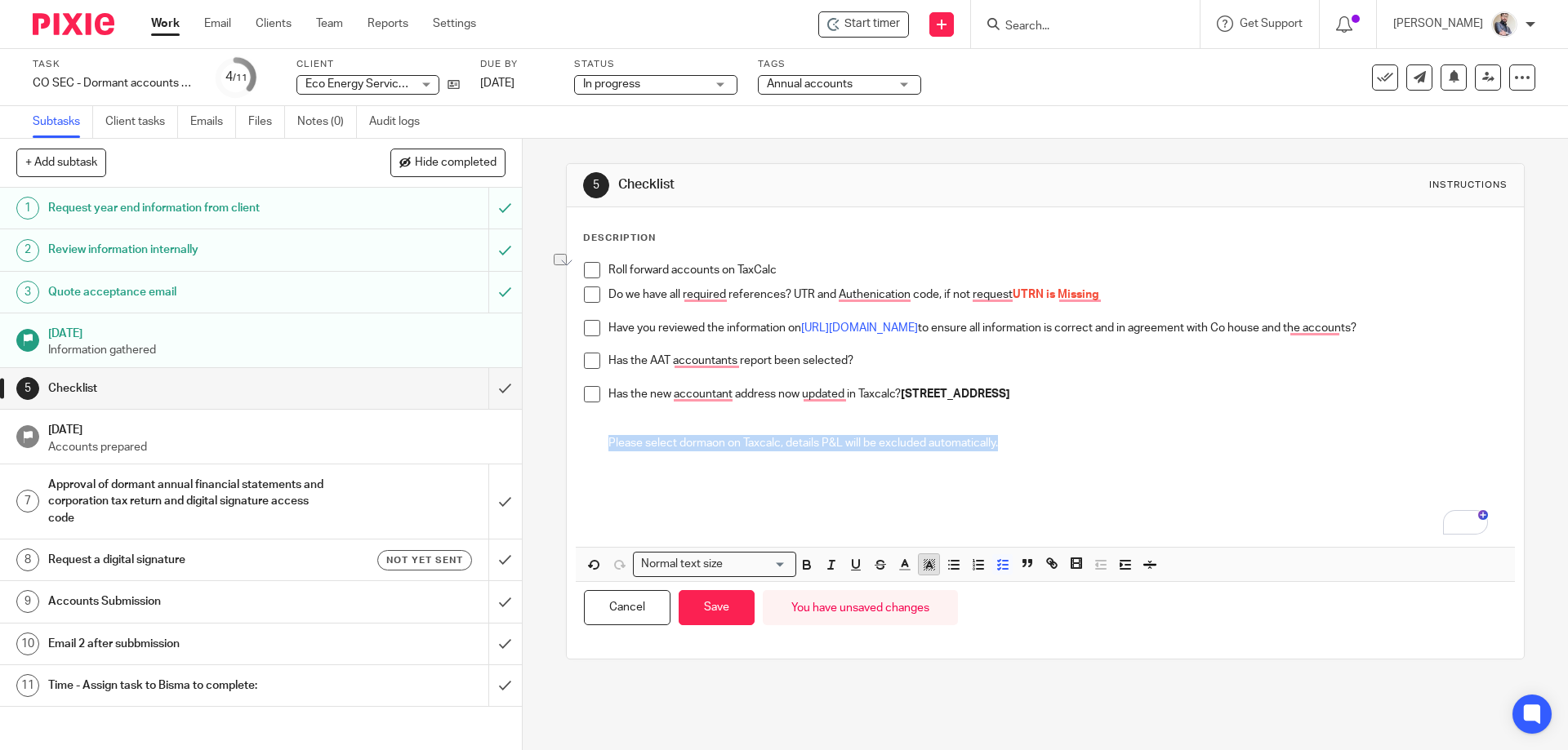
click at [929, 570] on icon "button" at bounding box center [929, 564] width 15 height 14
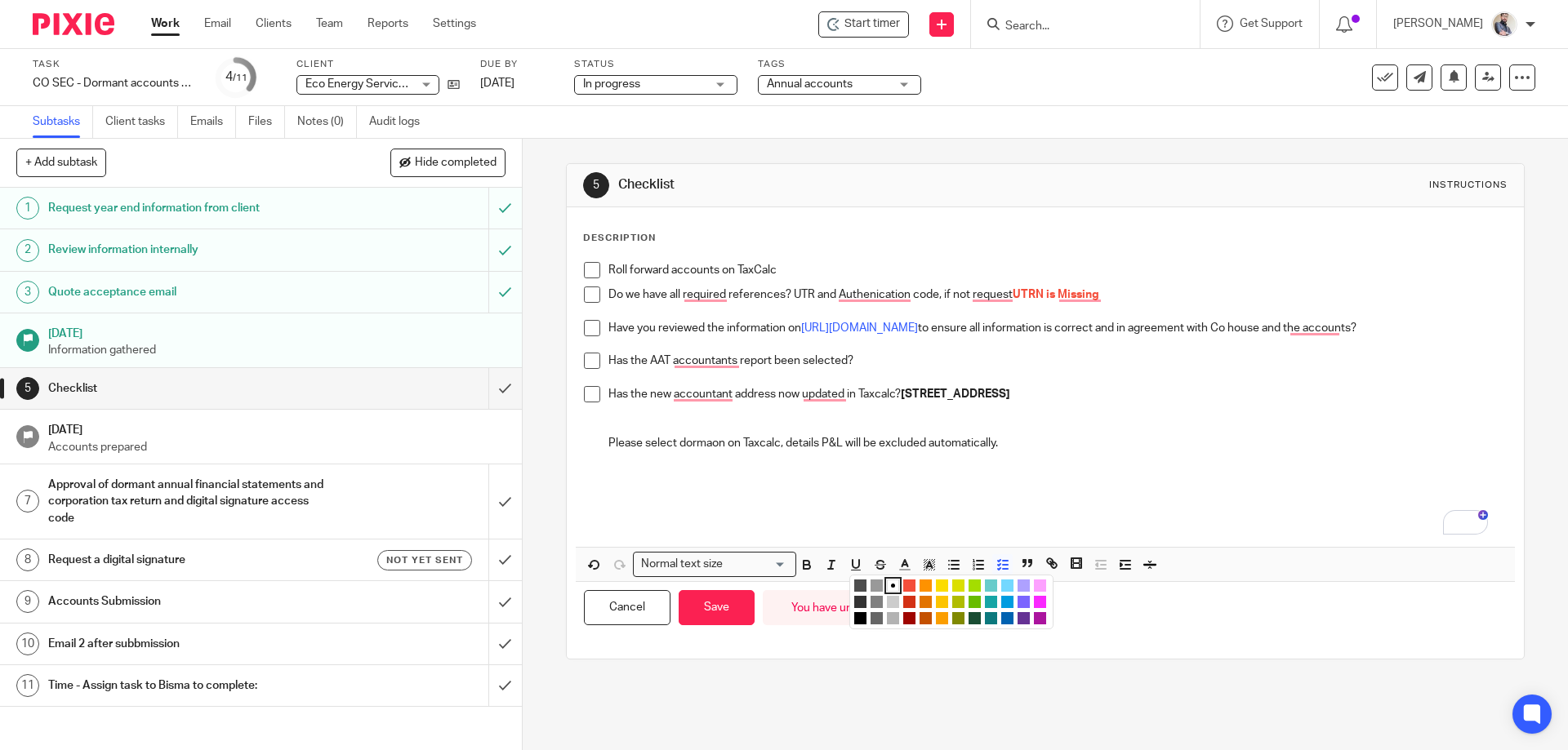
click at [919, 582] on li "color:#FE9200" at bounding box center [925, 586] width 13 height 13
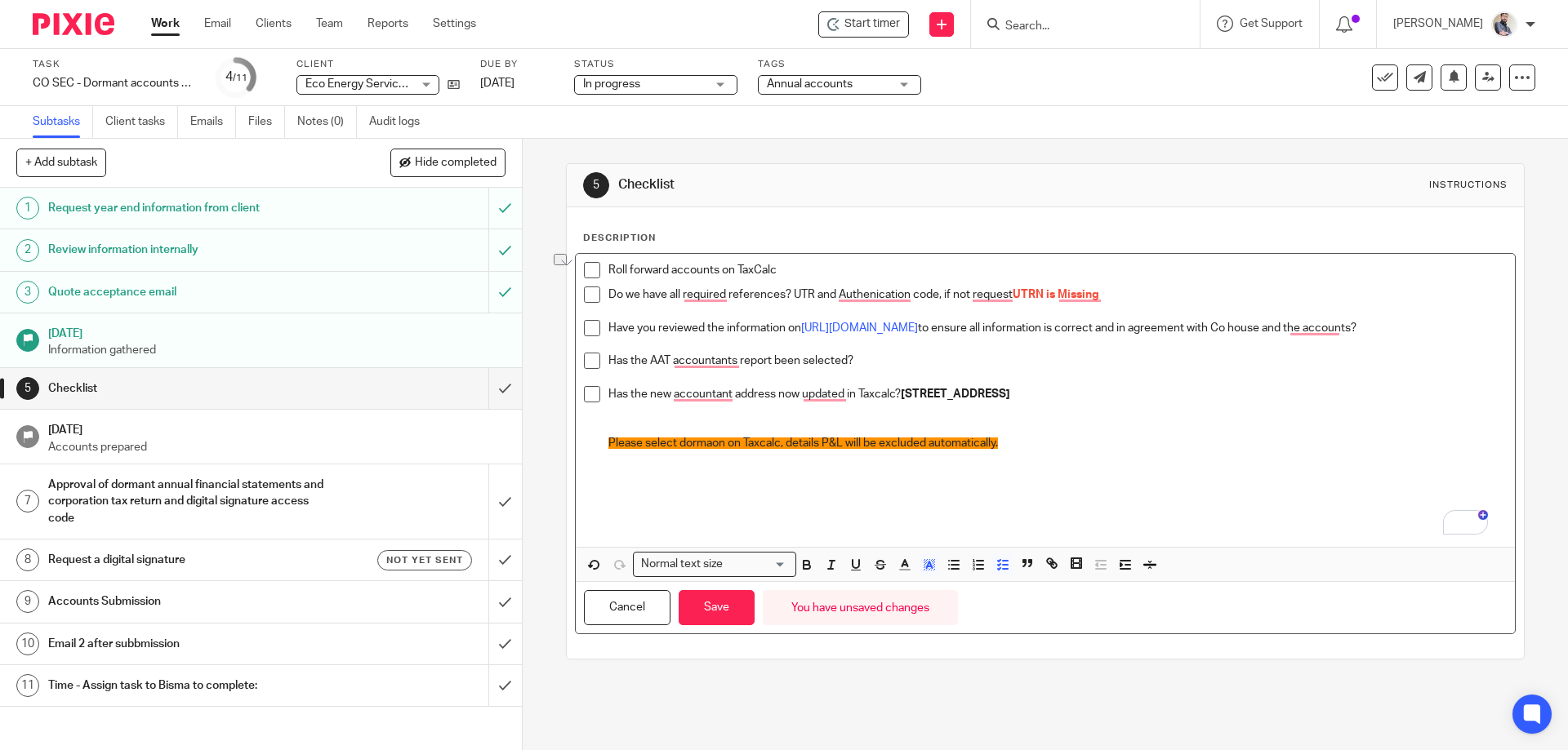
click at [870, 501] on p "To enrich screen reader interactions, please activate Accessibility in Grammarl…" at bounding box center [1057, 501] width 897 height 34
click at [1009, 435] on p "Please select dormaon on Taxcalc, details P&L will be excluded automatically." at bounding box center [1057, 443] width 897 height 16
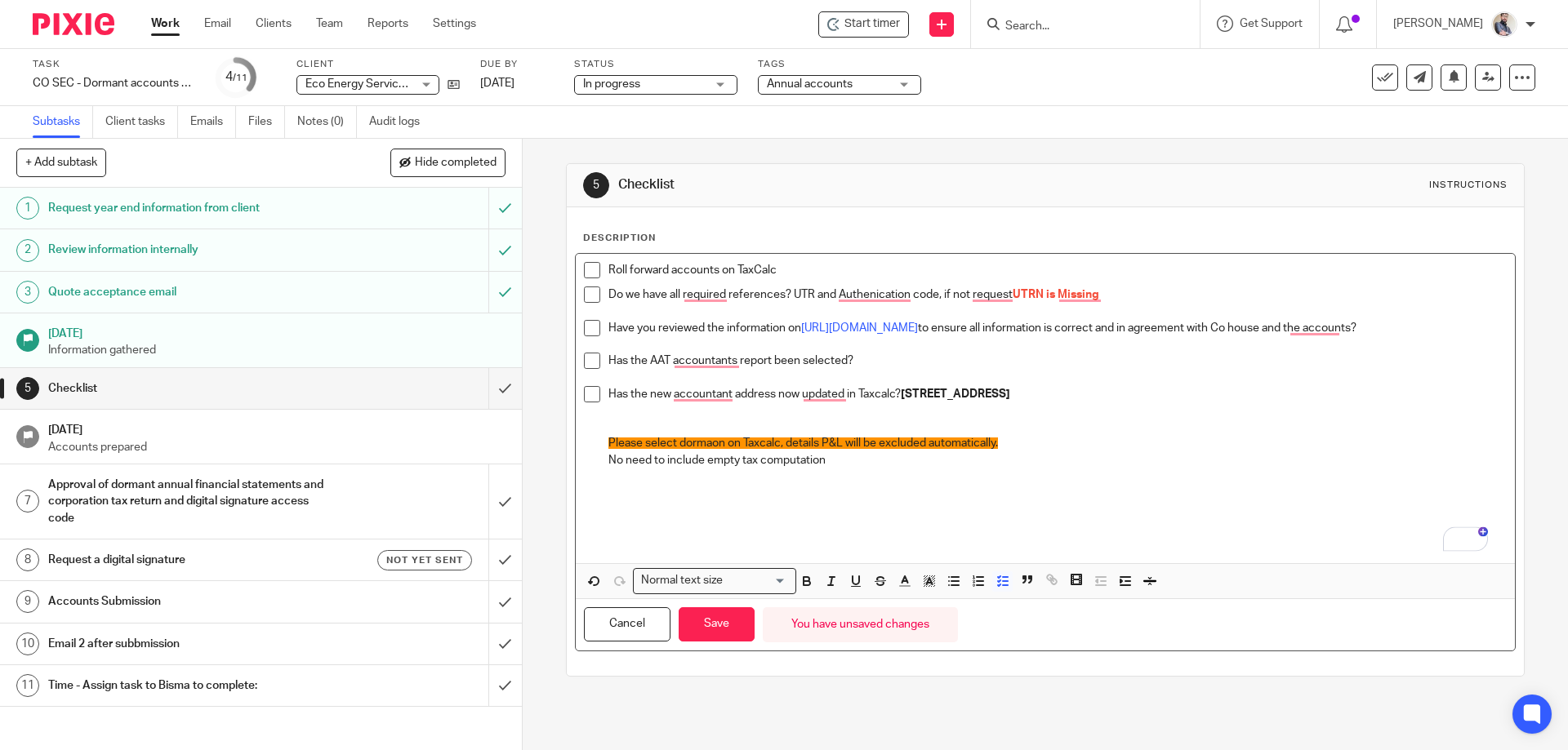
click at [829, 462] on p "No need to include empty tax computation" at bounding box center [1057, 460] width 897 height 16
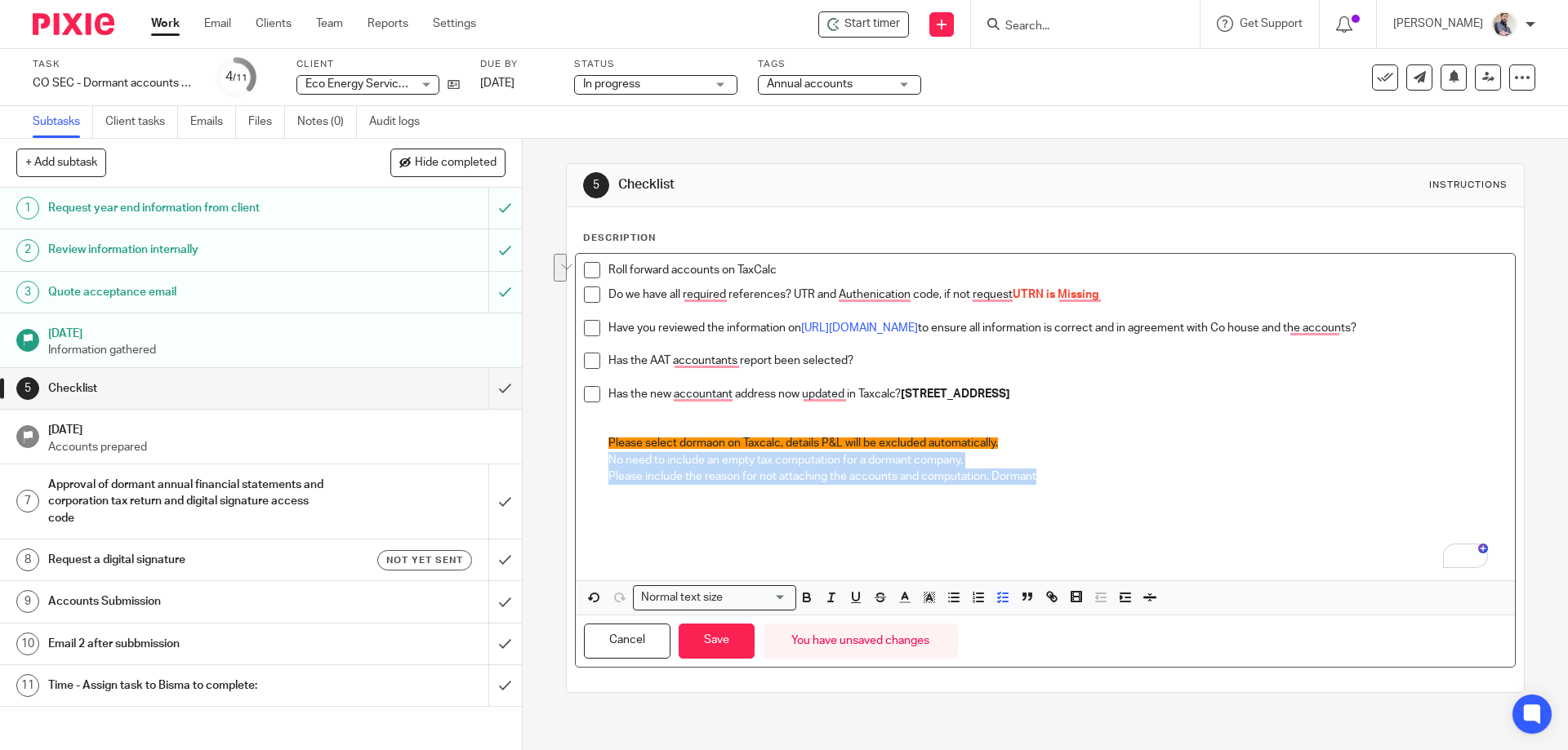
drag, startPoint x: 1034, startPoint y: 475, endPoint x: 605, endPoint y: 457, distance: 429.4
click at [608, 457] on div "Has the new accountant address now updated in Taxcalc? 87 Heeley Bank Road, She…" at bounding box center [1057, 468] width 897 height 166
click at [924, 596] on rect "button" at bounding box center [924, 595] width 1 height 1
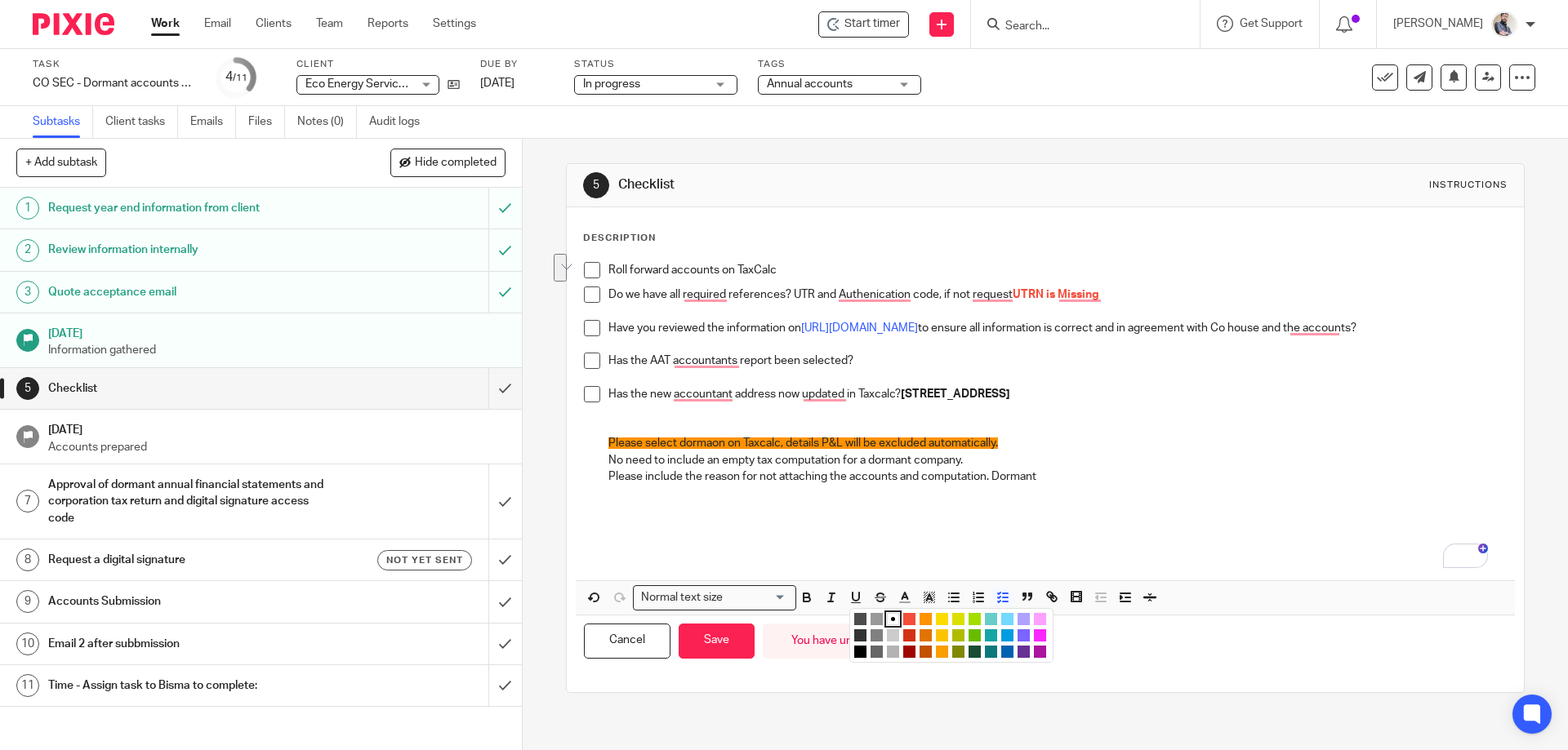
click at [919, 614] on li "color:#FE9200" at bounding box center [925, 620] width 13 height 13
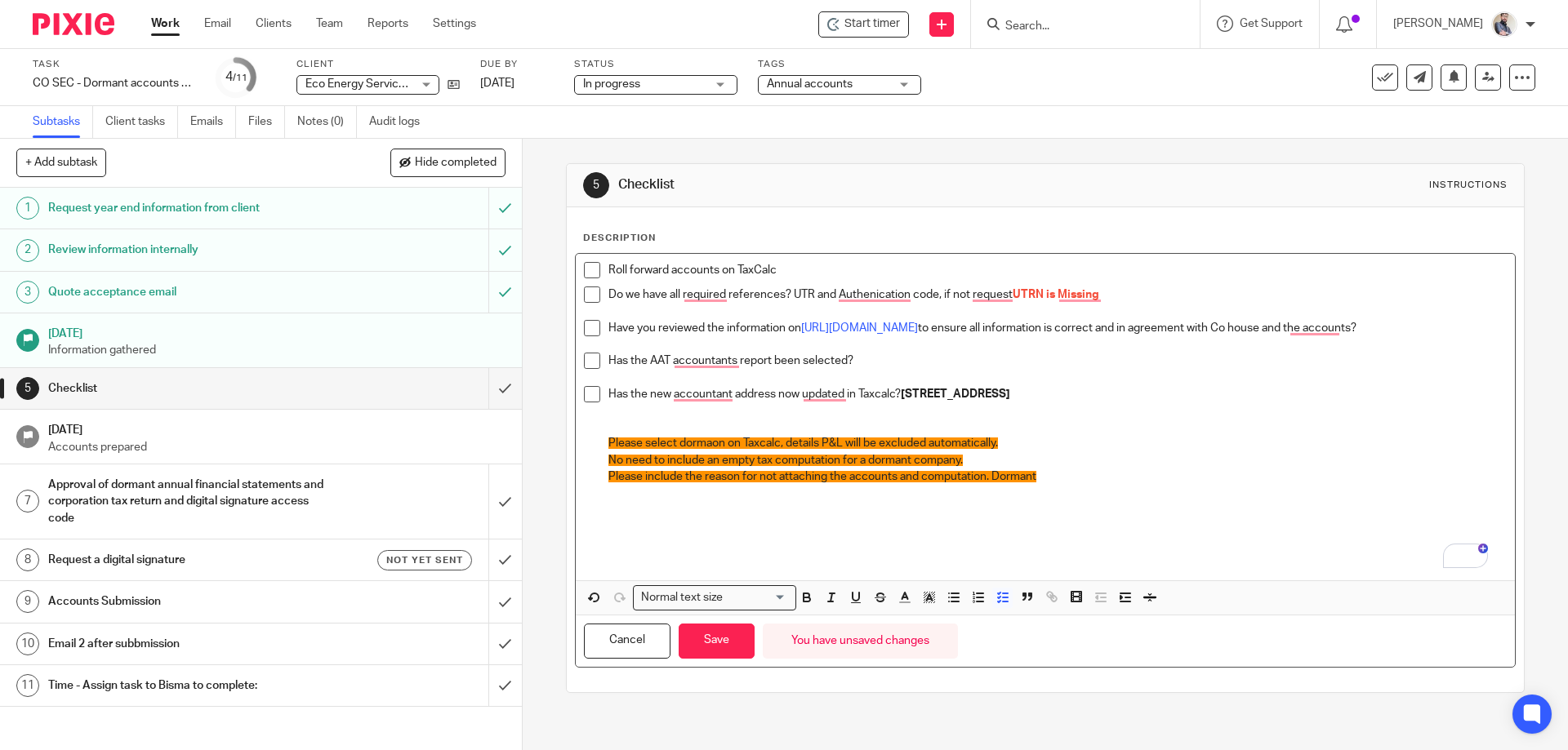
click at [852, 543] on p "To enrich screen reader interactions, please activate Accessibility in Grammarl…" at bounding box center [1057, 534] width 897 height 34
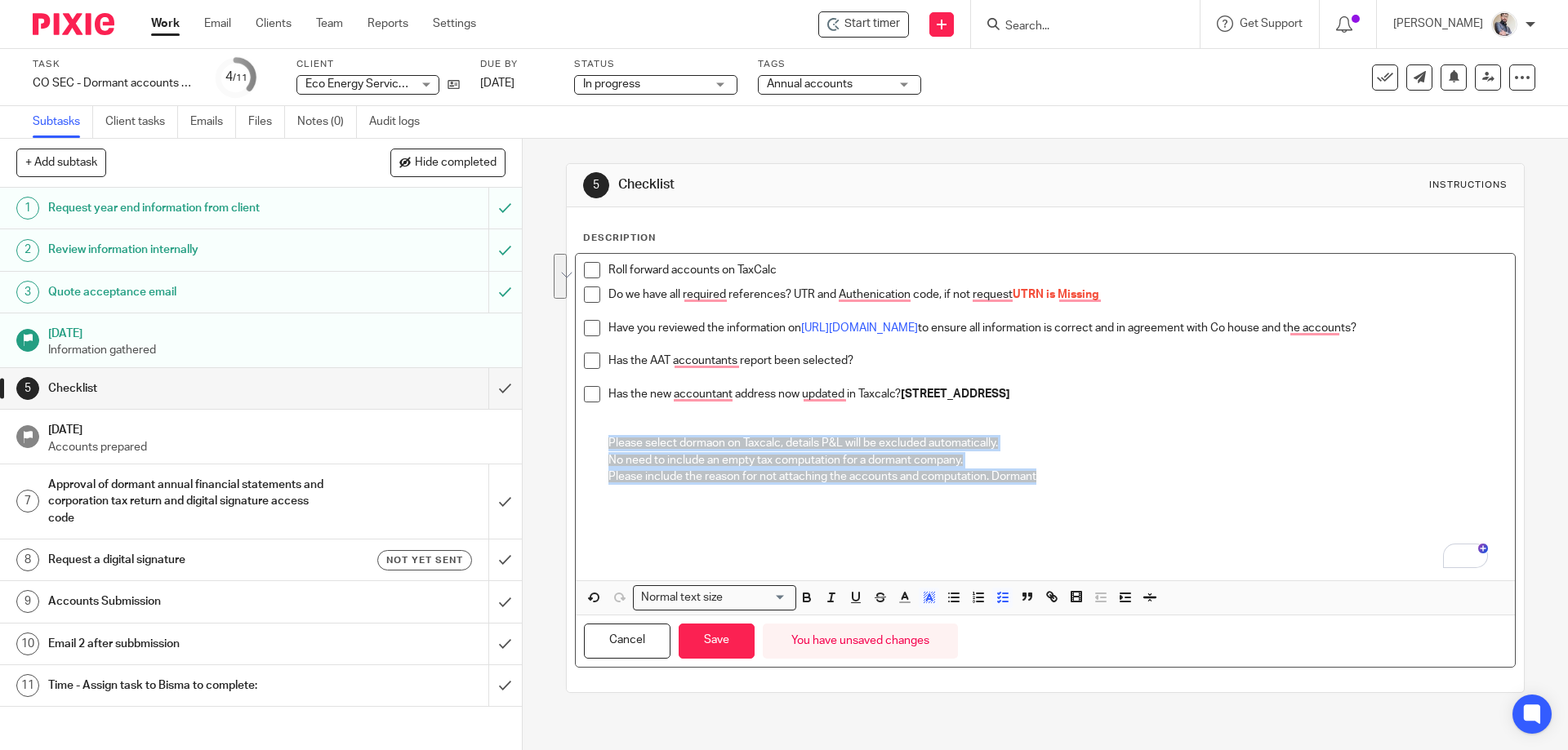
drag, startPoint x: 1036, startPoint y: 481, endPoint x: 563, endPoint y: 440, distance: 474.8
click at [566, 440] on div "Description Roll forward accounts on TaxCalc Do we have all required references…" at bounding box center [1044, 449] width 956 height 485
click at [799, 591] on icon "button" at bounding box center [807, 597] width 15 height 14
click at [728, 597] on input "Search for option" at bounding box center [757, 597] width 59 height 17
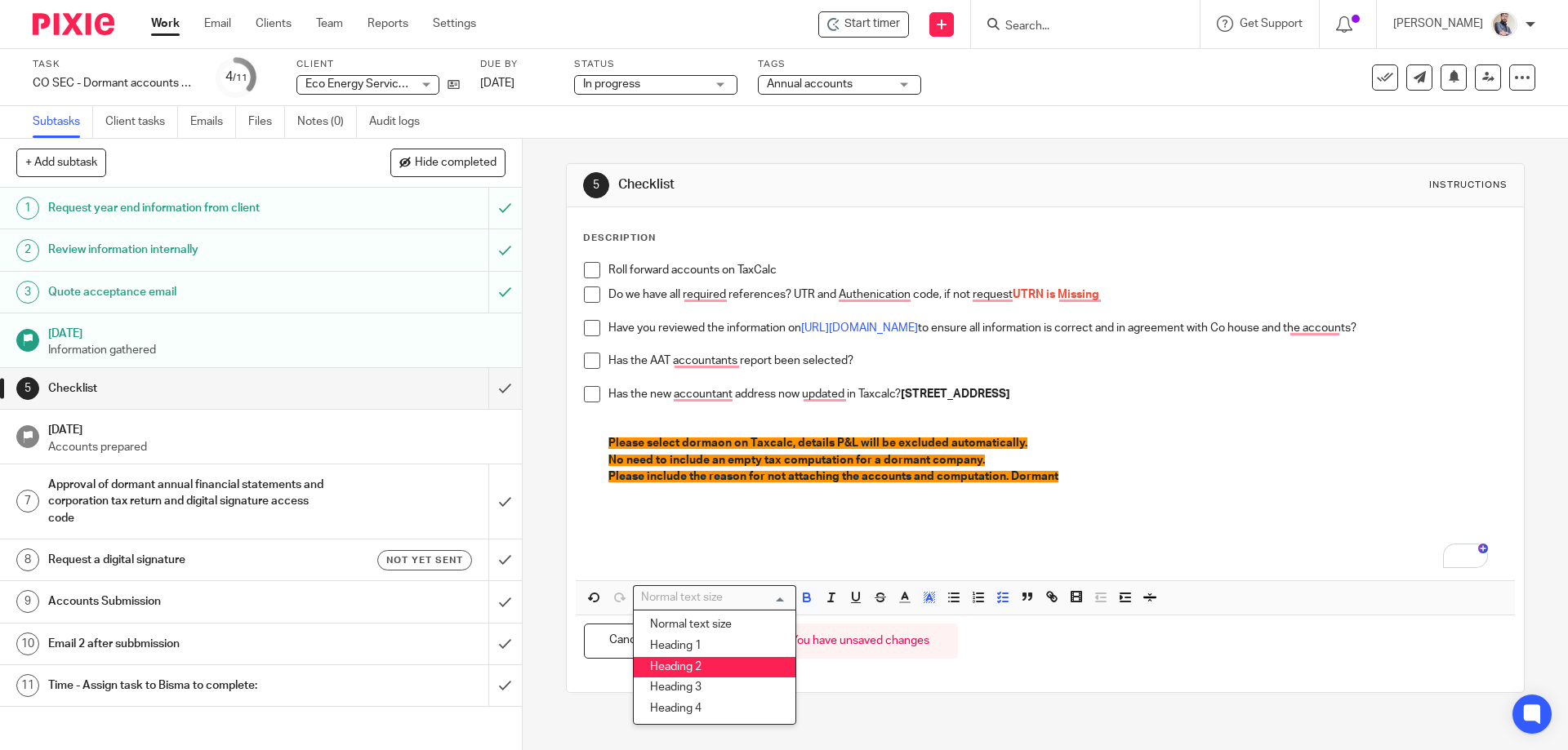
click at [721, 657] on li "Heading 2" at bounding box center [714, 667] width 161 height 21
click at [728, 605] on input "Search for option" at bounding box center [757, 597] width 59 height 17
click at [709, 696] on li "Heading 3" at bounding box center [714, 688] width 161 height 21
click at [730, 539] on p "To enrich screen reader interactions, please activate Accessibility in Grammarl…" at bounding box center [1057, 534] width 897 height 34
click at [1099, 482] on p "Please include the reason for not attaching the accounts and computation. Dorma…" at bounding box center [1057, 476] width 897 height 16
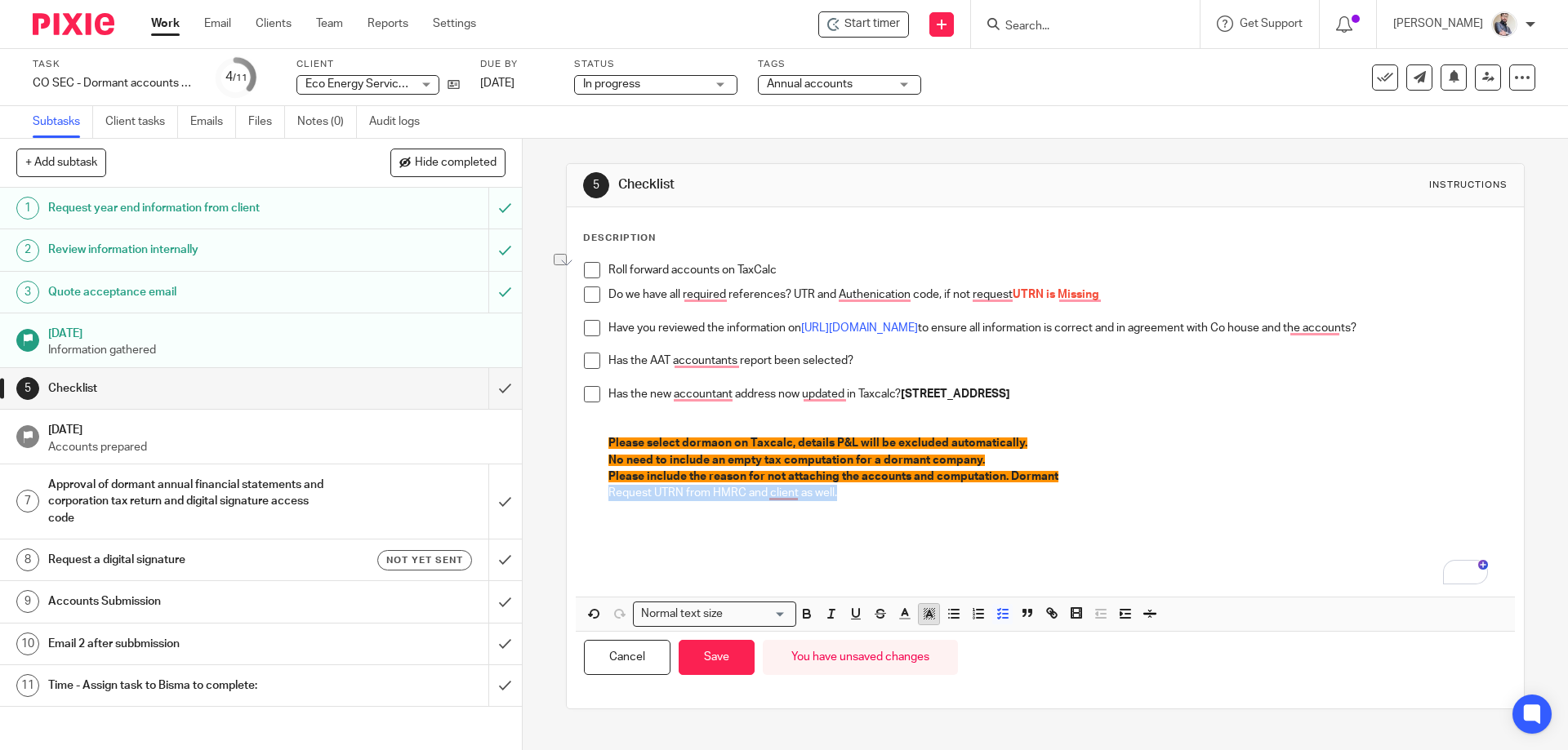
click at [930, 614] on icon "button" at bounding box center [929, 613] width 15 height 14
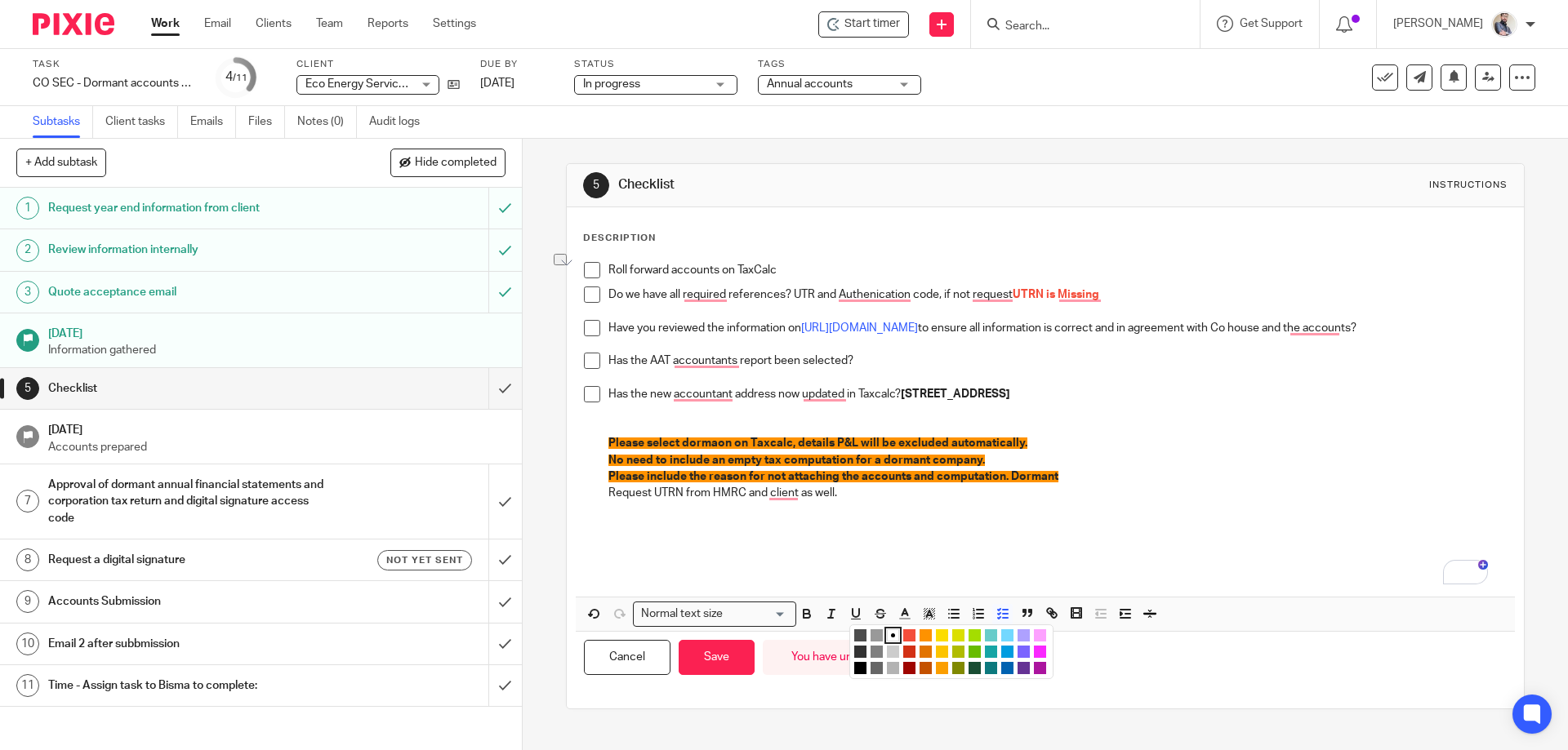
click at [923, 638] on li "color:#FE9200" at bounding box center [925, 636] width 13 height 13
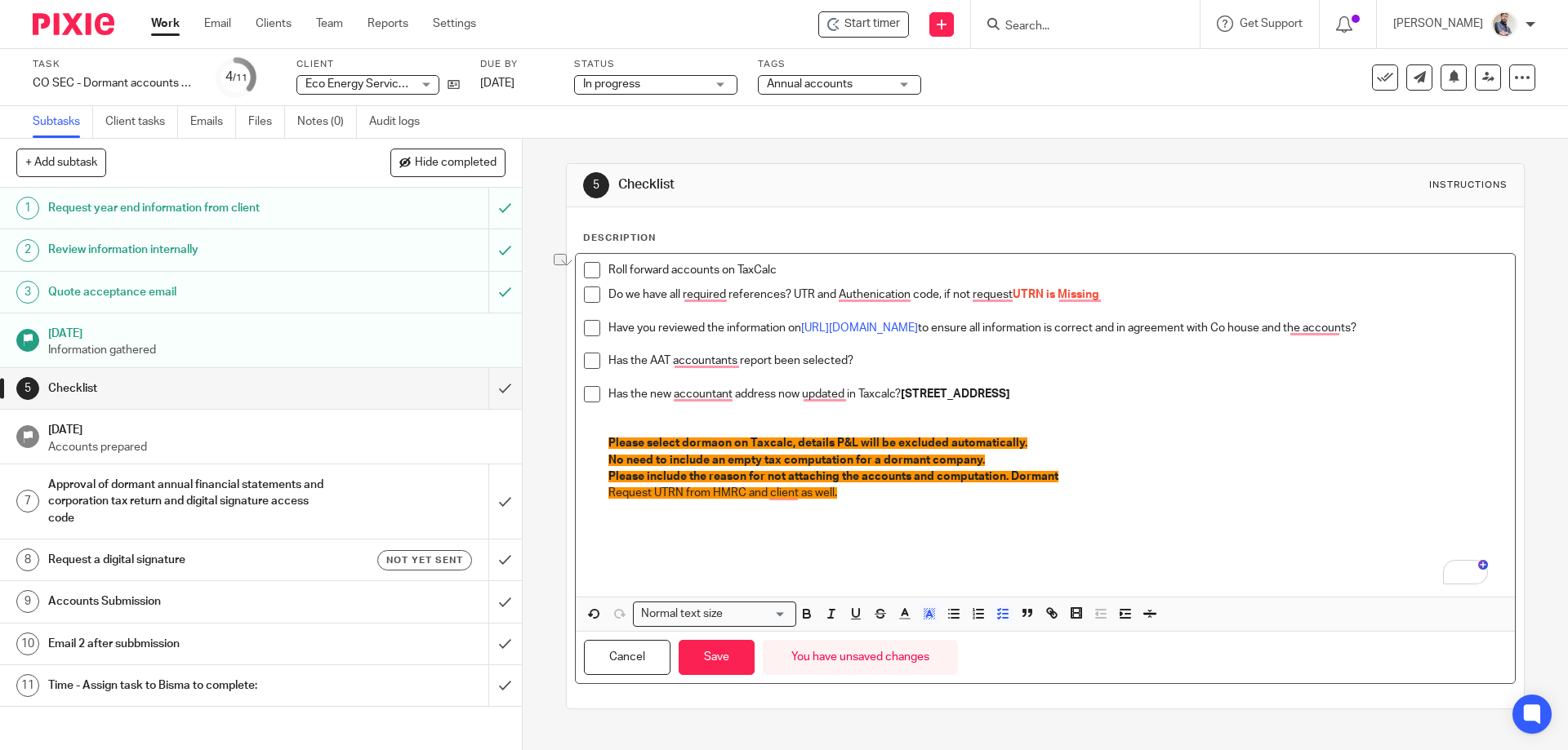
click at [810, 498] on p "Request UTRN from HMRC and client as well." at bounding box center [1057, 493] width 897 height 16
click at [773, 504] on p "To enrich screen reader interactions, please activate Accessibility in Grammarl…" at bounding box center [1057, 510] width 897 height 16
click at [871, 492] on span "Request UTRN from HMRC and ask the client as well." at bounding box center [741, 493] width 267 height 12
drag, startPoint x: 878, startPoint y: 497, endPoint x: 598, endPoint y: 498, distance: 280.0
click at [598, 498] on li "Has the new accountant address now updated in Taxcalc? 87 Heeley Bank Road, She…" at bounding box center [1044, 476] width 922 height 182
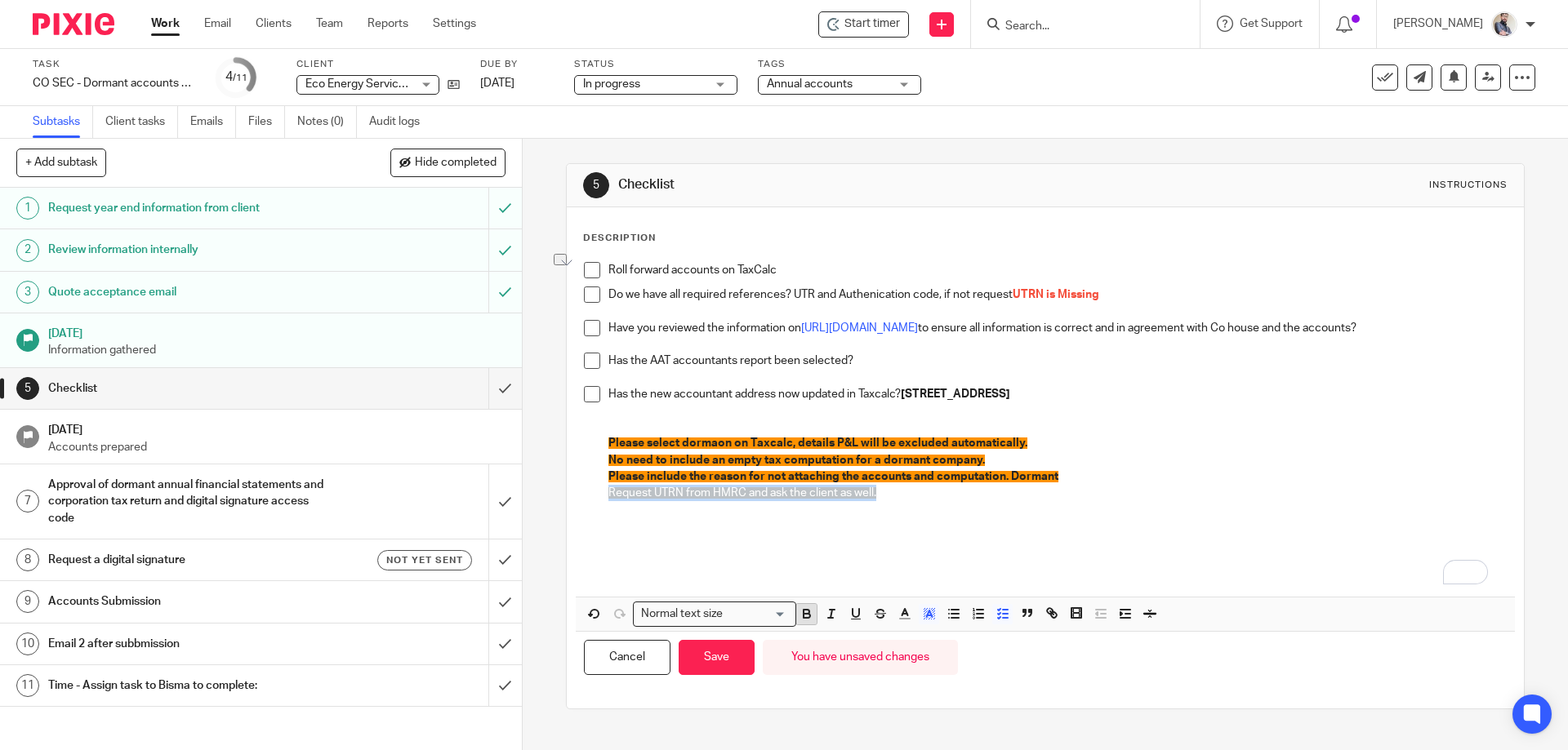
click at [807, 613] on icon "button" at bounding box center [807, 613] width 15 height 14
click at [891, 497] on p "Request UTRN from HMRC and ask the client as well." at bounding box center [1057, 493] width 897 height 16
click at [778, 530] on p "To enrich screen reader interactions, please activate Accessibility in Grammarl…" at bounding box center [1057, 526] width 897 height 16
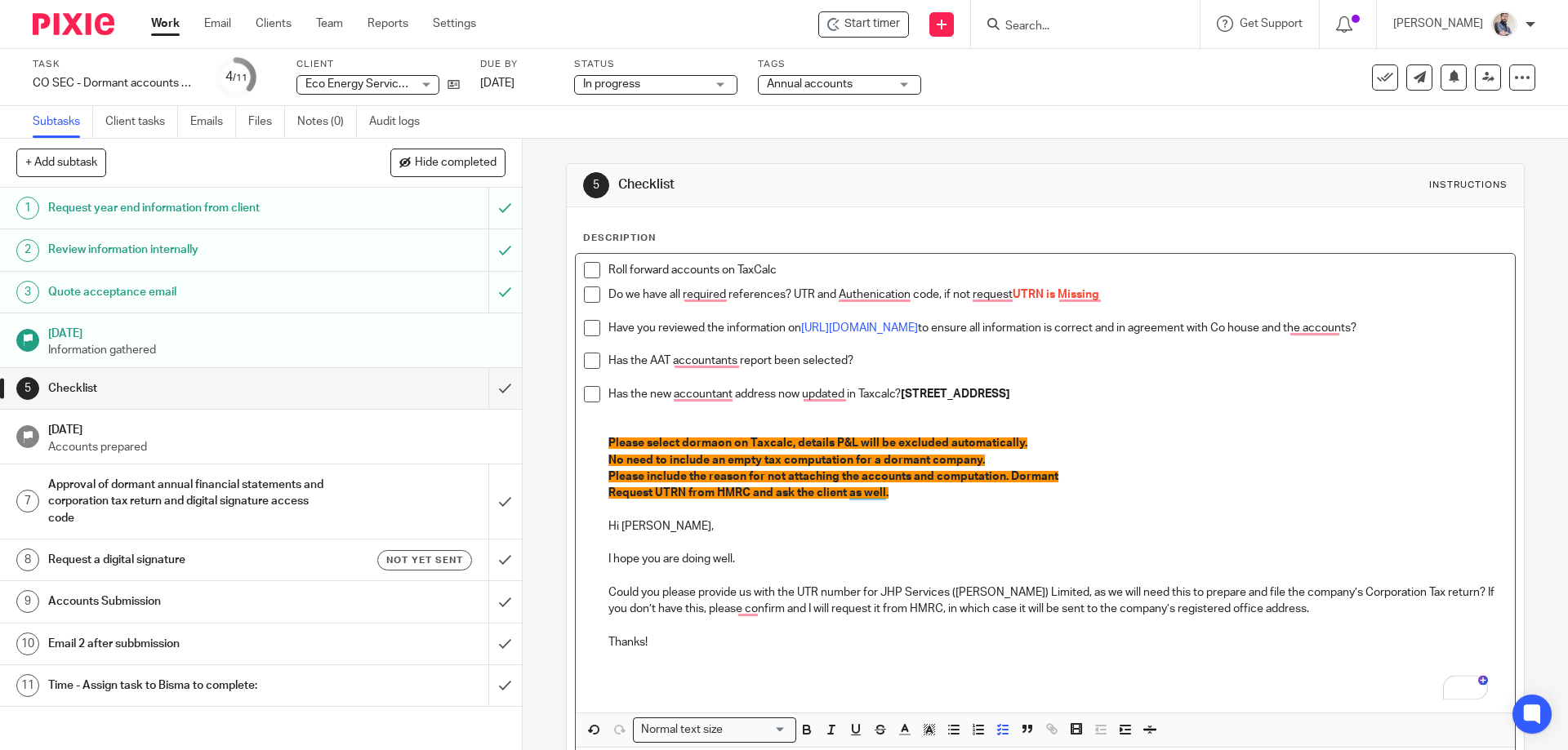
click at [775, 594] on p "Could you please provide us with the UTR number for JHP Services (Scot) Limited…" at bounding box center [1057, 601] width 897 height 34
click at [984, 601] on p "Could you please provide us with the UTR number for JHP Services (Scot) Limited…" at bounding box center [1057, 601] width 897 height 34
click at [886, 591] on p "Could you please provide us with the UTR number for JHP Services (Scot) Limited…" at bounding box center [1057, 601] width 897 height 34
click at [695, 652] on p "To enrich screen reader interactions, please activate Accessibility in Grammarl…" at bounding box center [1057, 667] width 897 height 34
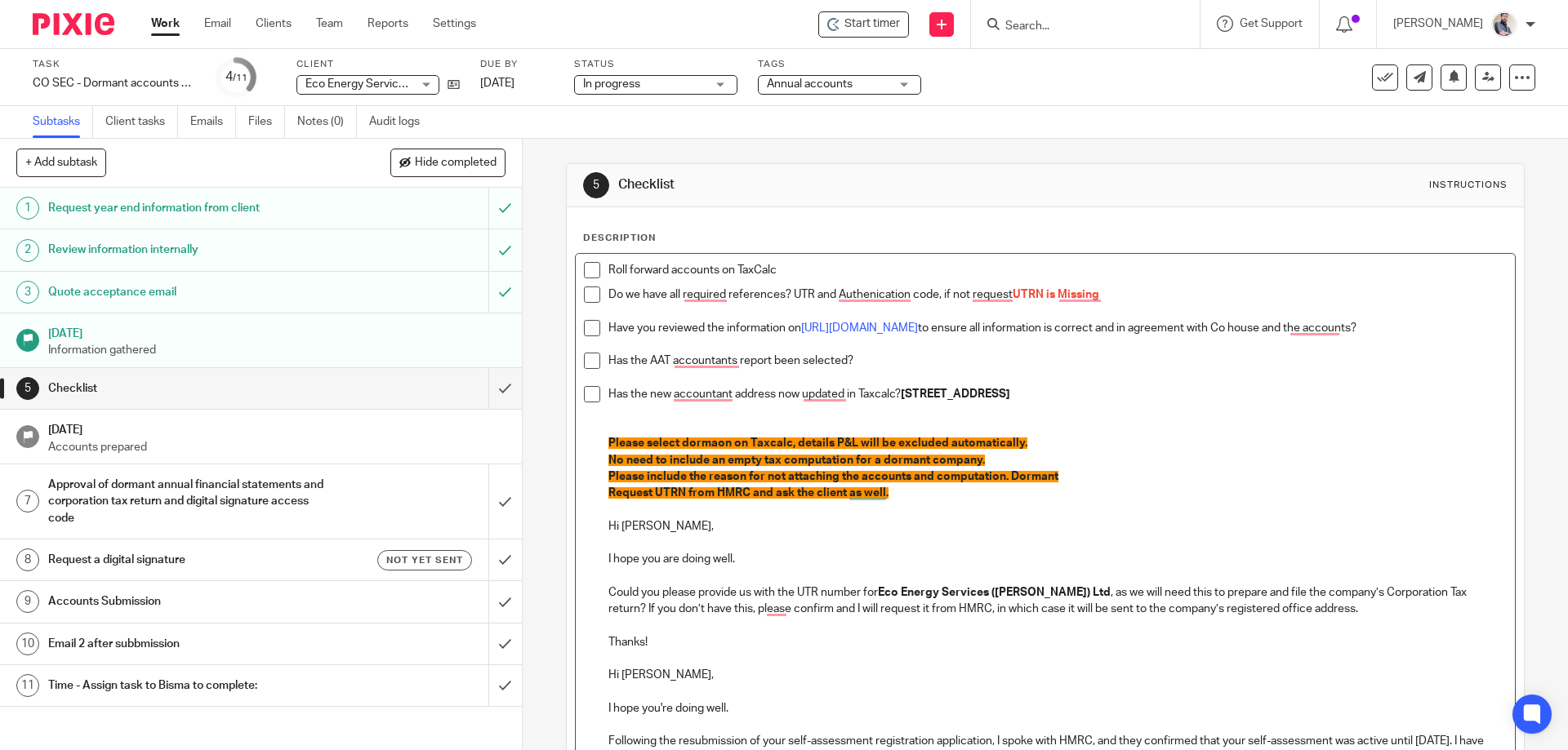
scroll to position [150, 0]
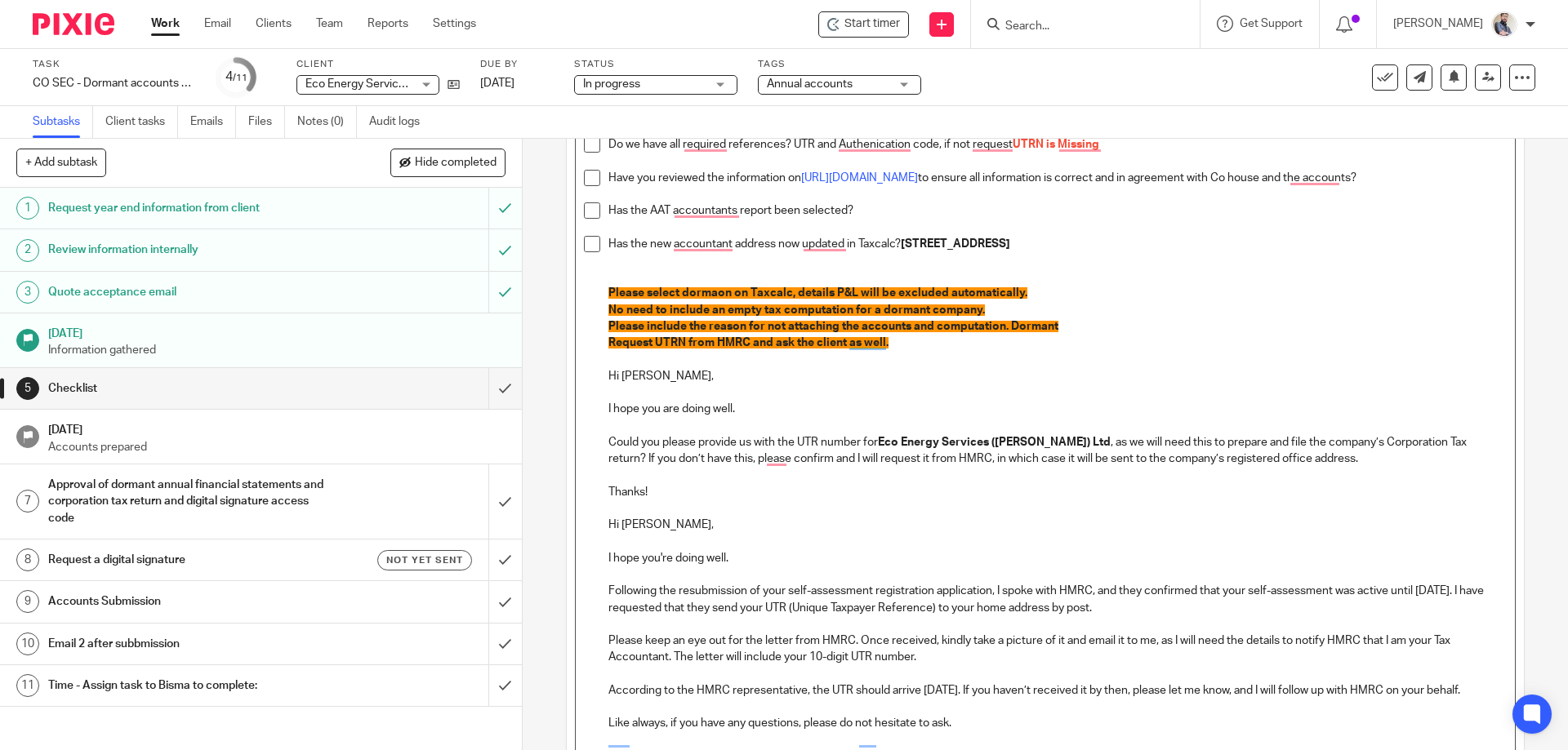
click at [633, 500] on p "Hi Laurie," at bounding box center [1057, 516] width 897 height 34
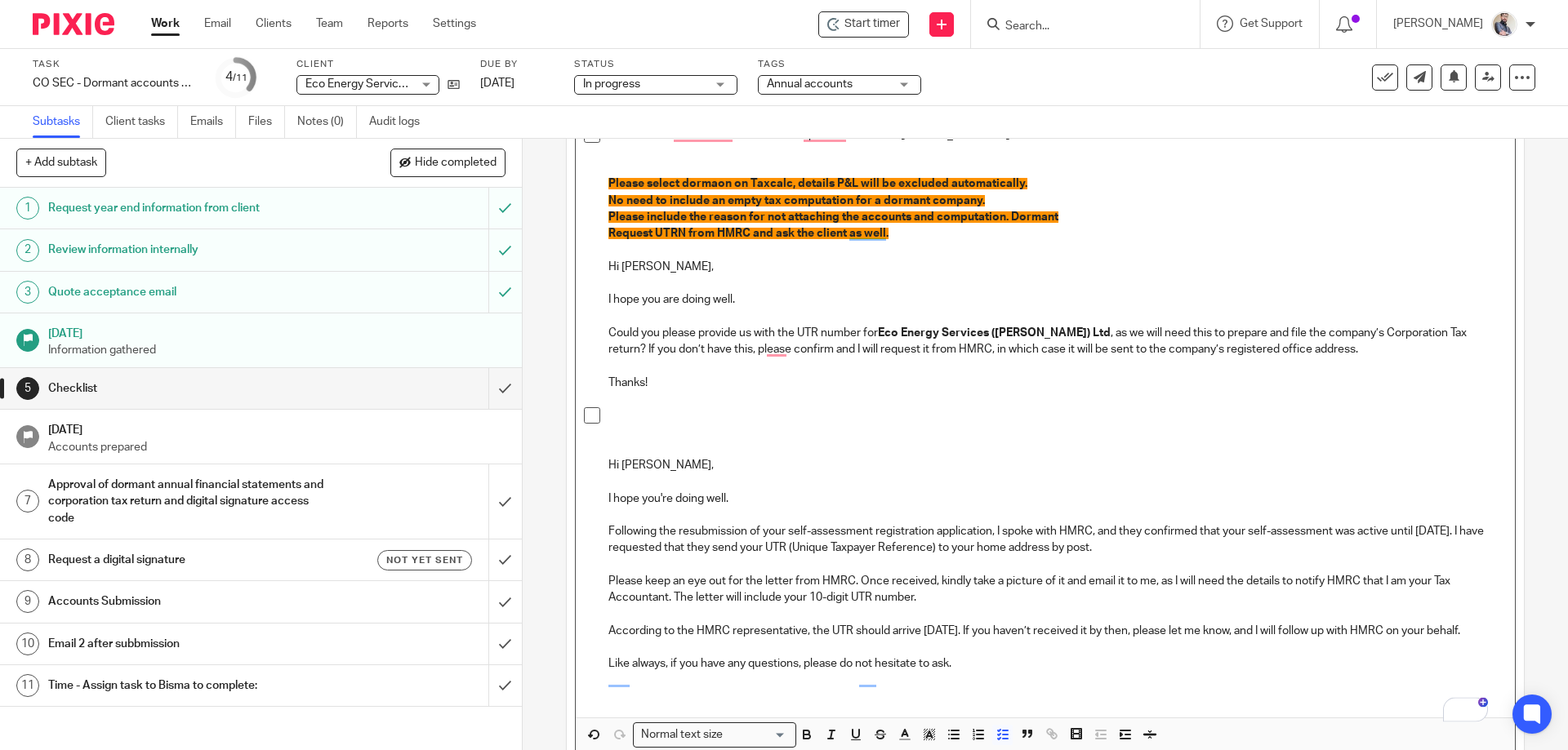
scroll to position [368, 0]
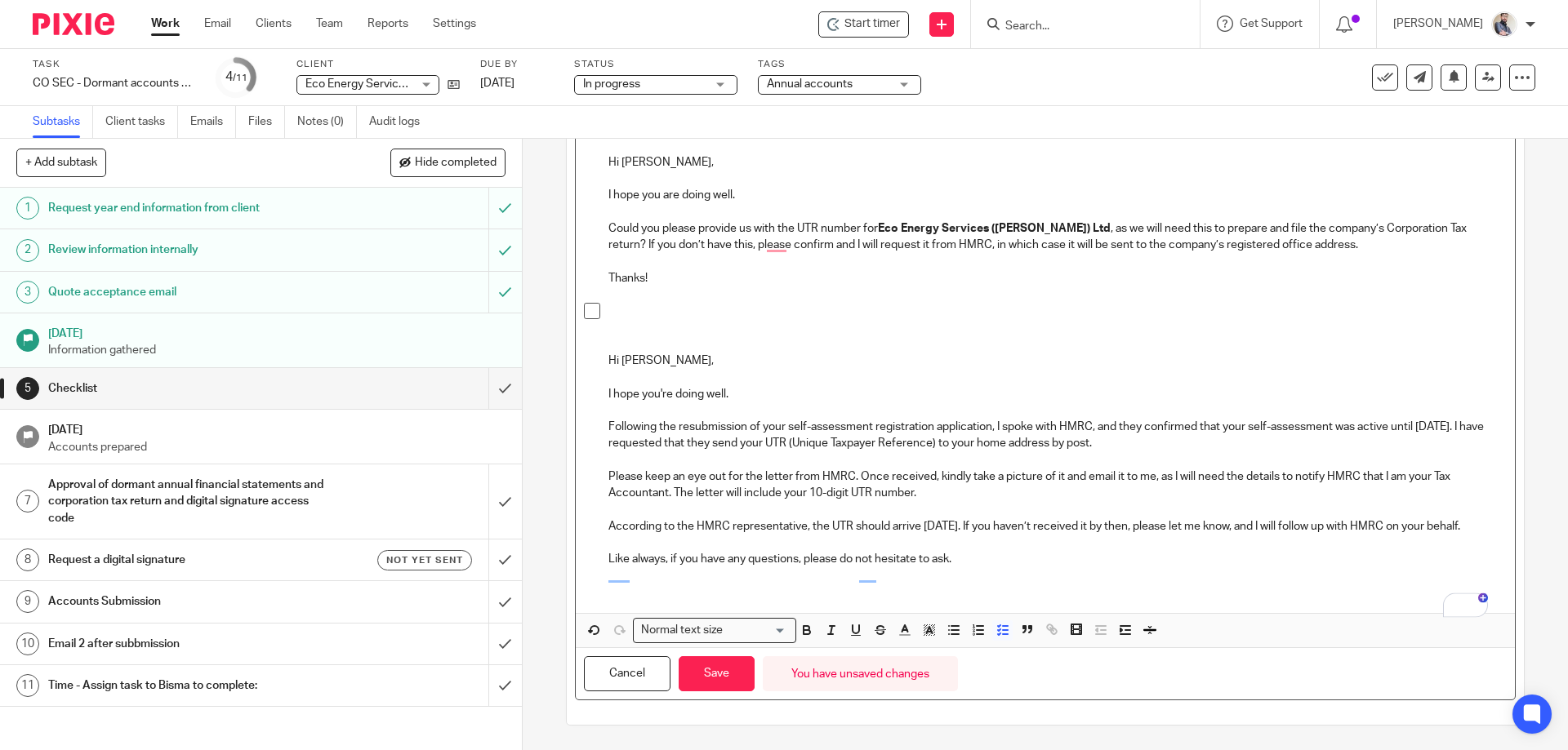
click at [624, 356] on p "Hi Laurie," at bounding box center [1057, 352] width 897 height 34
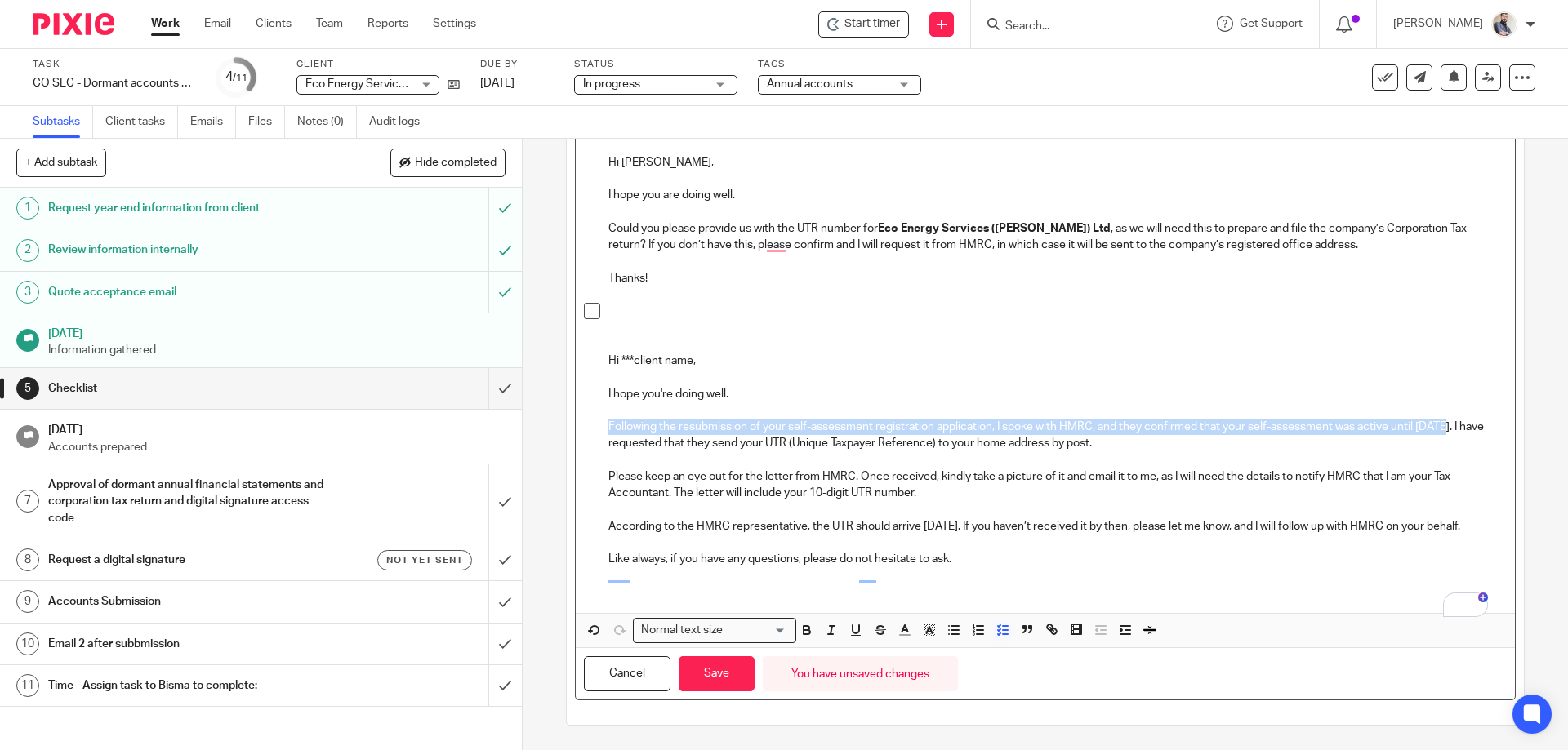
drag, startPoint x: 1444, startPoint y: 424, endPoint x: 605, endPoint y: 425, distance: 839.0
click at [608, 425] on p "Following the resubmission of your self-assessment registration application, I …" at bounding box center [1057, 435] width 897 height 34
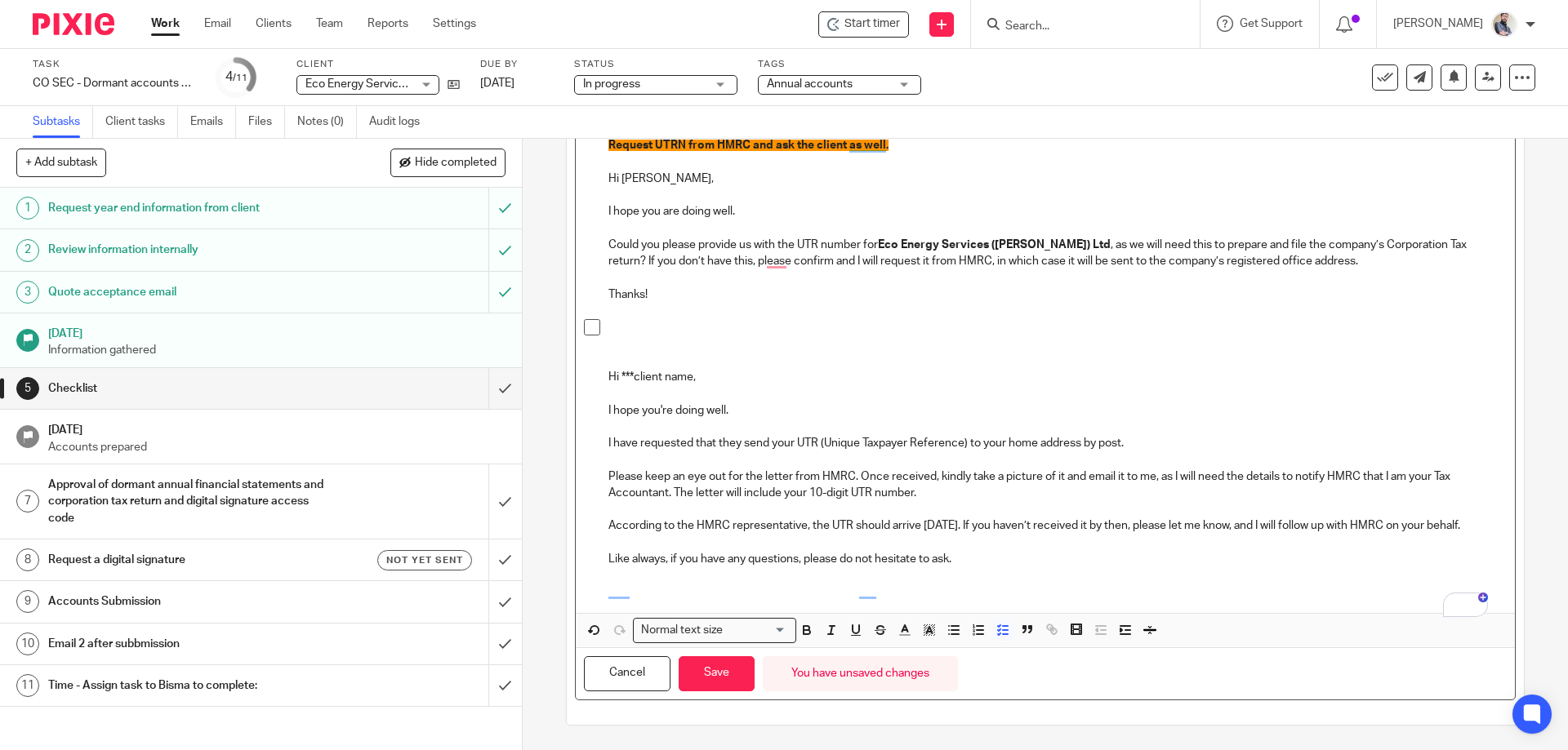
scroll to position [364, 0]
click at [688, 435] on p "I have requested that they send your UTR (Unique Taxpayer Reference) to your ho…" at bounding box center [1057, 443] width 897 height 16
click at [737, 686] on button "Save" at bounding box center [717, 673] width 76 height 35
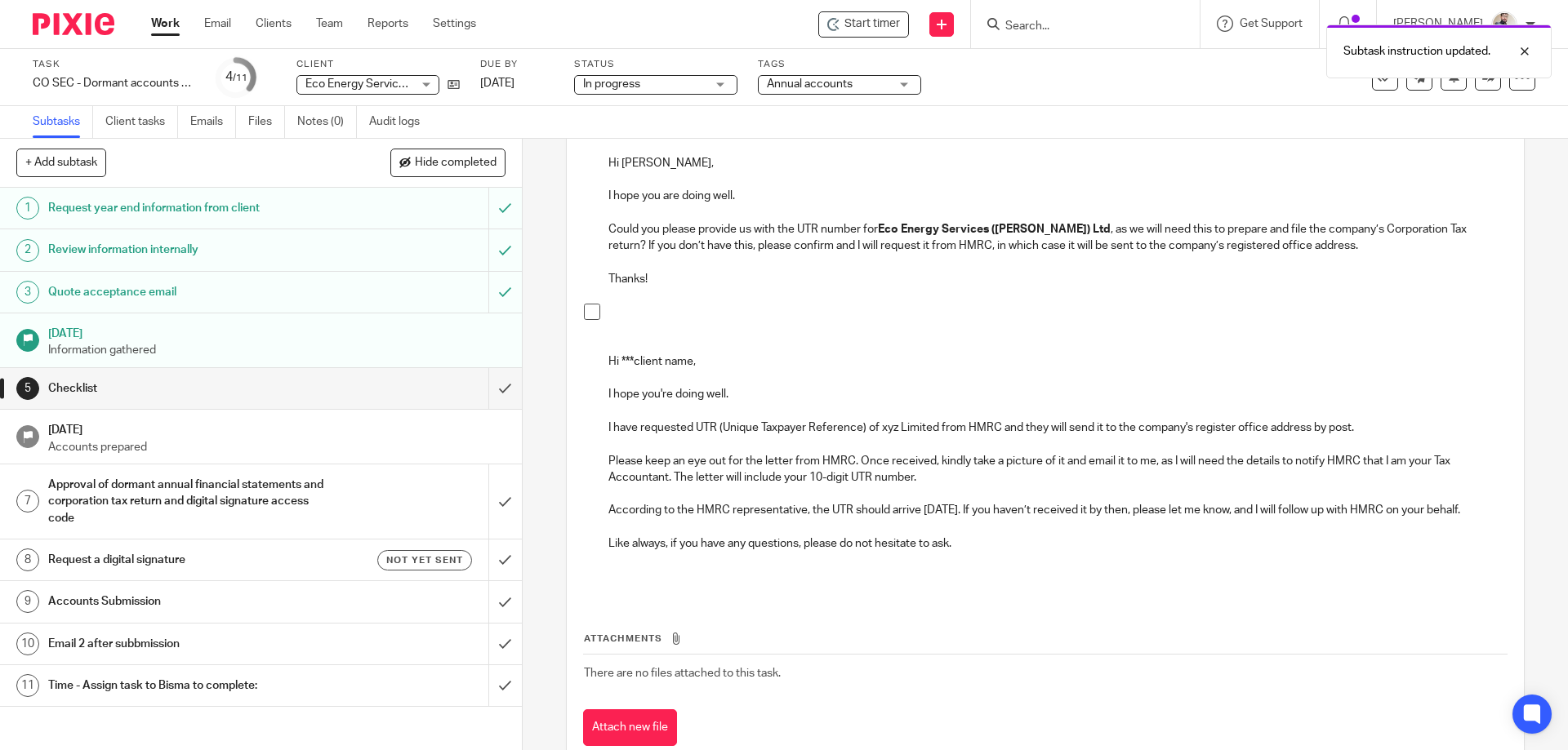
scroll to position [159, 0]
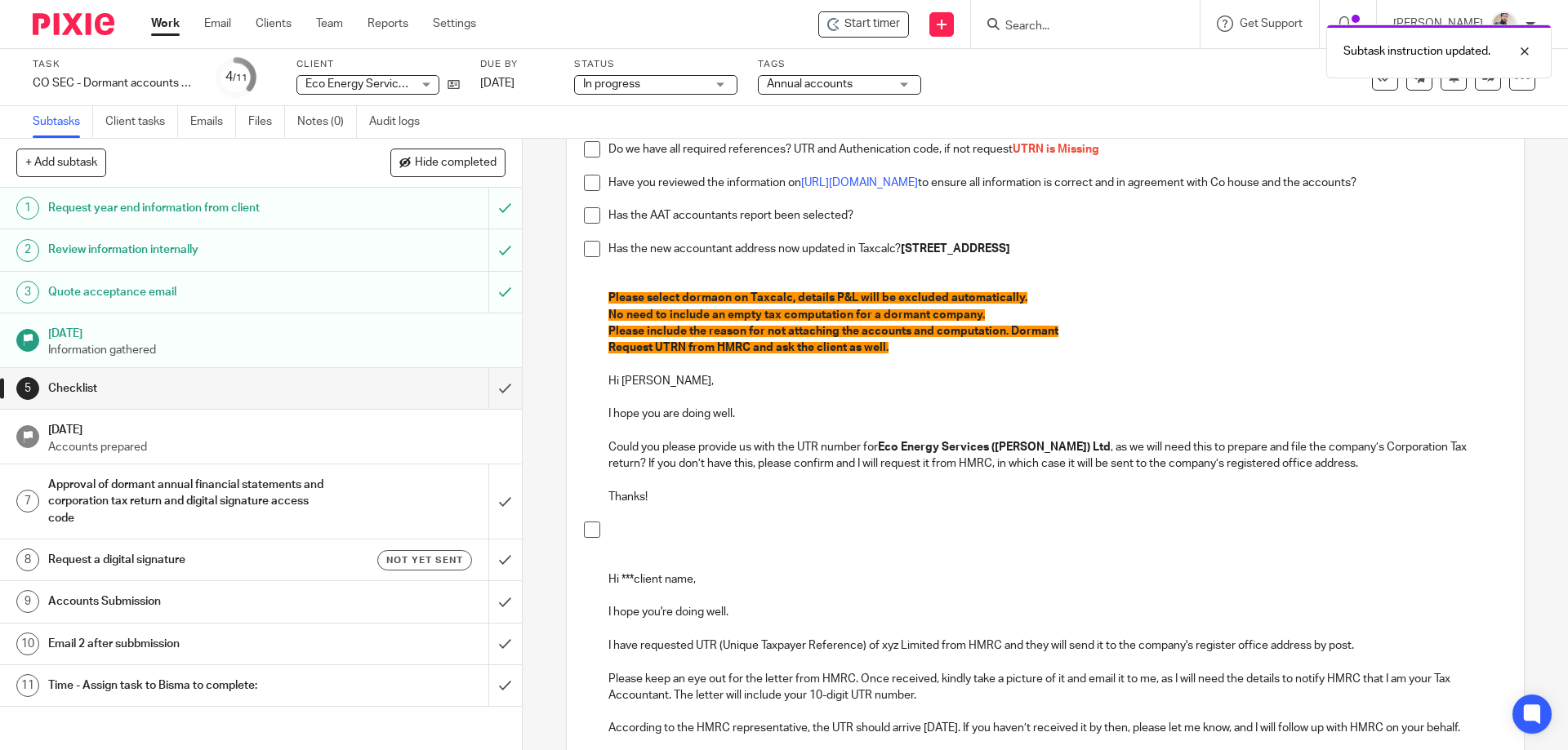
click at [918, 350] on p "Request UTRN from HMRC and ask the client as well." at bounding box center [1057, 348] width 897 height 16
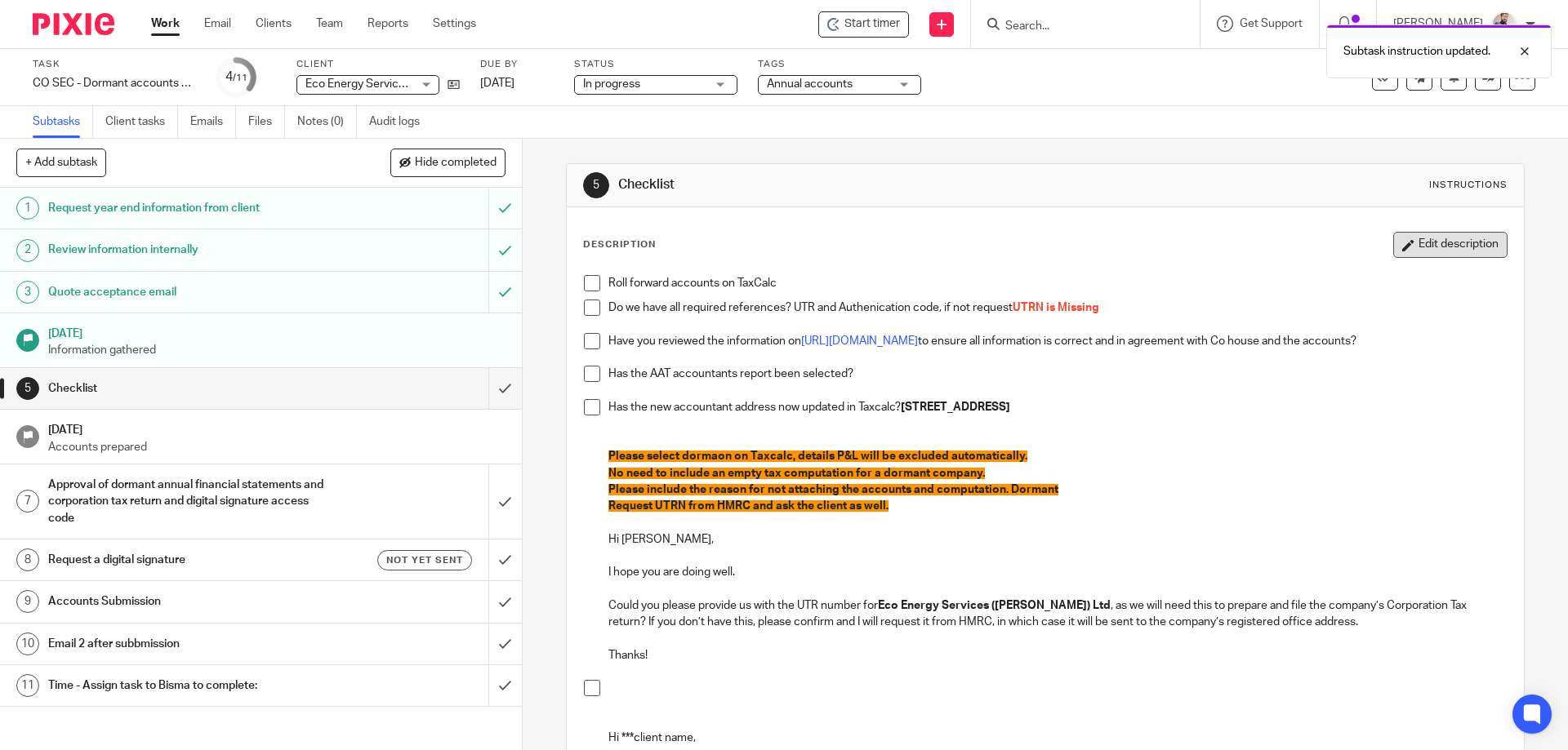
click at [1441, 244] on button "Edit description" at bounding box center [1450, 245] width 114 height 26
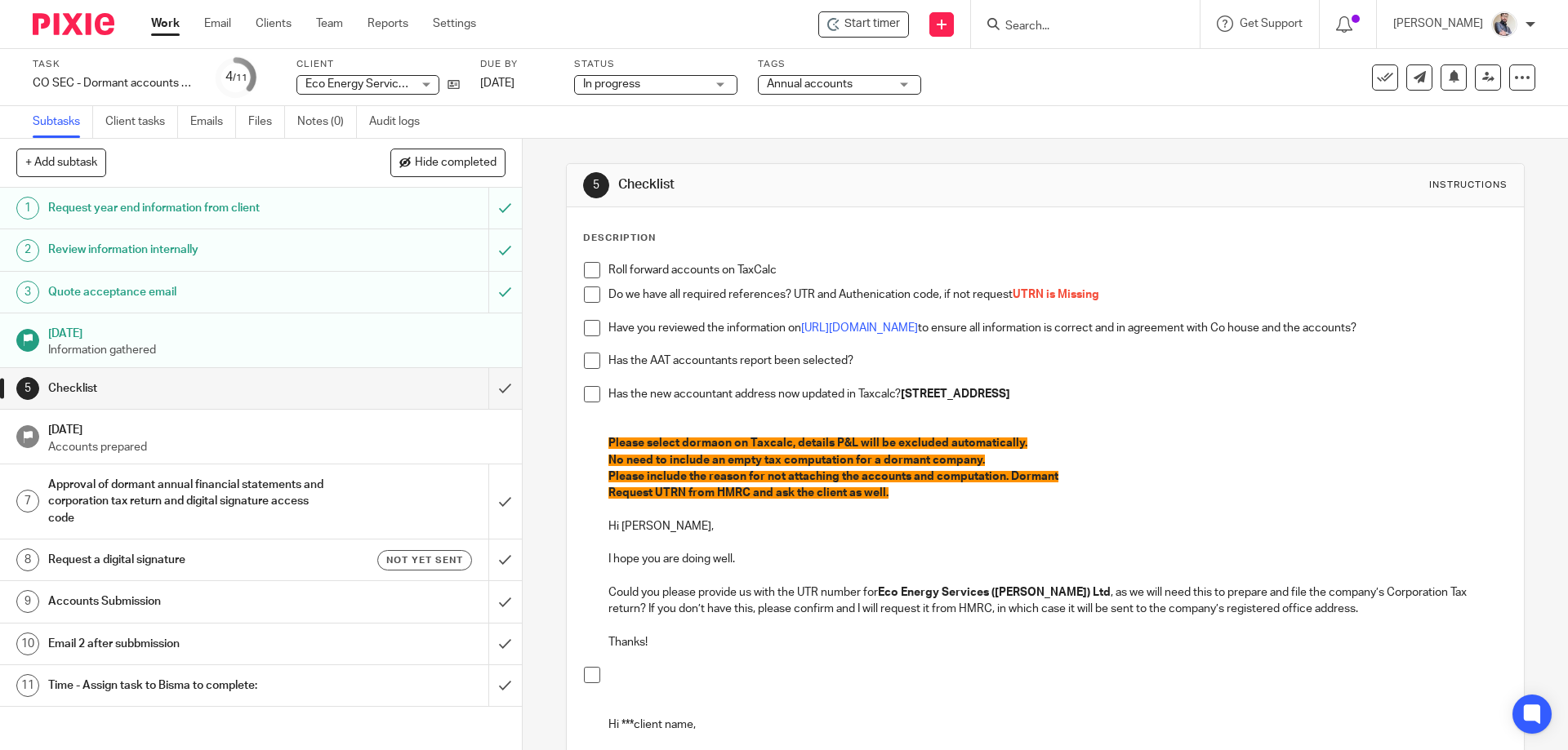
click at [912, 500] on p "Request UTRN from HMRC and ask the client as well." at bounding box center [1057, 493] width 897 height 16
click at [1034, 558] on p "I hope you are doing well." at bounding box center [1057, 559] width 897 height 16
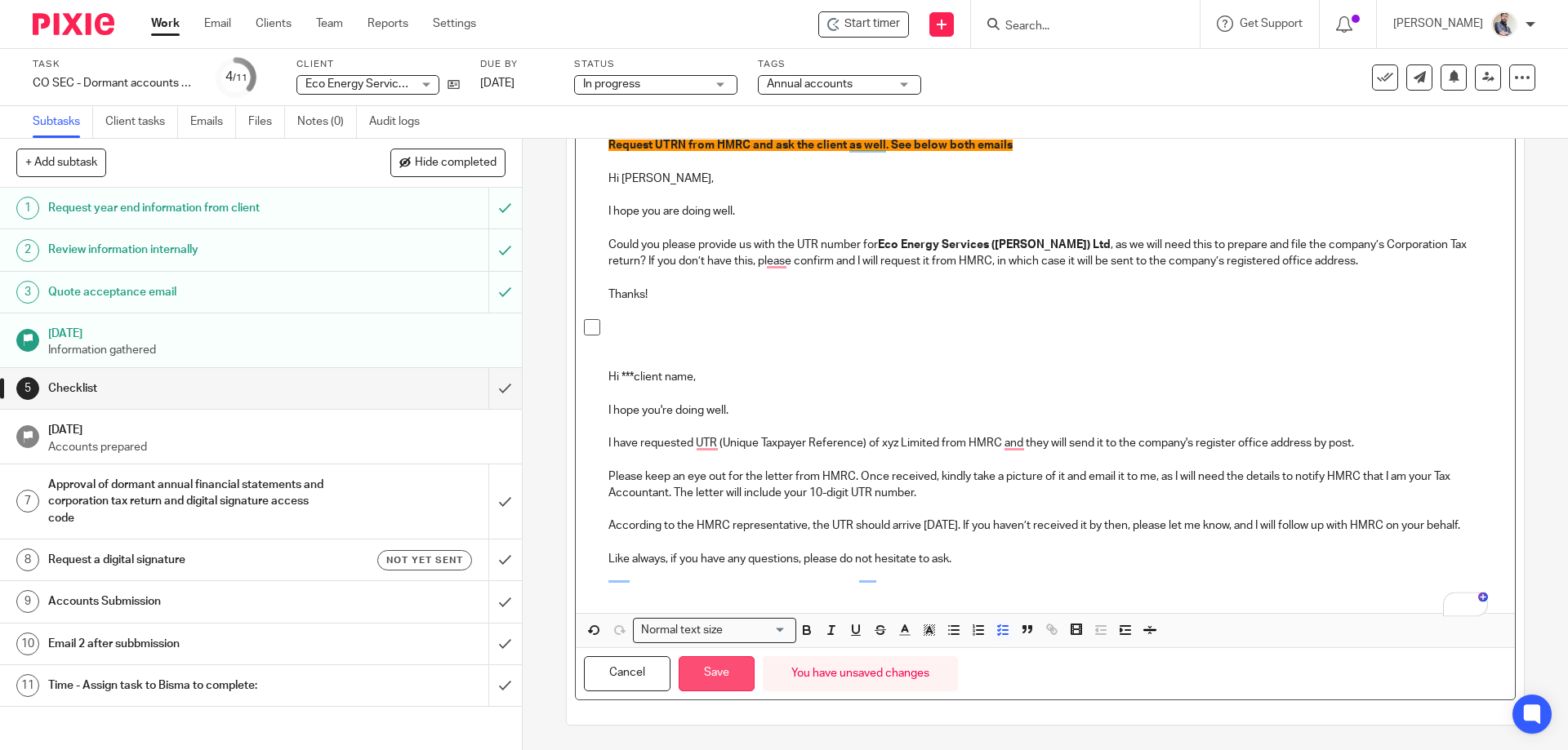
click at [715, 676] on button "Save" at bounding box center [717, 673] width 76 height 35
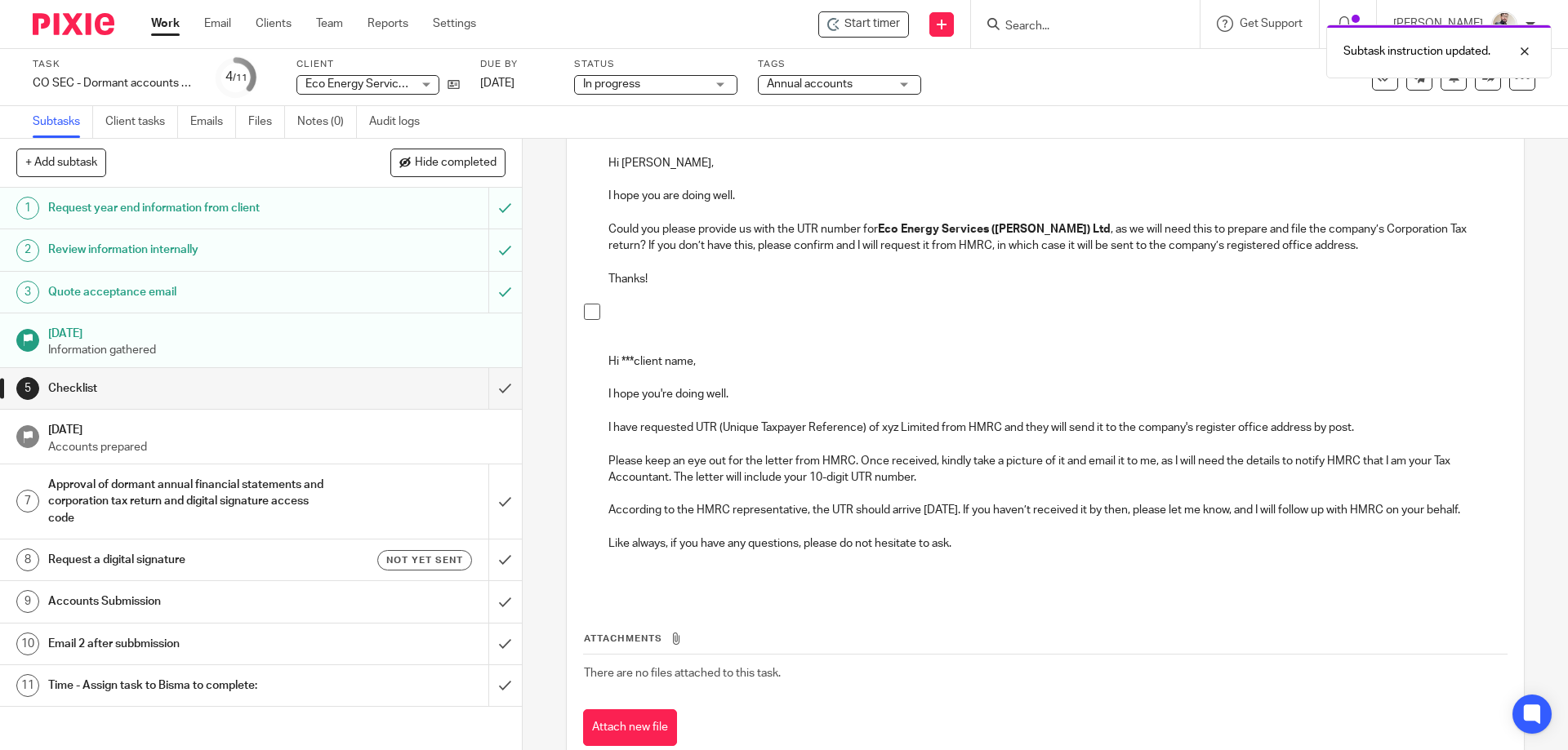
scroll to position [0, 0]
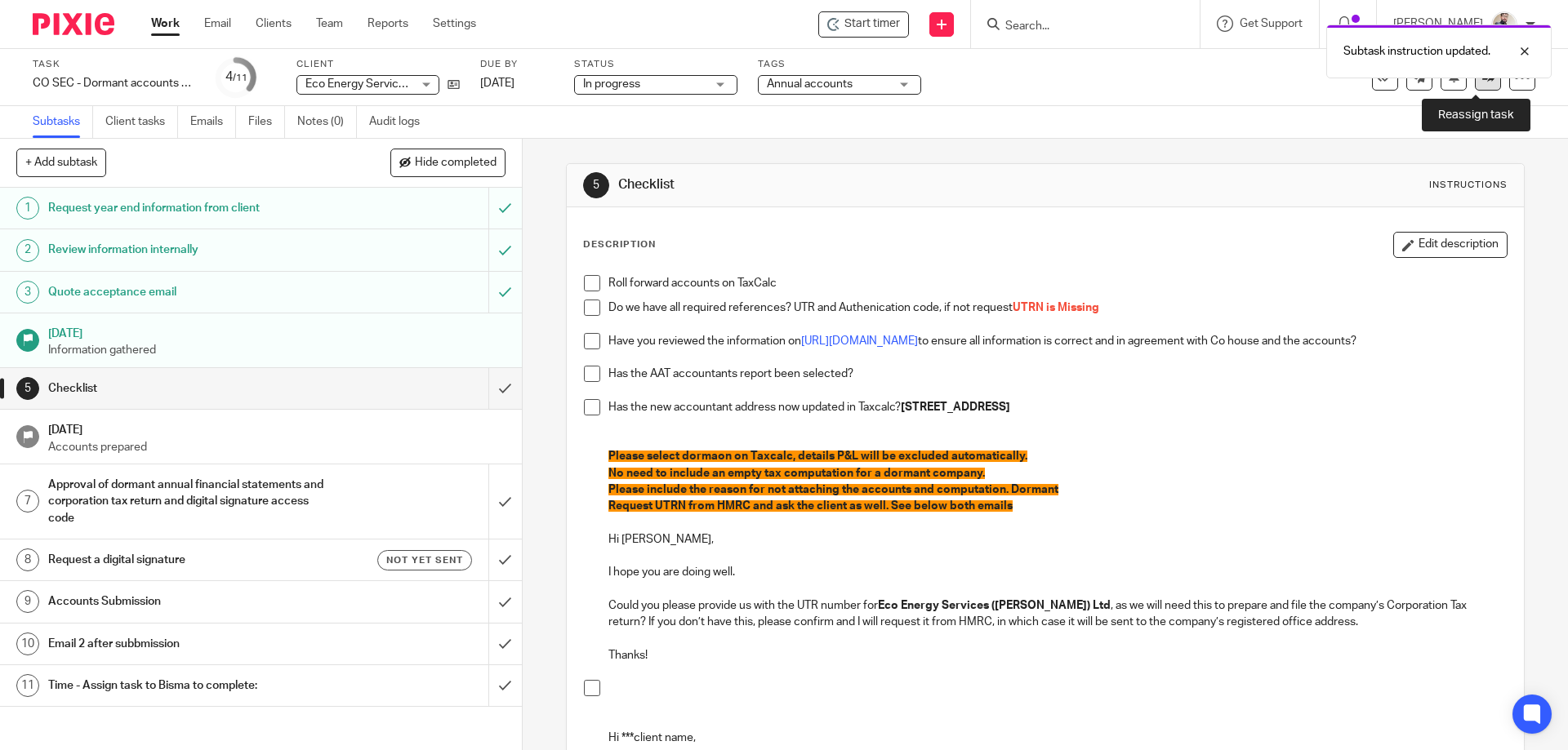
click at [1484, 88] on link at bounding box center [1487, 77] width 26 height 26
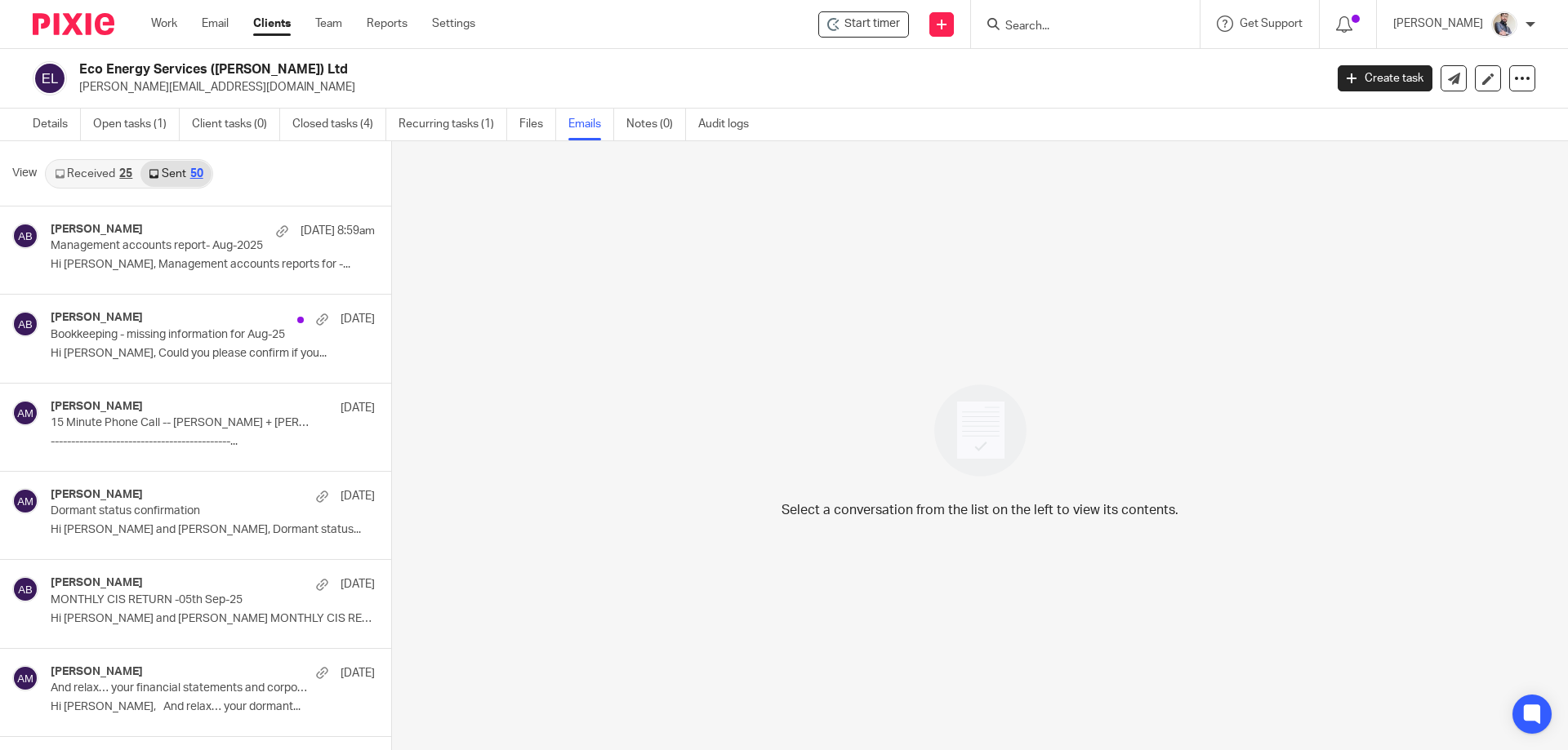
drag, startPoint x: 270, startPoint y: 66, endPoint x: 67, endPoint y: 62, distance: 203.0
click at [67, 62] on div "Eco Energy Services (Scot) Ltd jamie@jhpservices.co.uk" at bounding box center [673, 79] width 1281 height 34
copy div "Eco Energy Services ([PERSON_NAME]) Ltd"
click at [48, 123] on link "Details" at bounding box center [56, 124] width 48 height 32
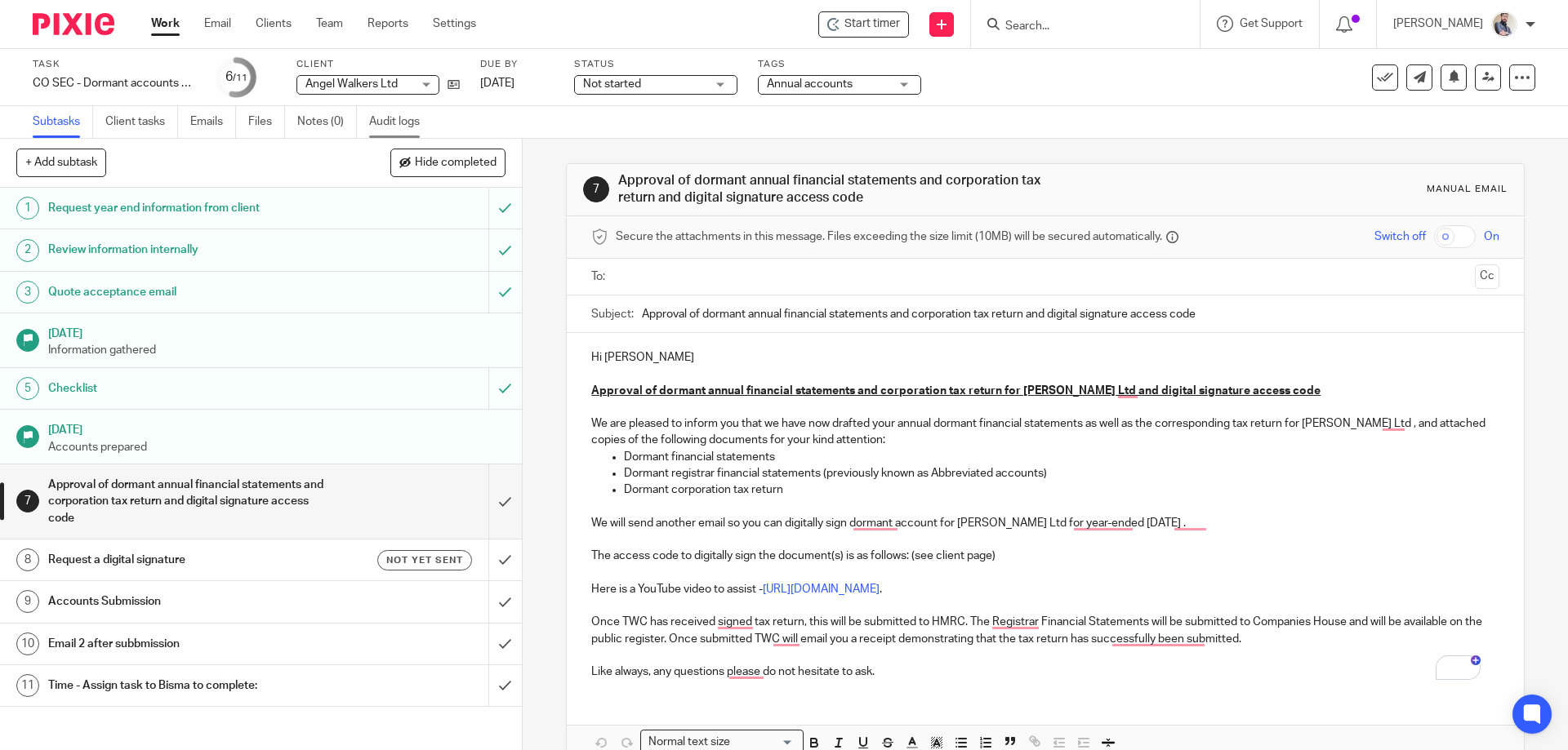
click at [396, 117] on link "Audit logs" at bounding box center [400, 121] width 63 height 32
click at [662, 356] on p "Hi Emma" at bounding box center [1044, 358] width 907 height 16
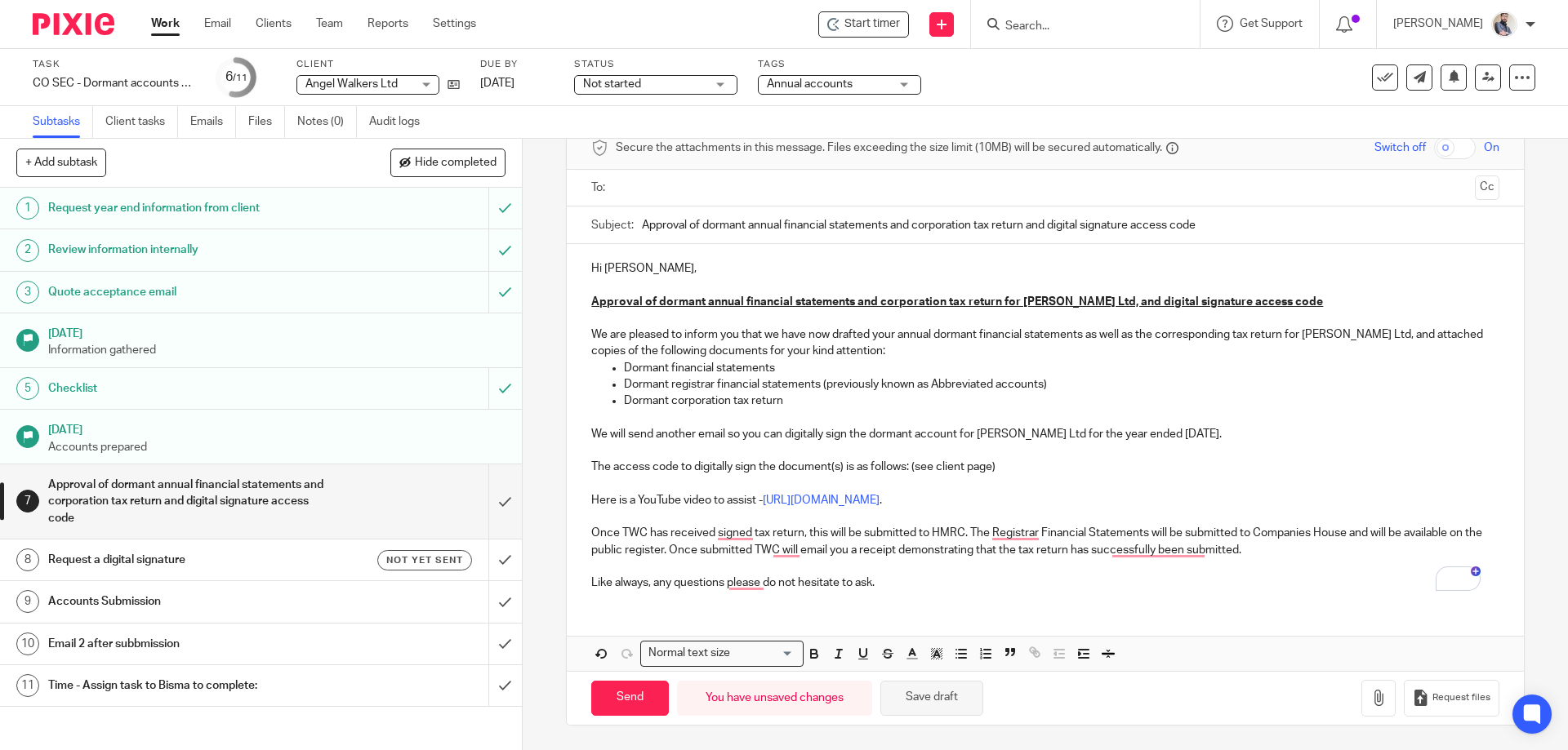
click at [934, 697] on button "Save draft" at bounding box center [932, 697] width 103 height 35
click at [938, 695] on button "Save draft" at bounding box center [932, 697] width 103 height 35
click at [960, 692] on button "Save draft" at bounding box center [932, 697] width 103 height 35
click at [928, 705] on button "Save draft" at bounding box center [932, 697] width 103 height 35
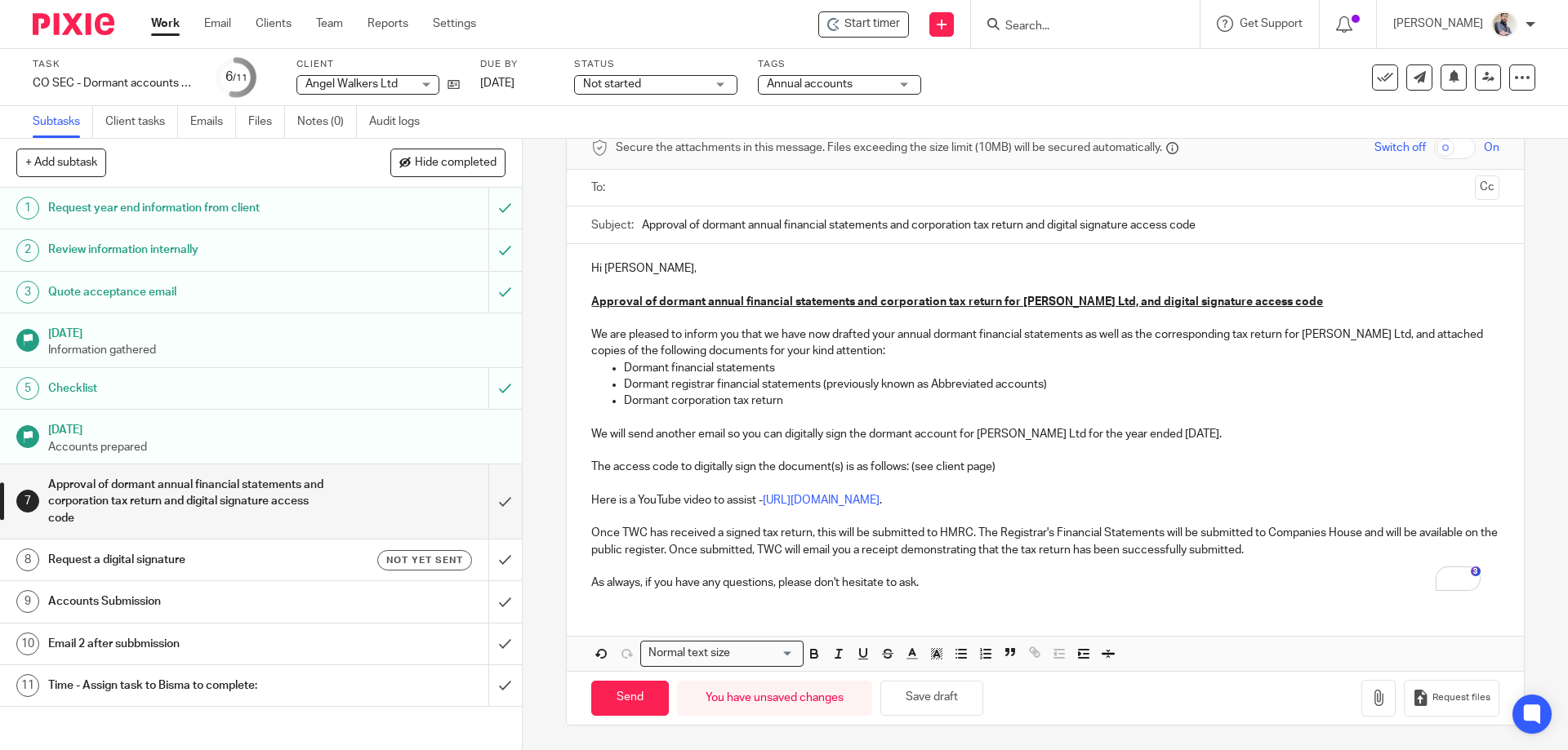
click at [933, 718] on div "Send You have unsaved changes Save draft Request files" at bounding box center [1044, 697] width 956 height 53
click at [942, 707] on button "Save draft" at bounding box center [932, 697] width 103 height 35
click at [965, 698] on button "Save draft" at bounding box center [932, 697] width 103 height 35
click at [1479, 83] on link at bounding box center [1487, 77] width 26 height 26
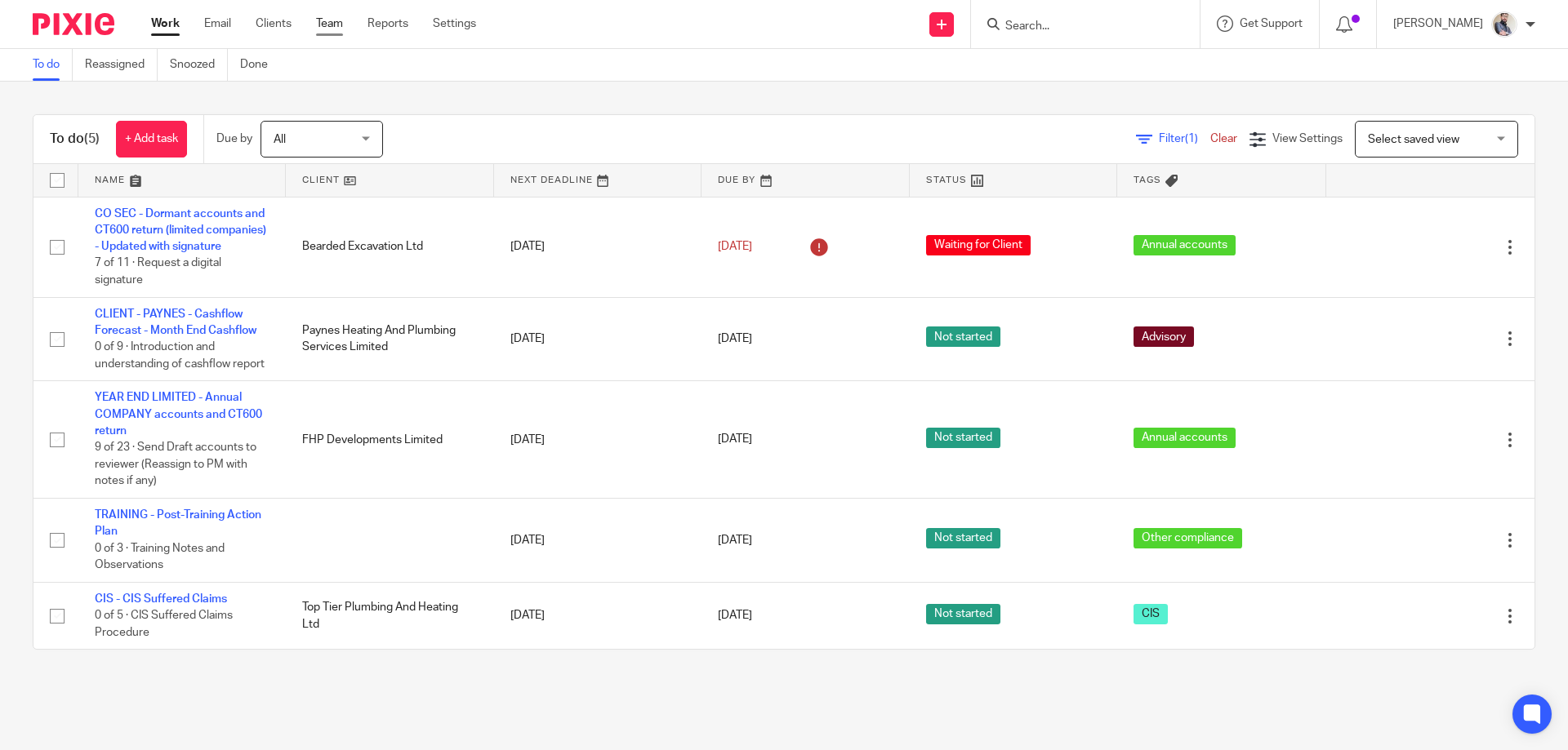
click at [325, 29] on link "Team" at bounding box center [330, 24] width 27 height 16
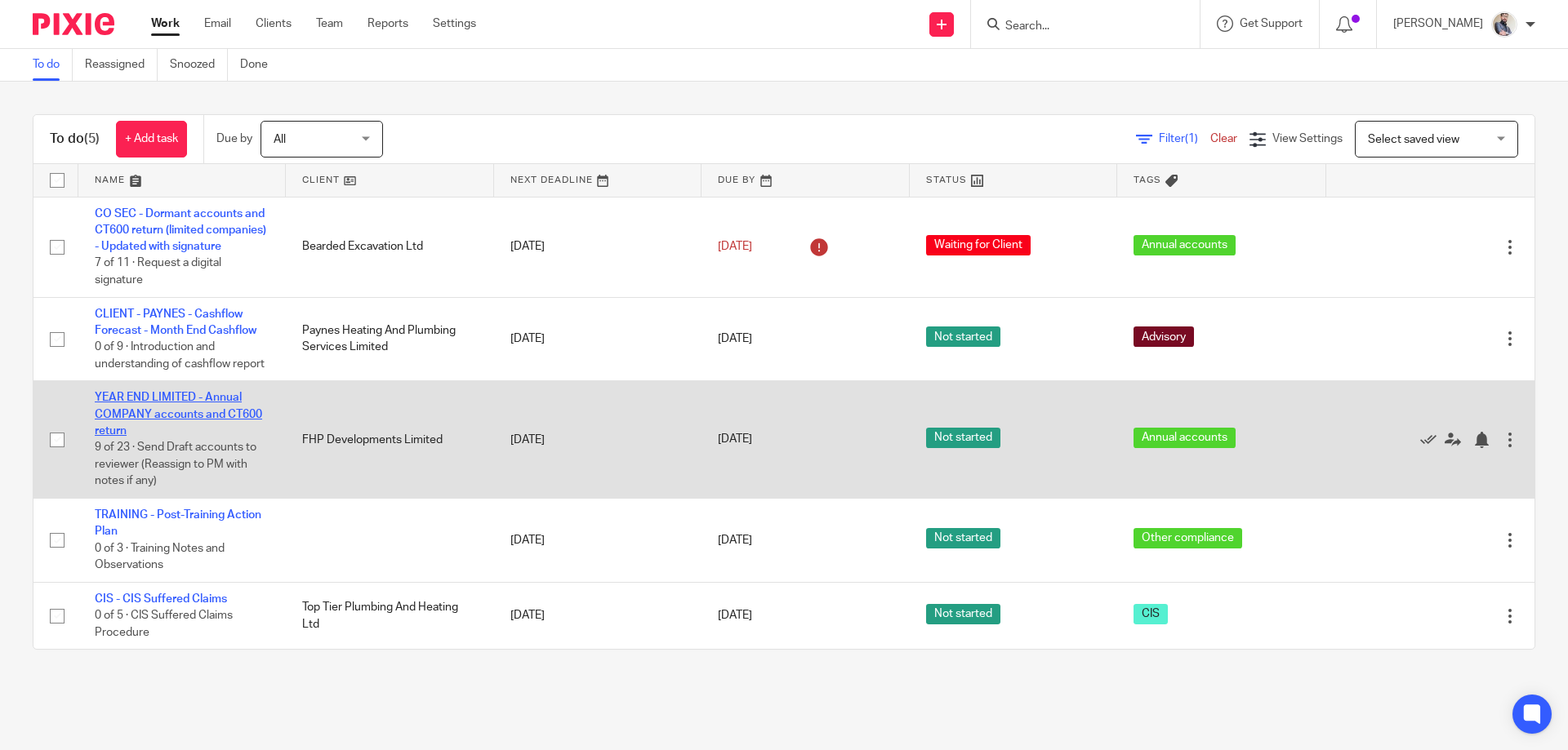
click at [187, 436] on link "YEAR END LIMITED - Annual COMPANY accounts and CT600 return" at bounding box center [178, 414] width 168 height 45
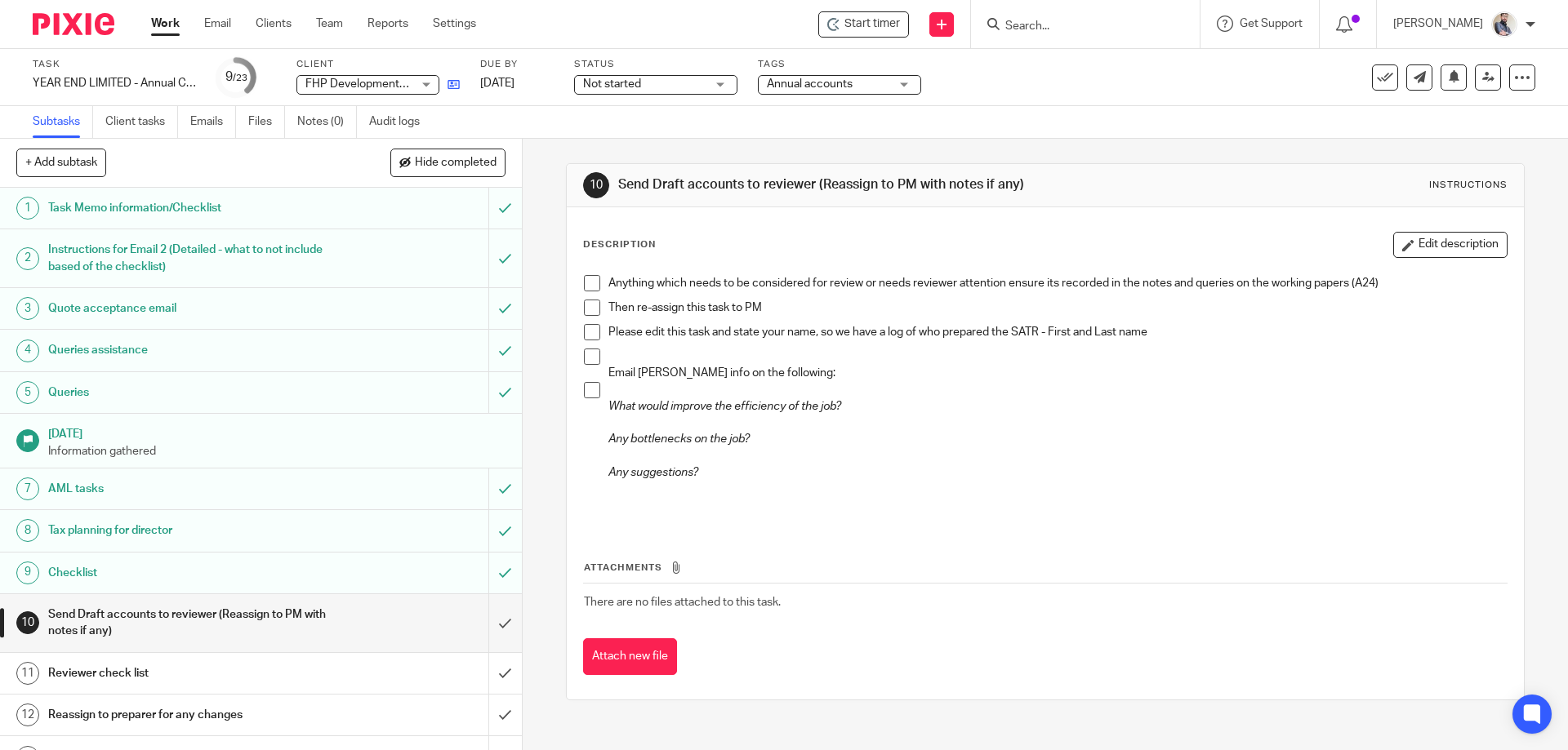
click at [450, 78] on link at bounding box center [450, 84] width 21 height 16
click at [1475, 79] on link at bounding box center [1487, 77] width 26 height 26
